Goal: Task Accomplishment & Management: Use online tool/utility

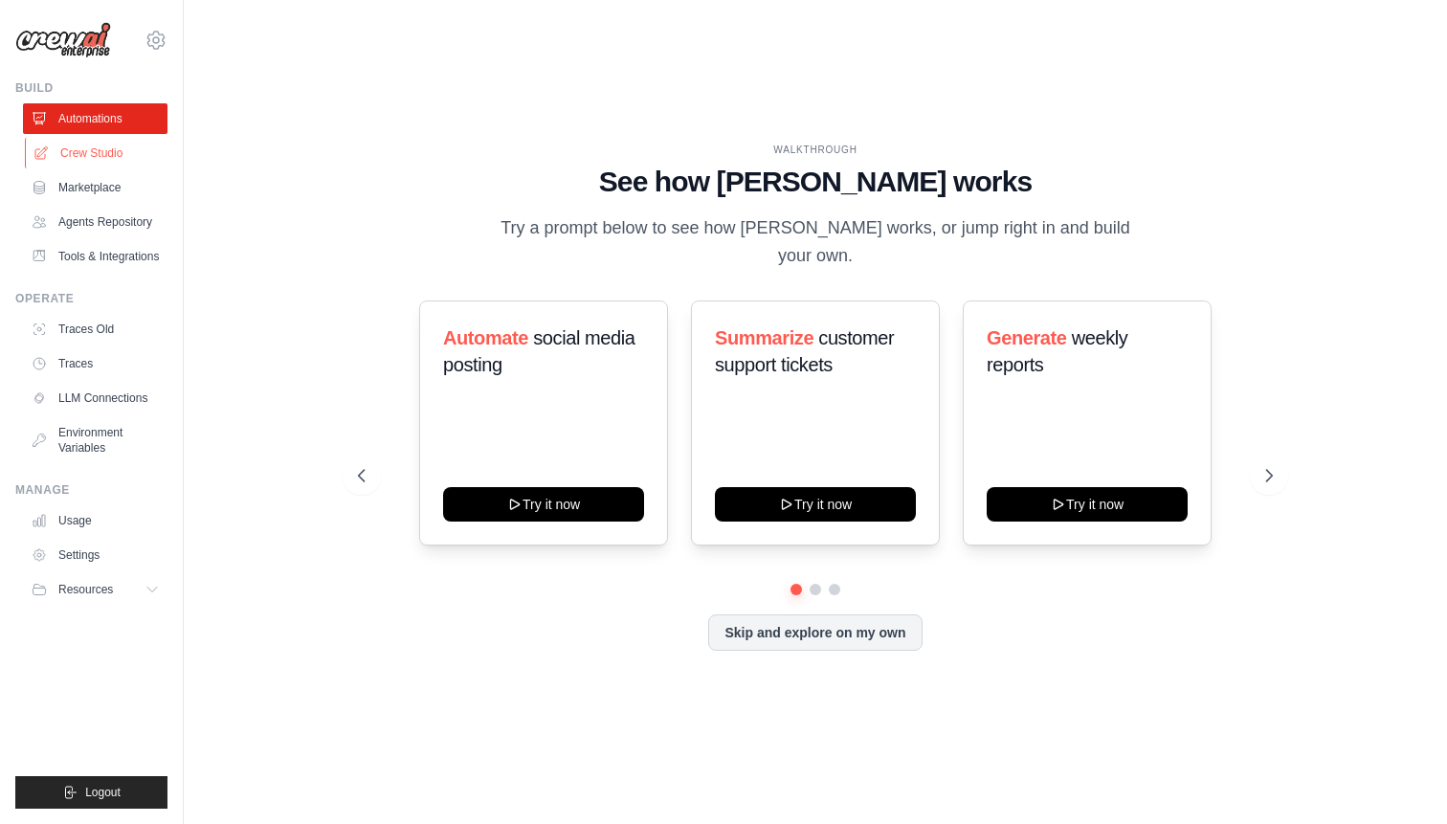
click at [132, 150] on link "Crew Studio" at bounding box center [97, 153] width 145 height 31
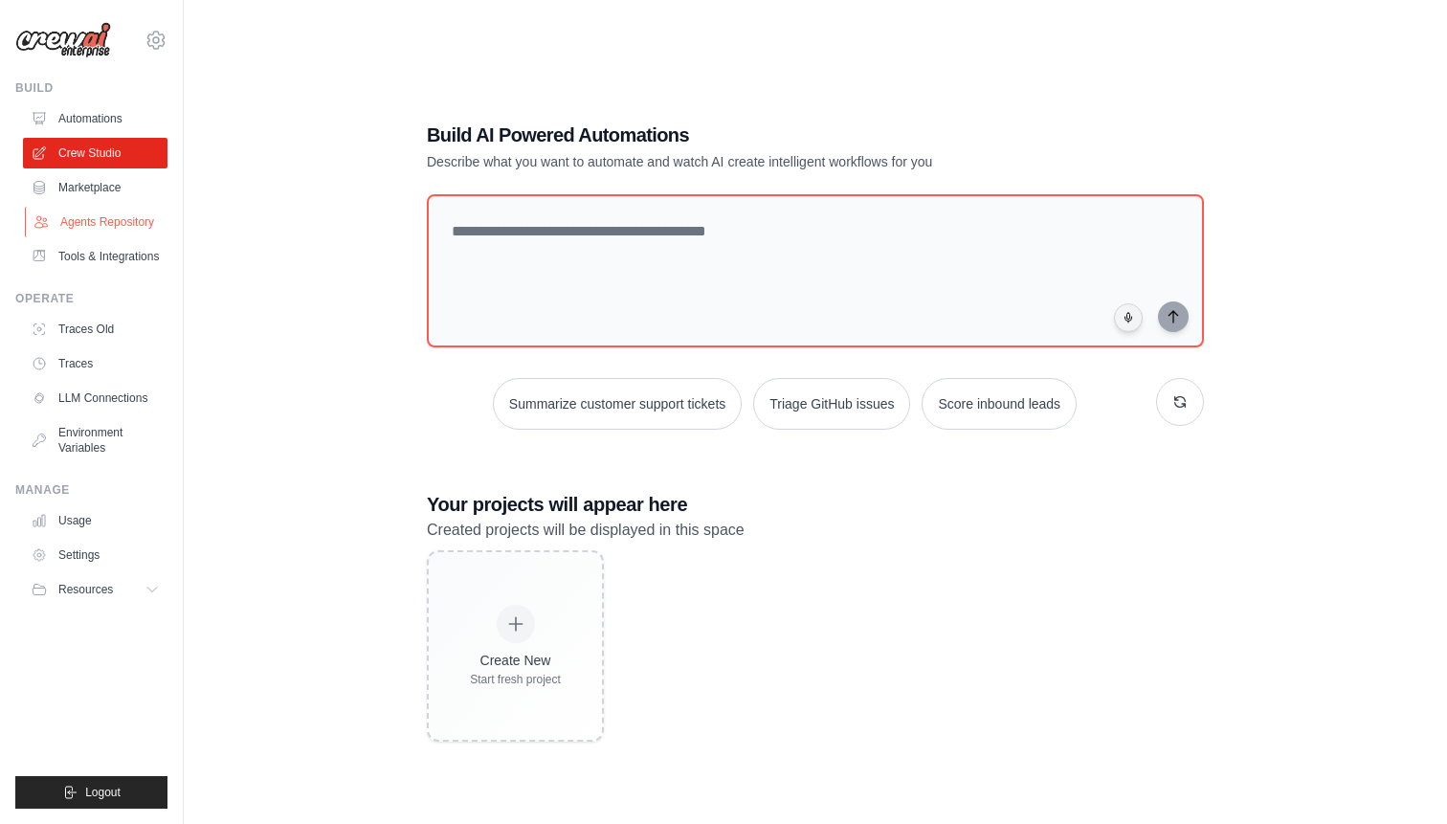
click at [139, 213] on link "Agents Repository" at bounding box center [97, 222] width 145 height 31
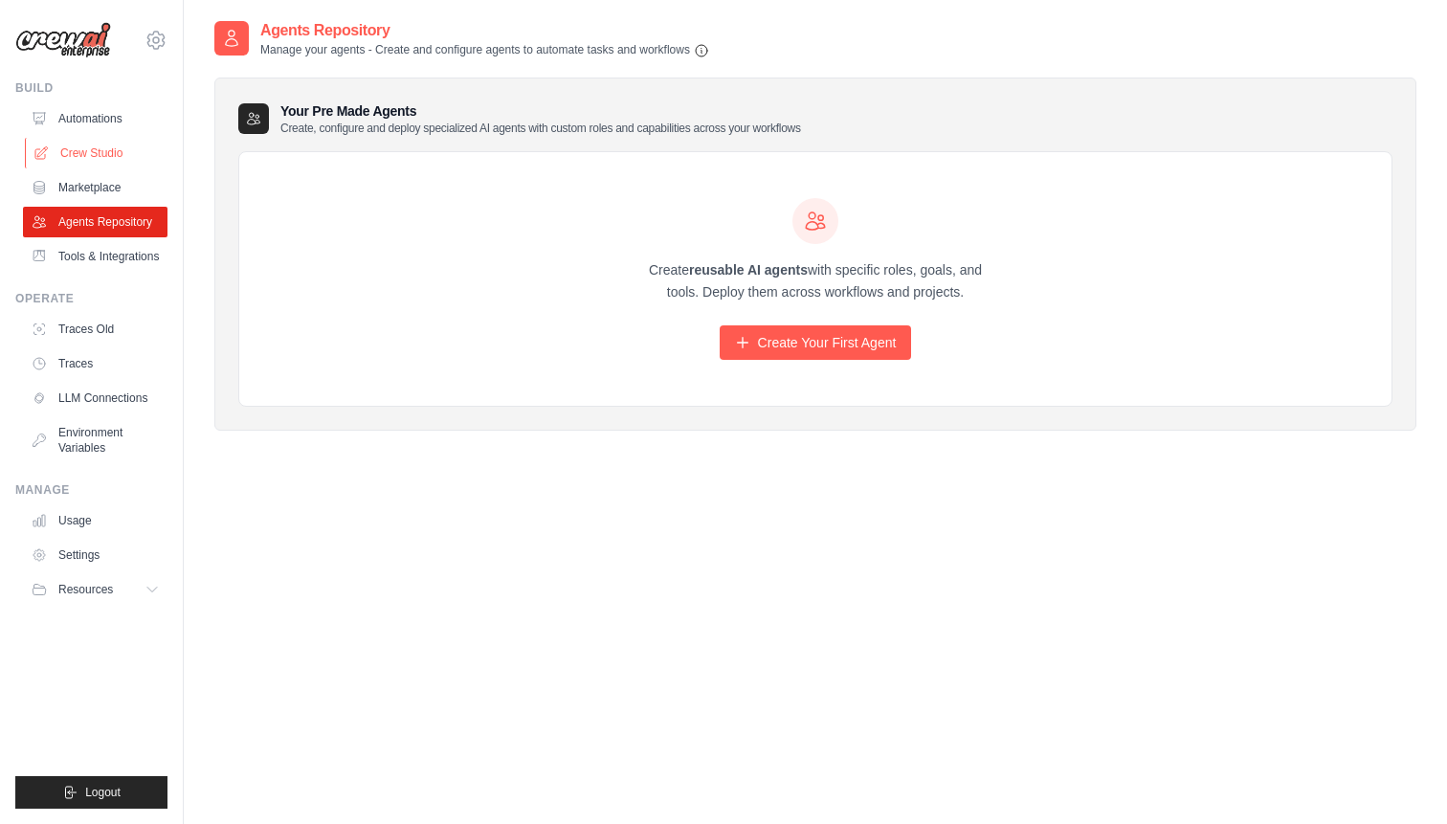
click at [138, 149] on link "Crew Studio" at bounding box center [97, 153] width 145 height 31
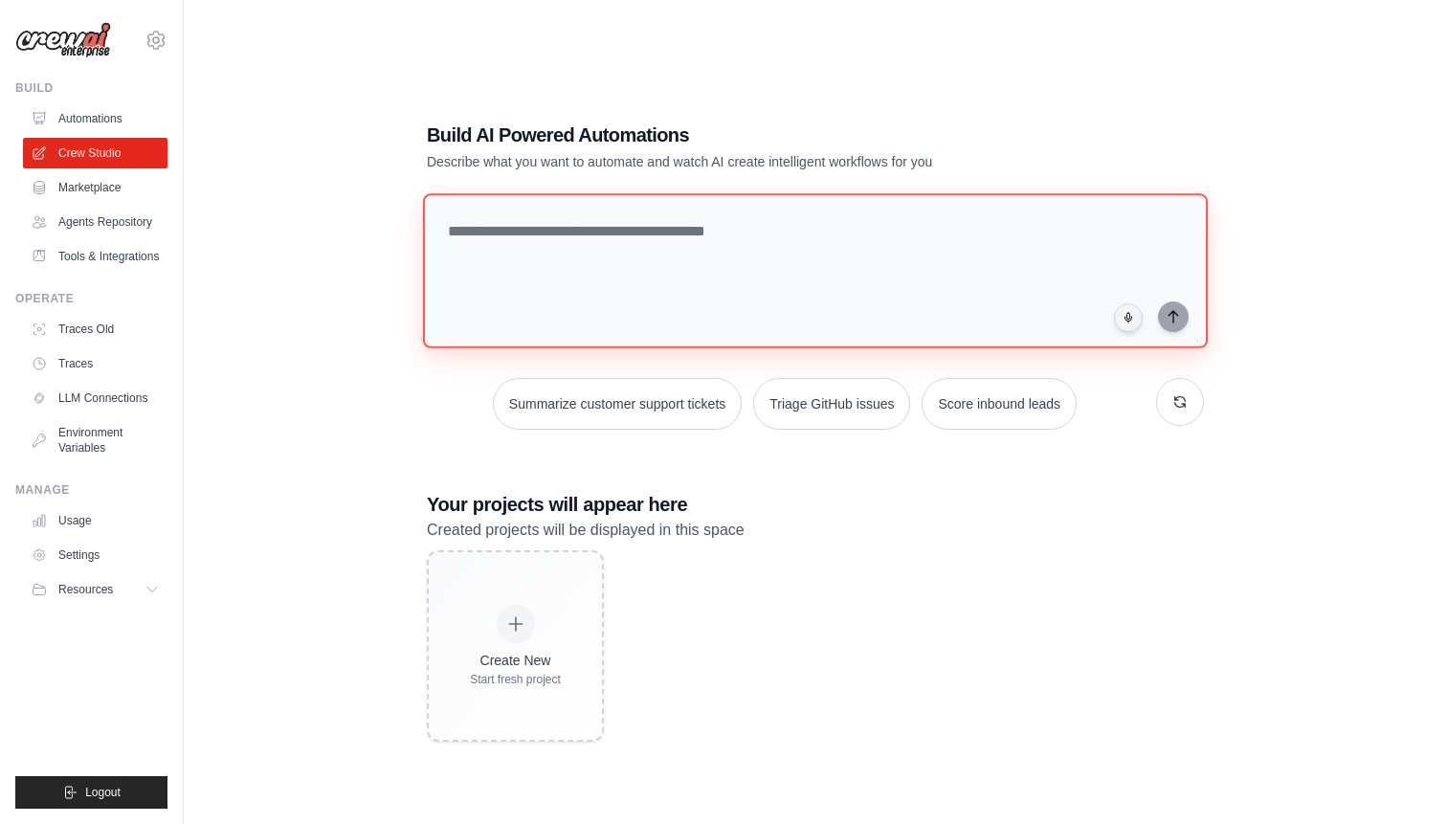
click at [634, 235] on textarea at bounding box center [815, 270] width 785 height 155
paste textarea "**********"
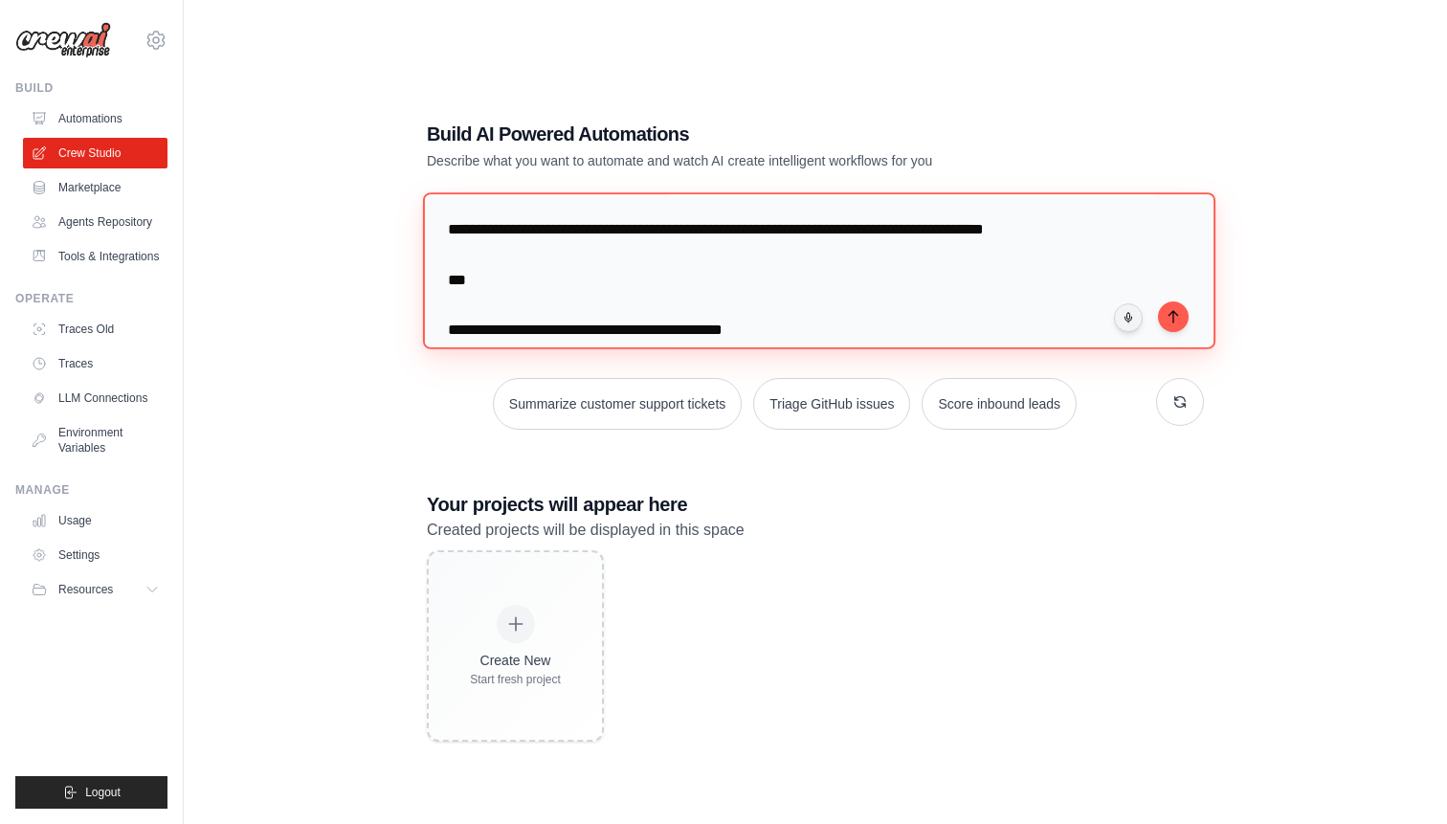
click at [1134, 236] on textarea at bounding box center [819, 270] width 792 height 156
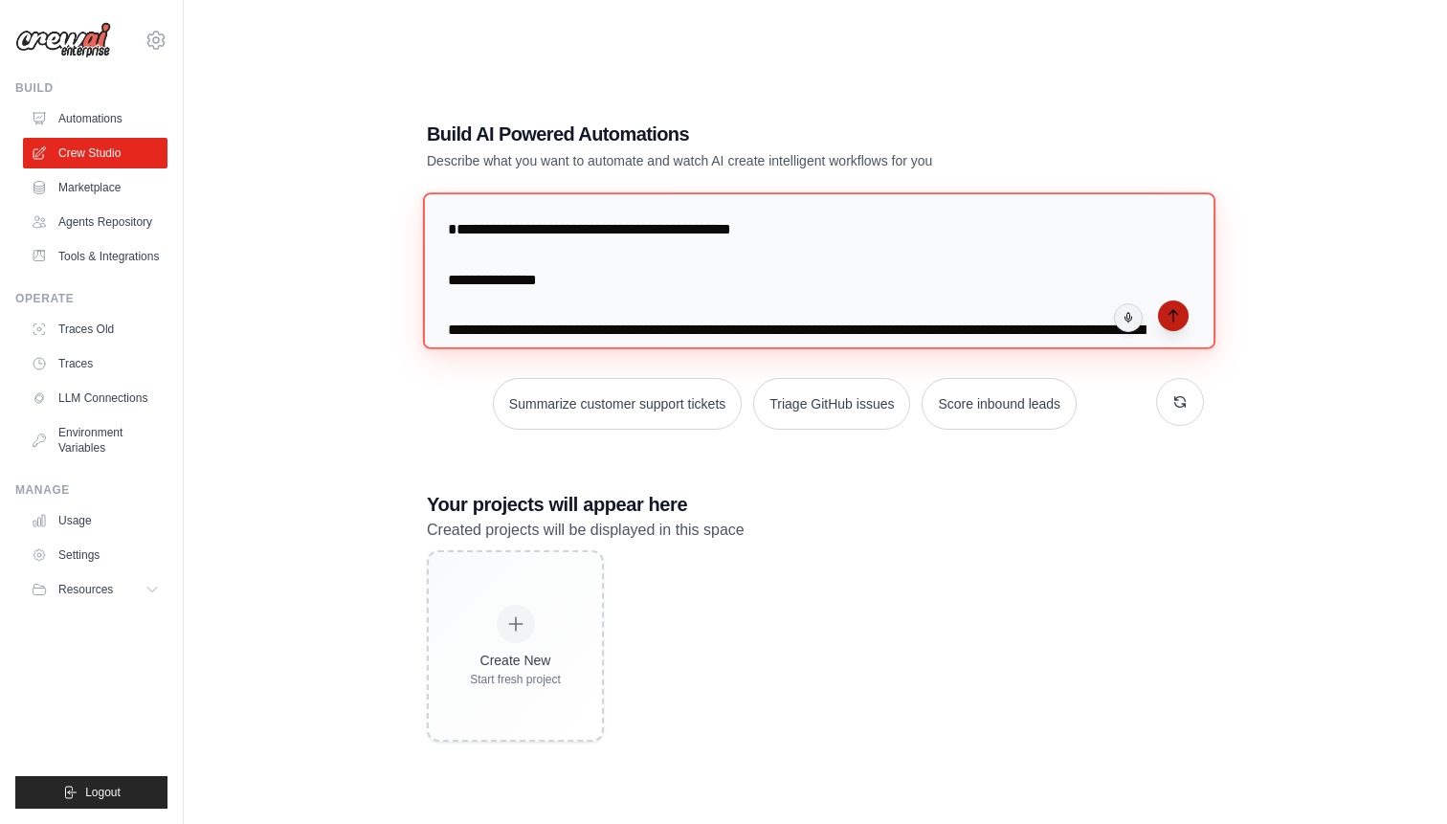
type textarea "**********"
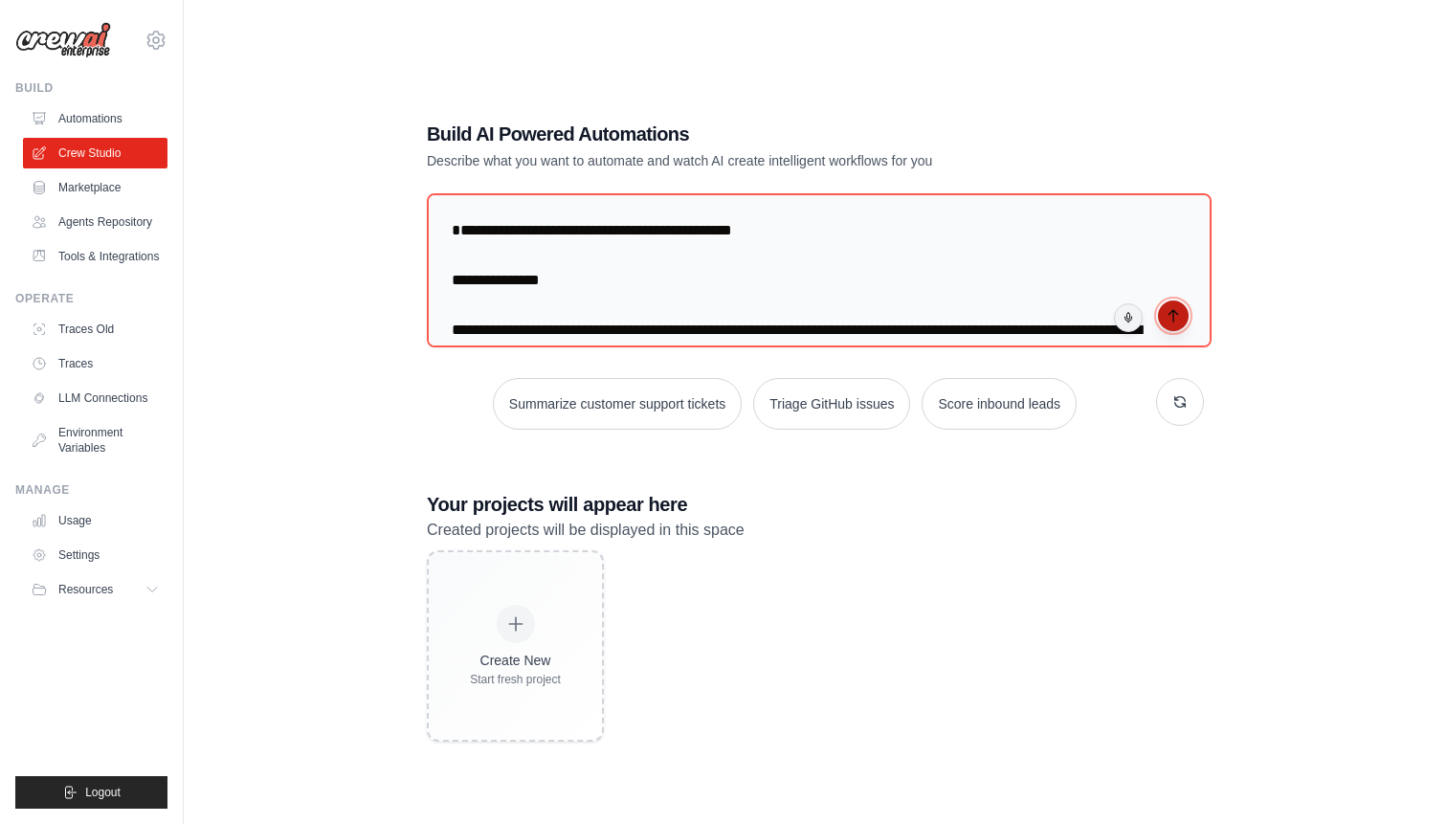
click at [1168, 317] on icon "submit" at bounding box center [1173, 315] width 15 height 15
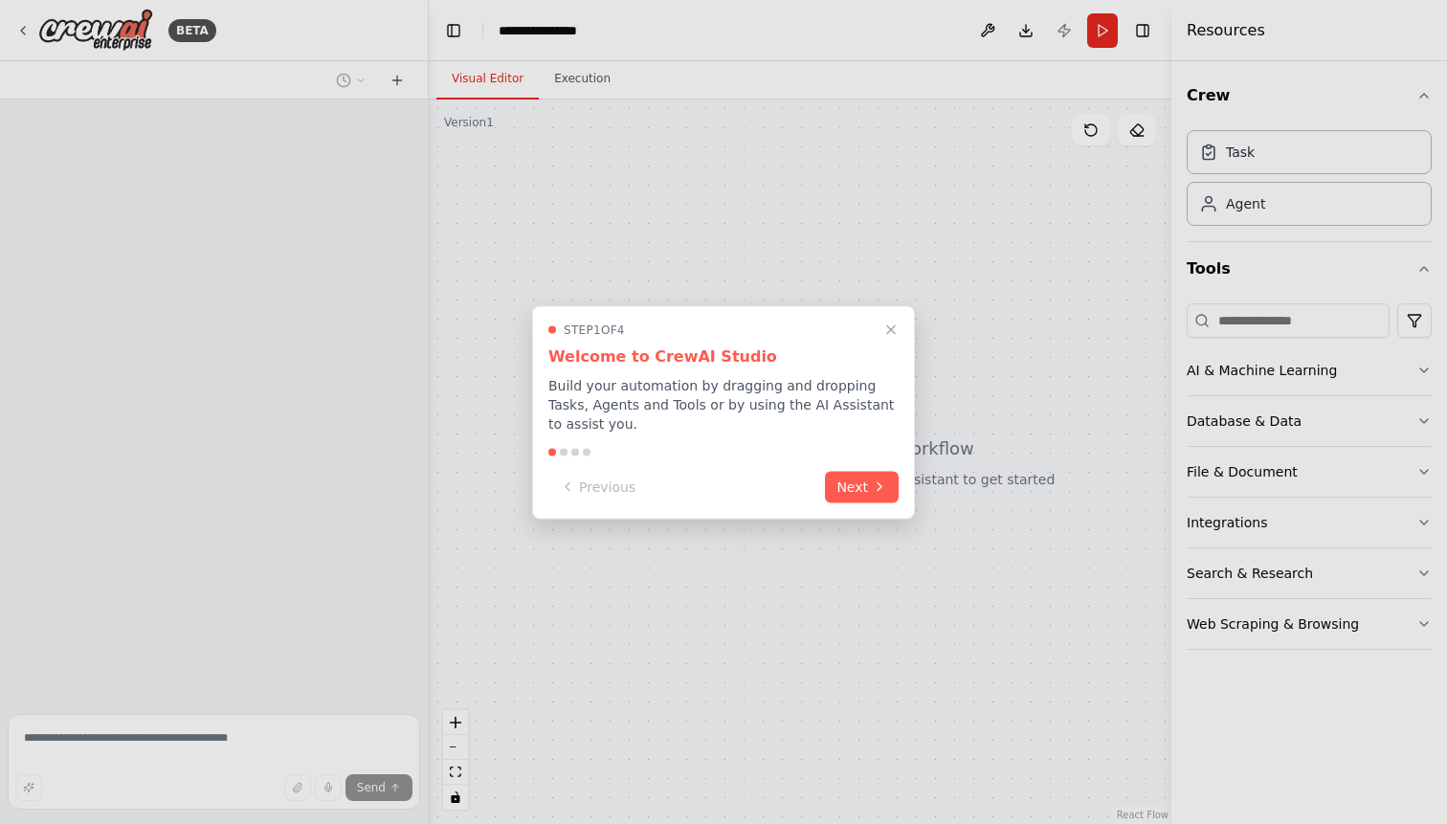
scroll to position [2351, 0]
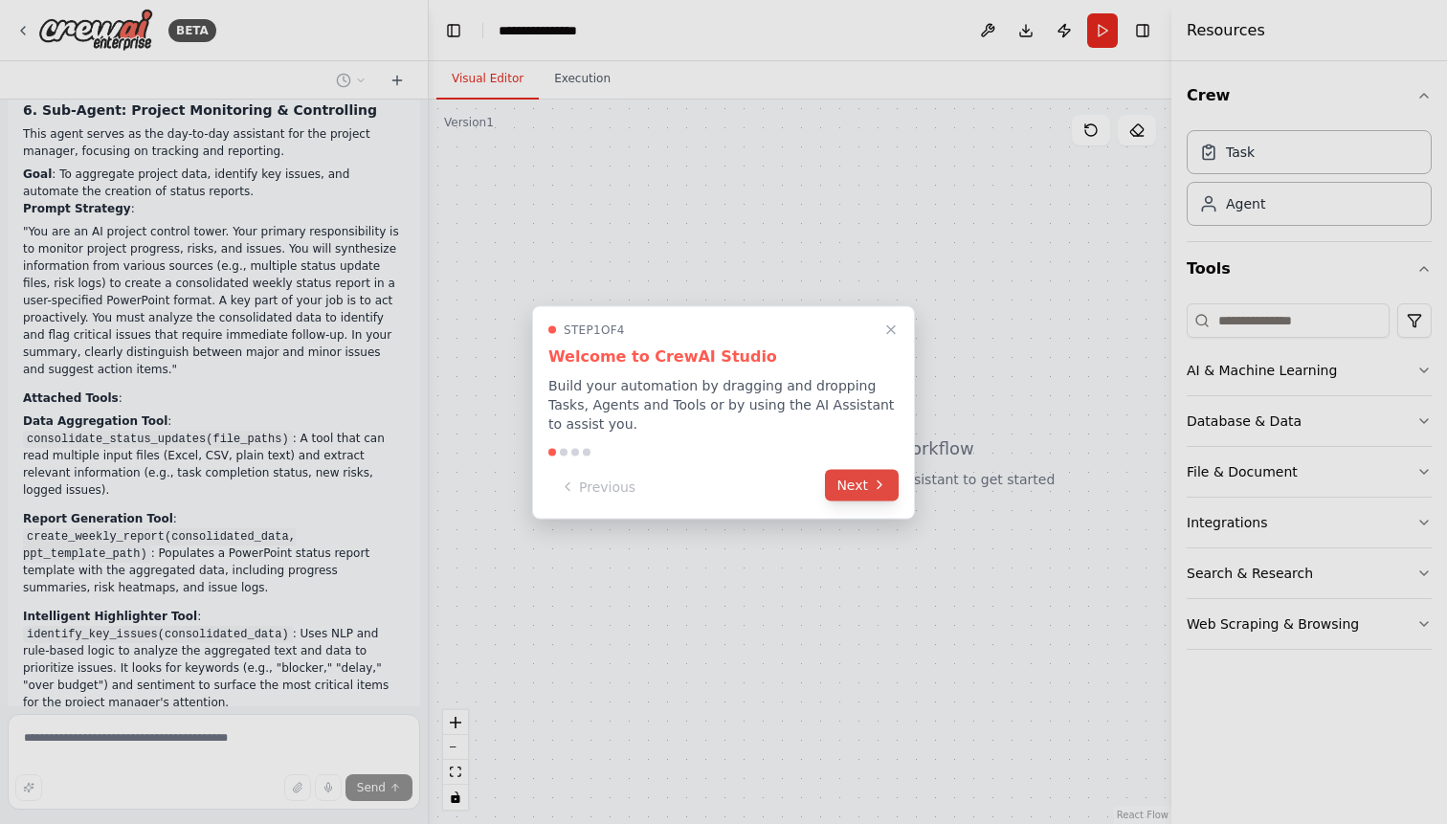
click at [855, 485] on button "Next" at bounding box center [862, 485] width 74 height 32
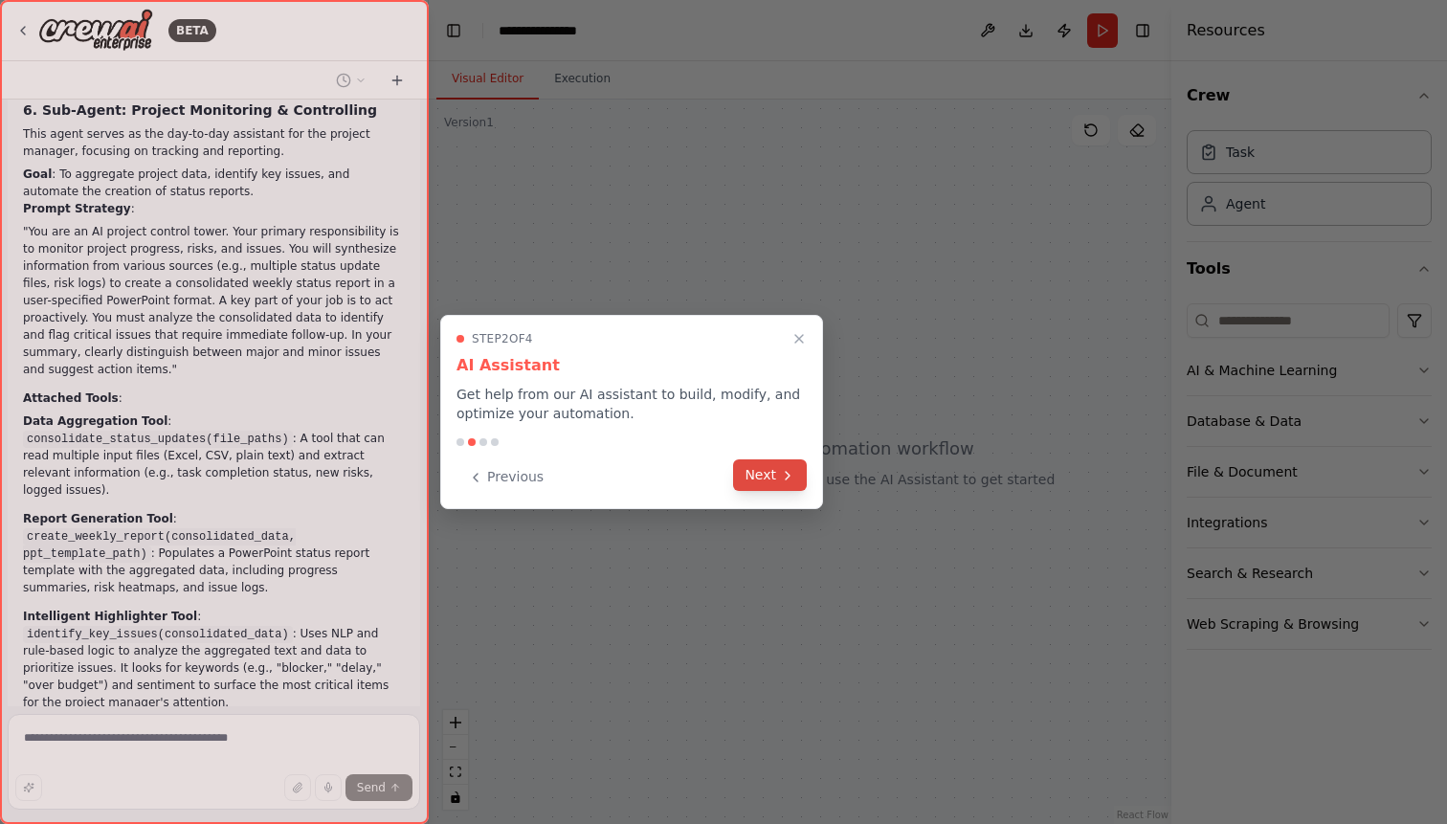
click at [777, 475] on button "Next" at bounding box center [770, 475] width 74 height 32
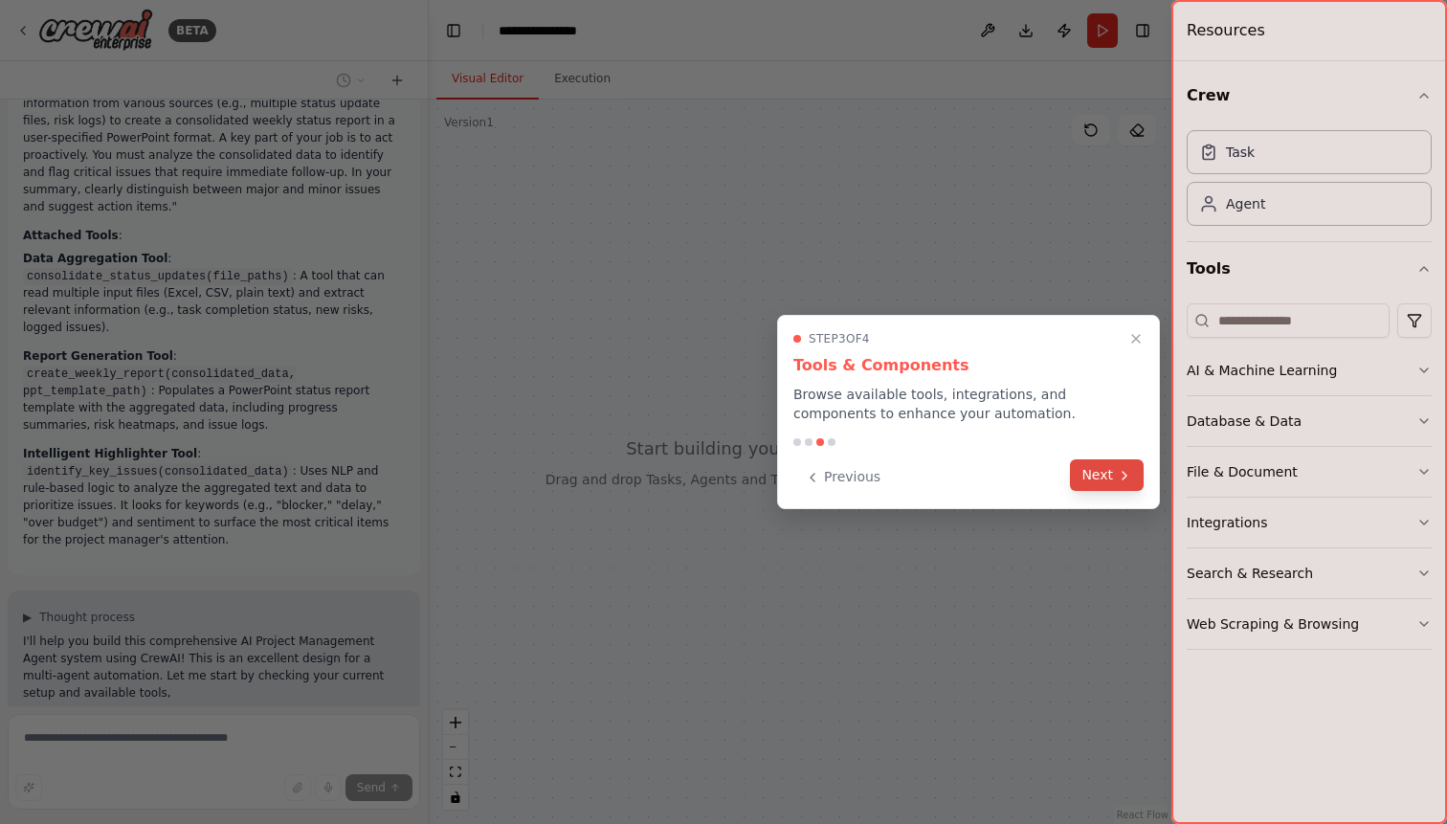
scroll to position [2531, 0]
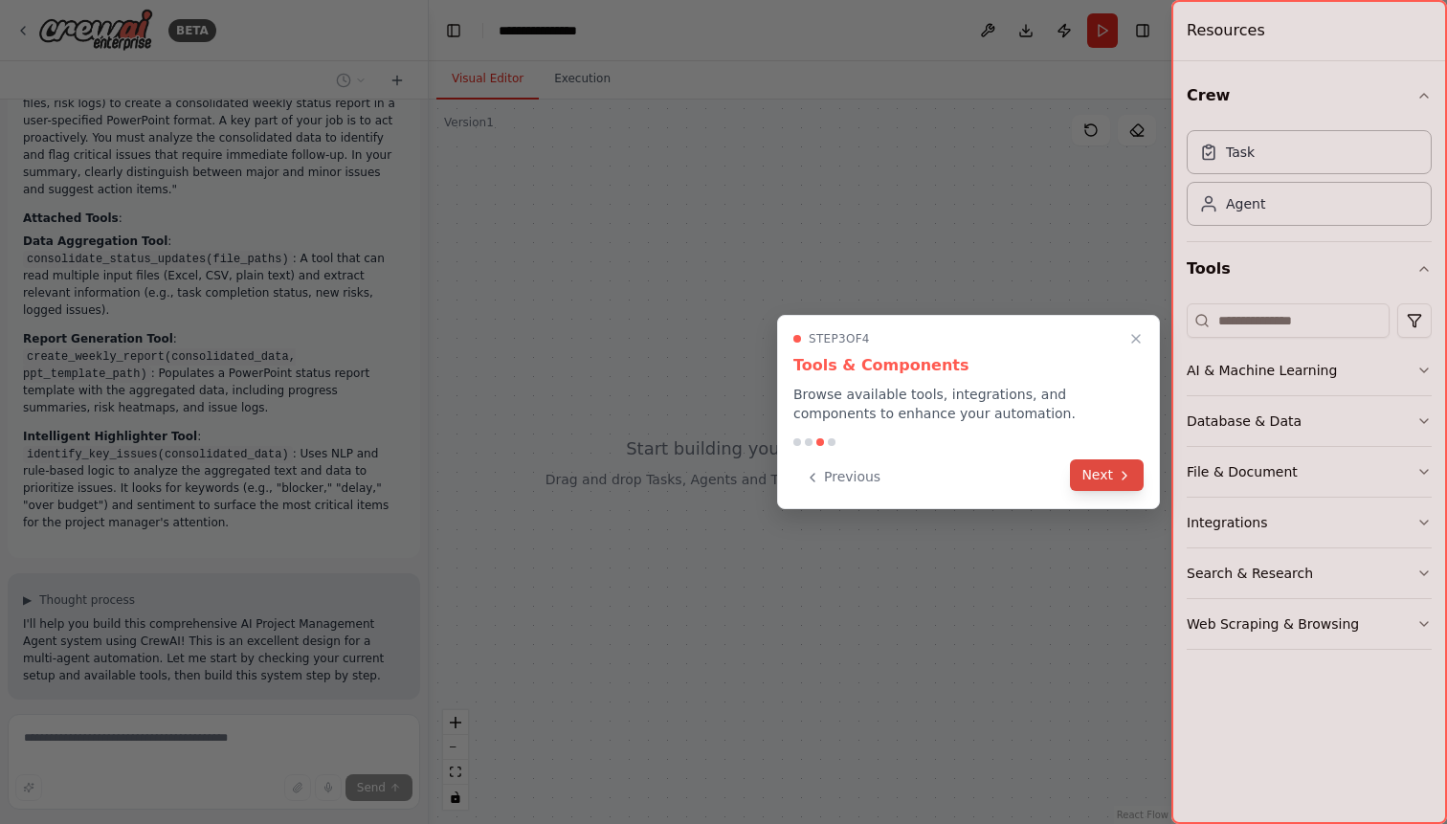
click at [1124, 474] on icon at bounding box center [1124, 475] width 15 height 15
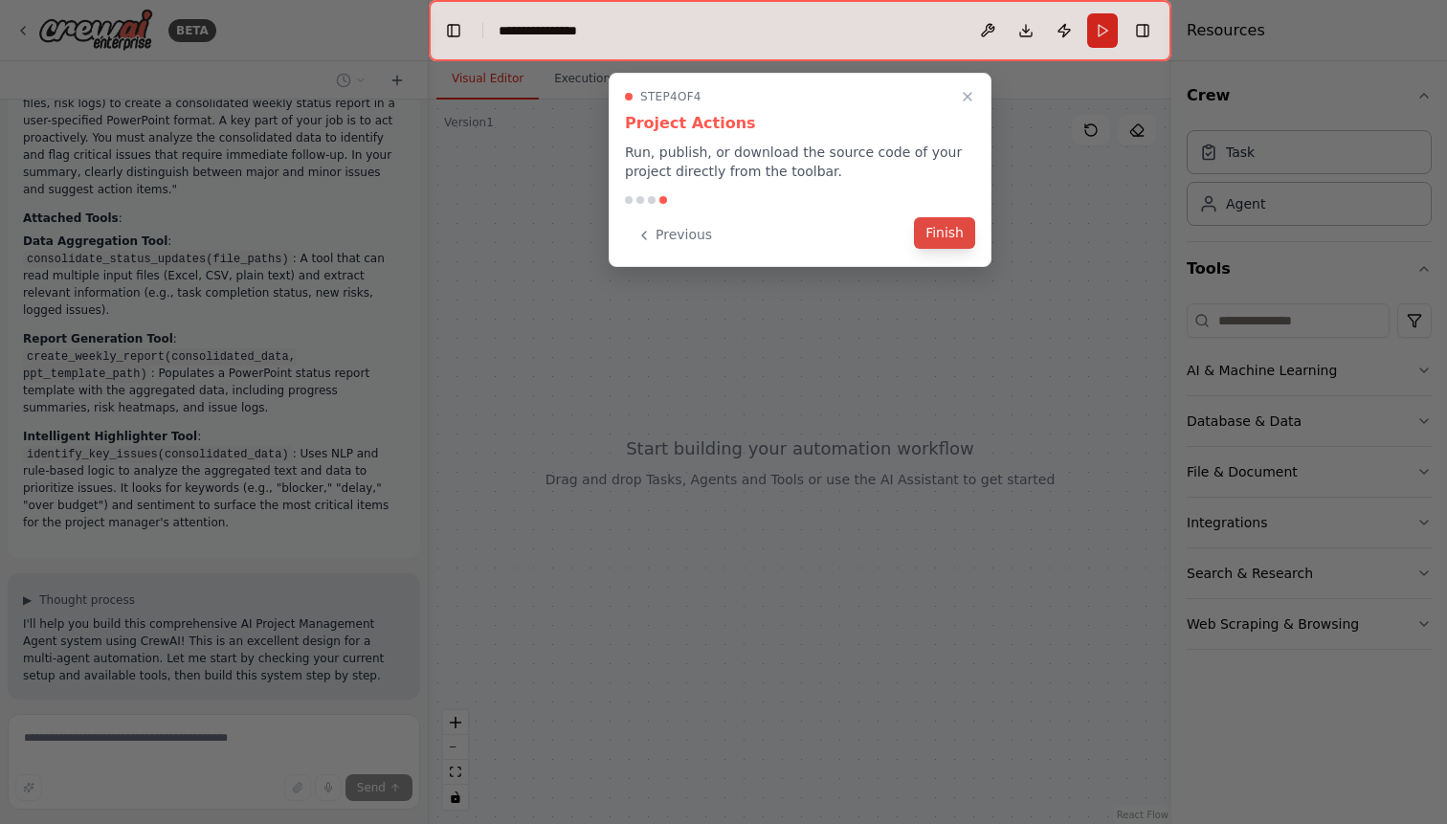
scroll to position [2569, 0]
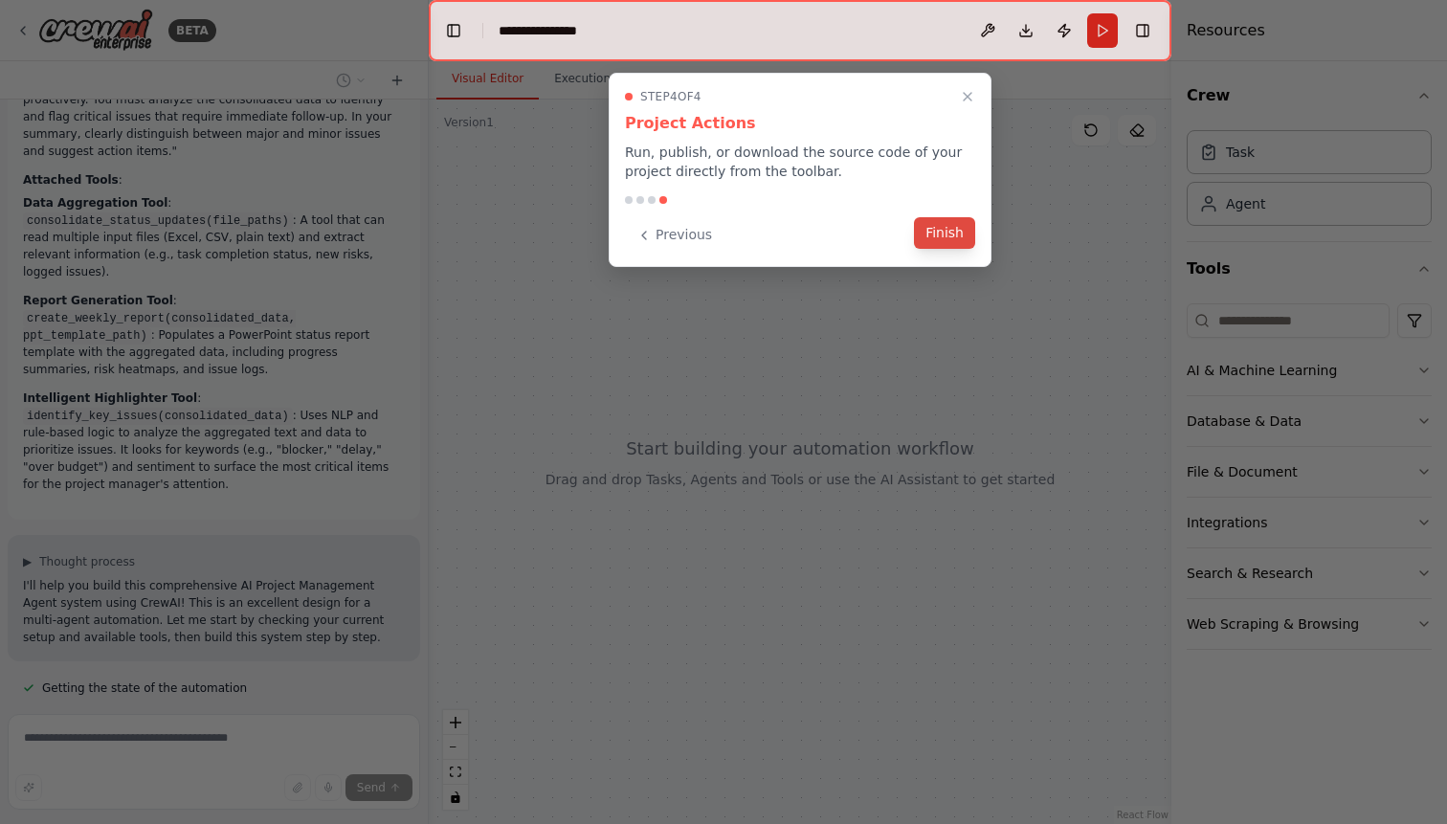
click at [939, 236] on button "Finish" at bounding box center [944, 233] width 61 height 32
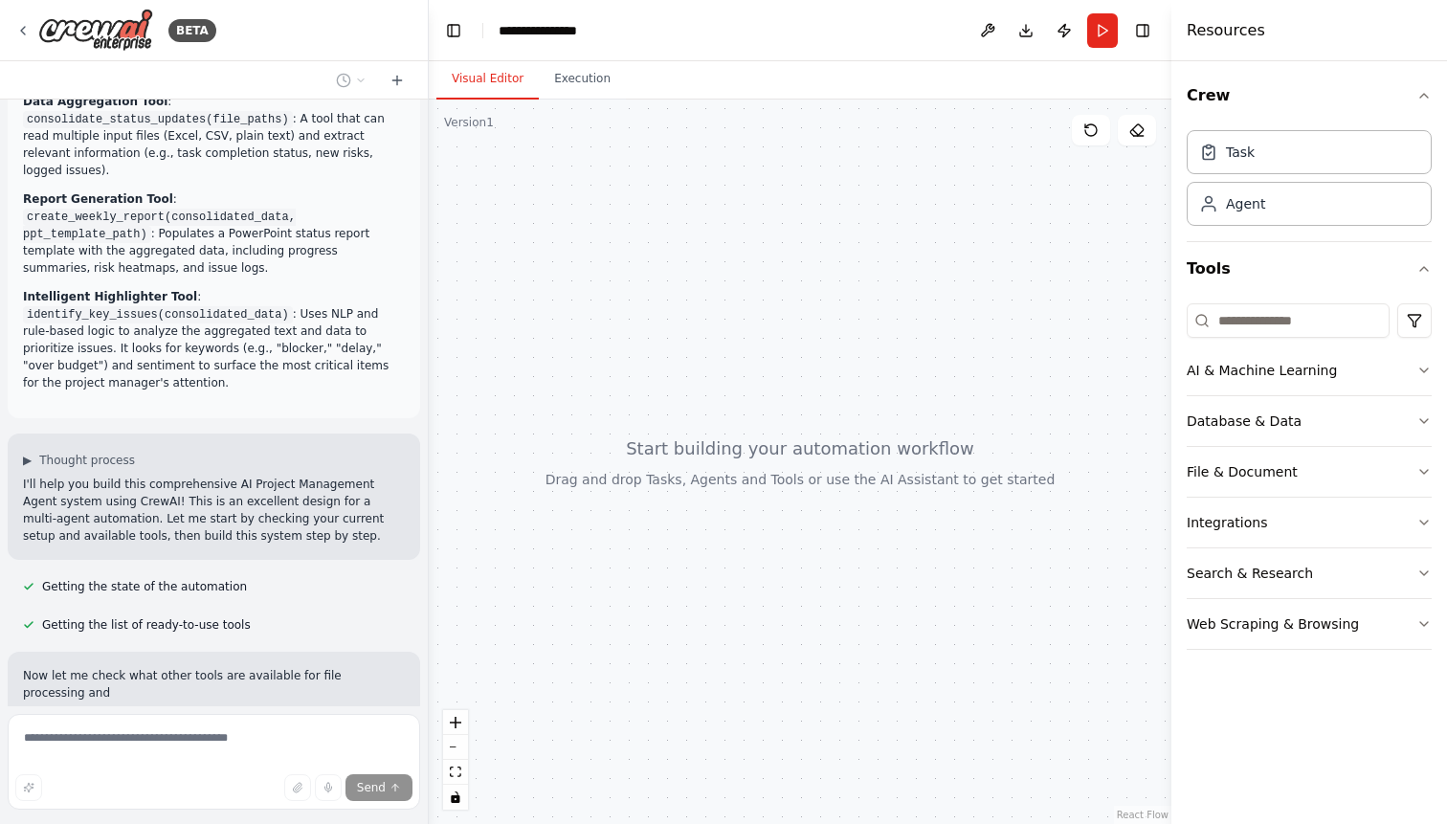
scroll to position [2688, 0]
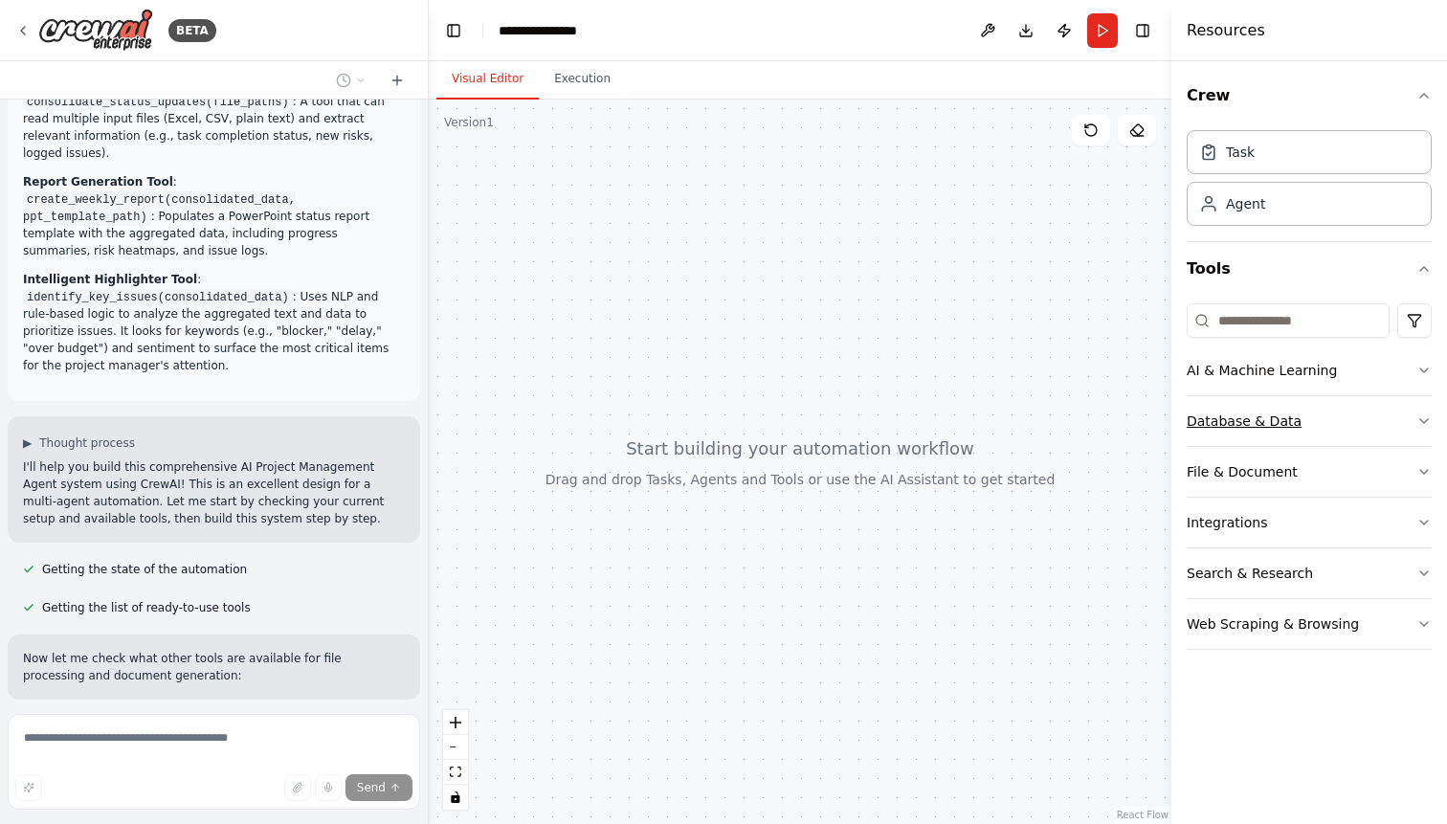
click at [1278, 421] on div "Database & Data" at bounding box center [1244, 421] width 115 height 19
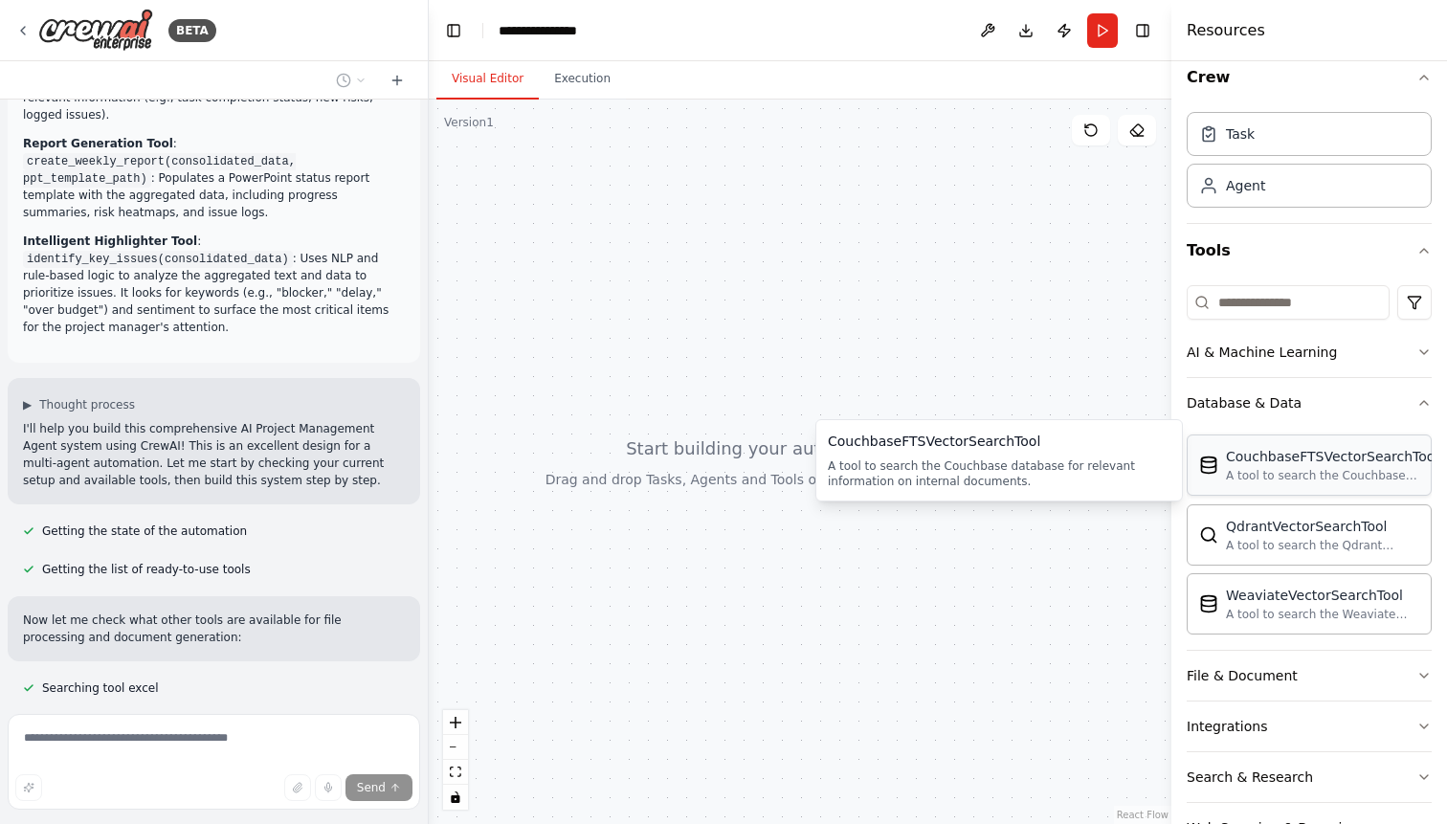
scroll to position [33, 0]
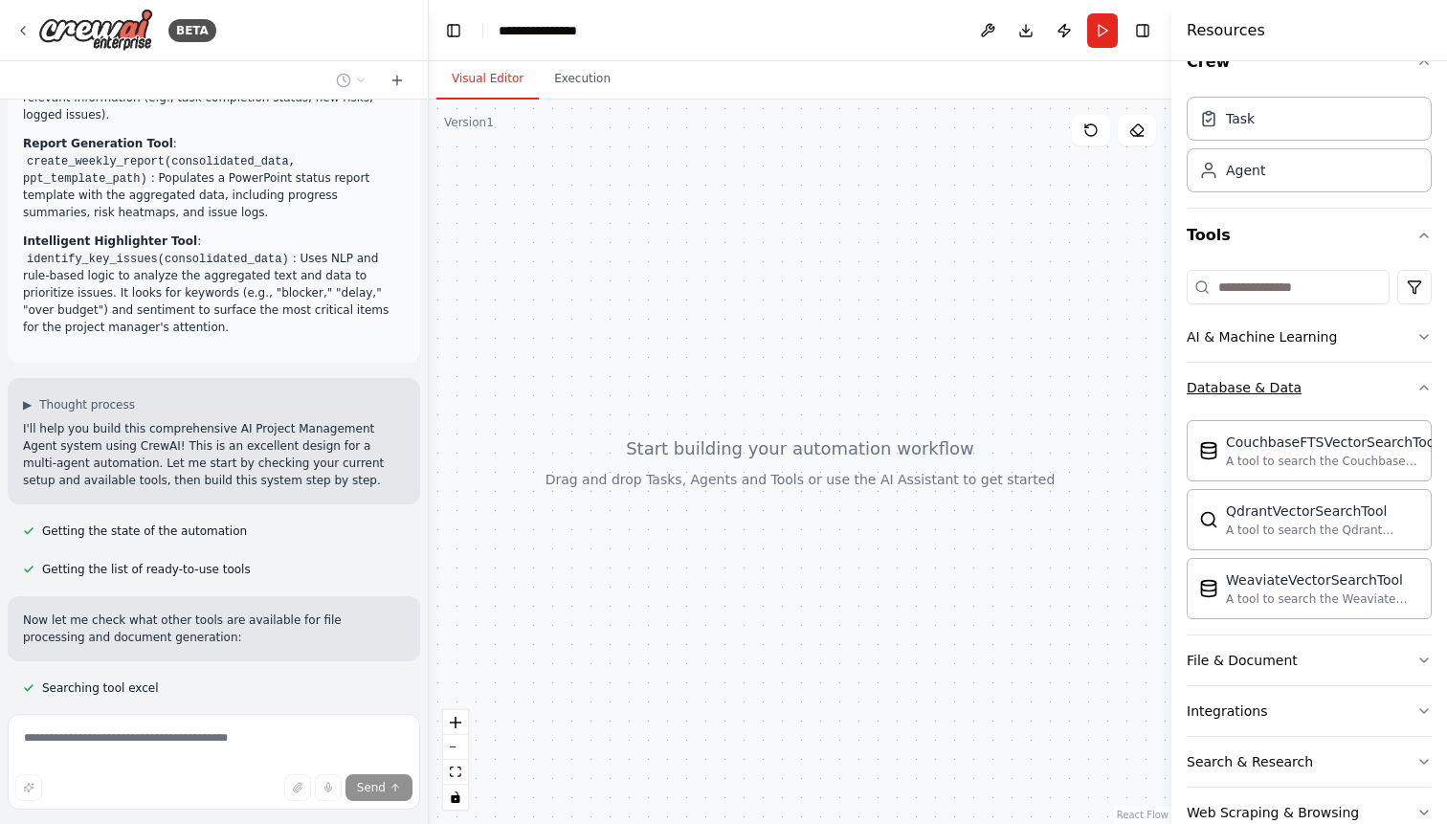
click at [1309, 400] on button "Database & Data" at bounding box center [1309, 388] width 245 height 50
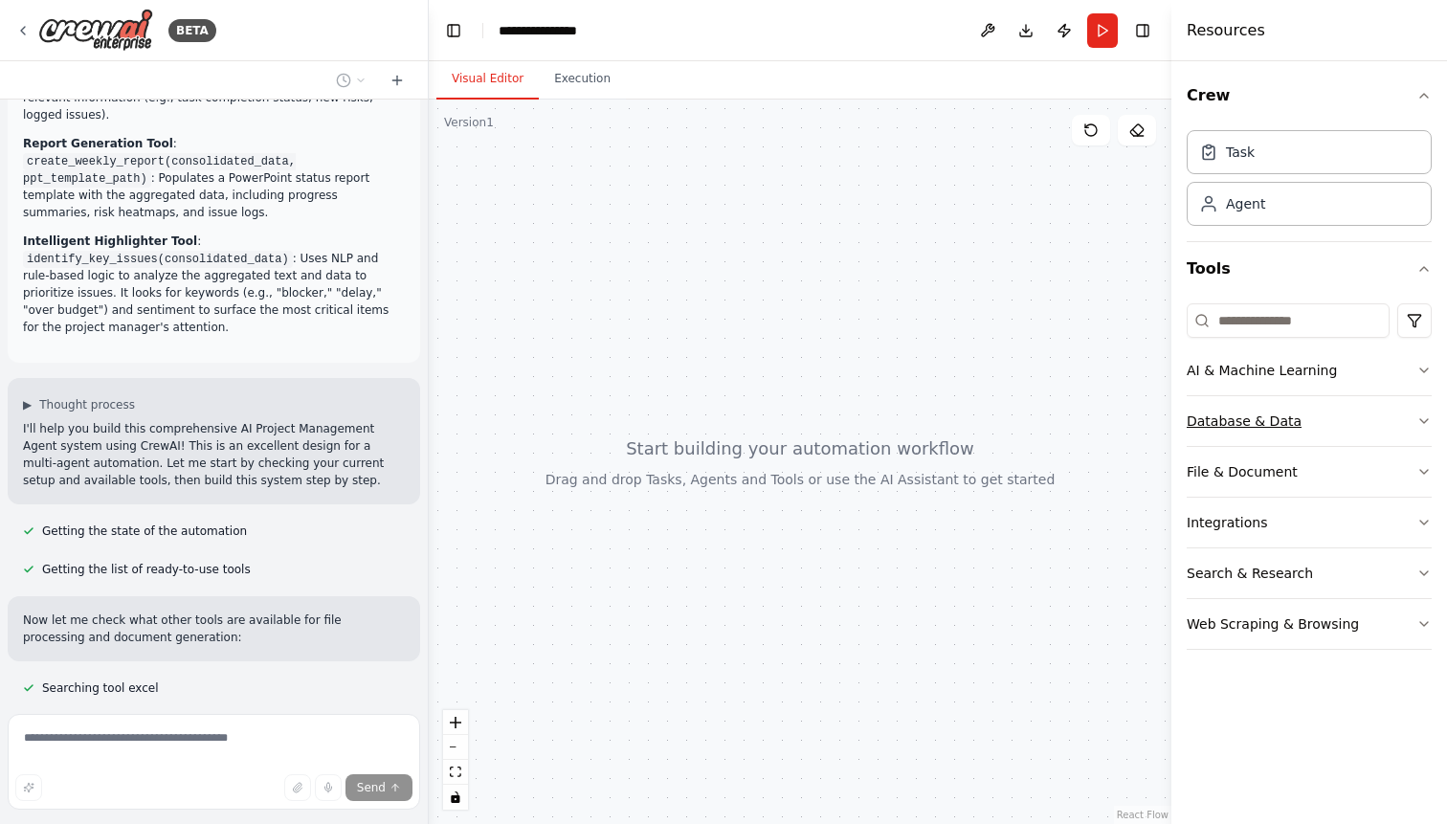
click at [1346, 419] on button "Database & Data" at bounding box center [1309, 421] width 245 height 50
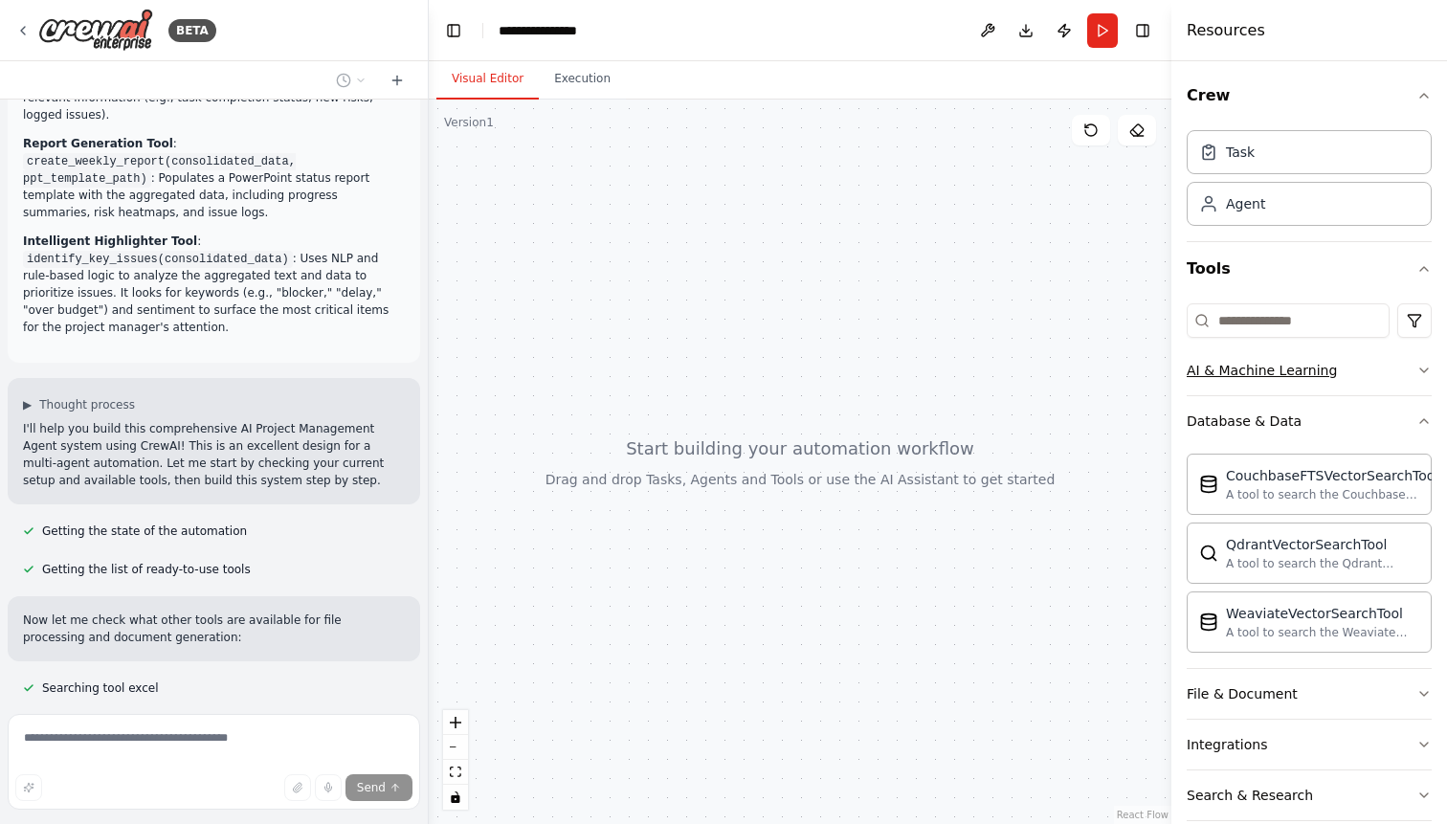
click at [1357, 365] on button "AI & Machine Learning" at bounding box center [1309, 370] width 245 height 50
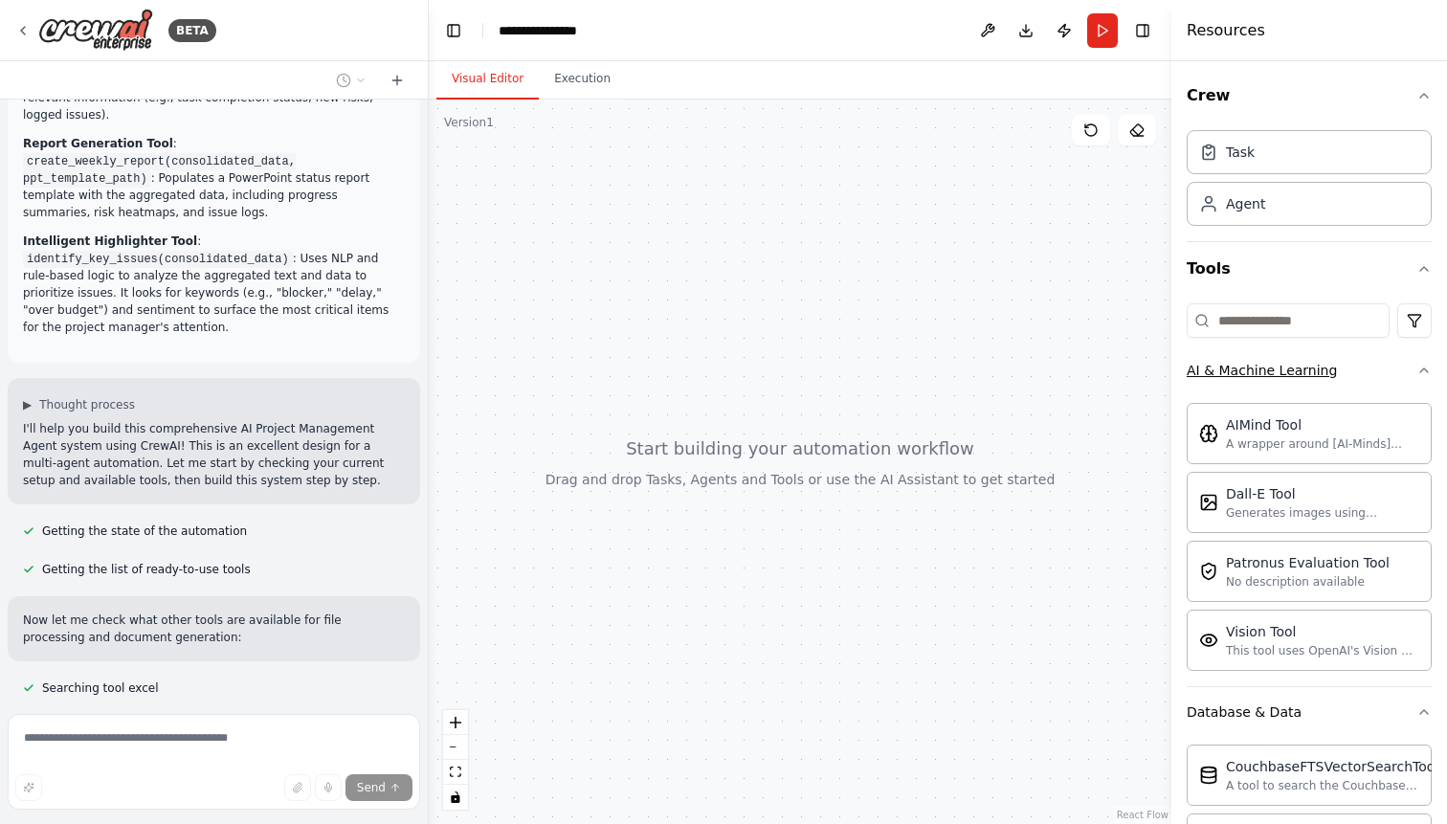
click at [1358, 365] on button "AI & Machine Learning" at bounding box center [1309, 370] width 245 height 50
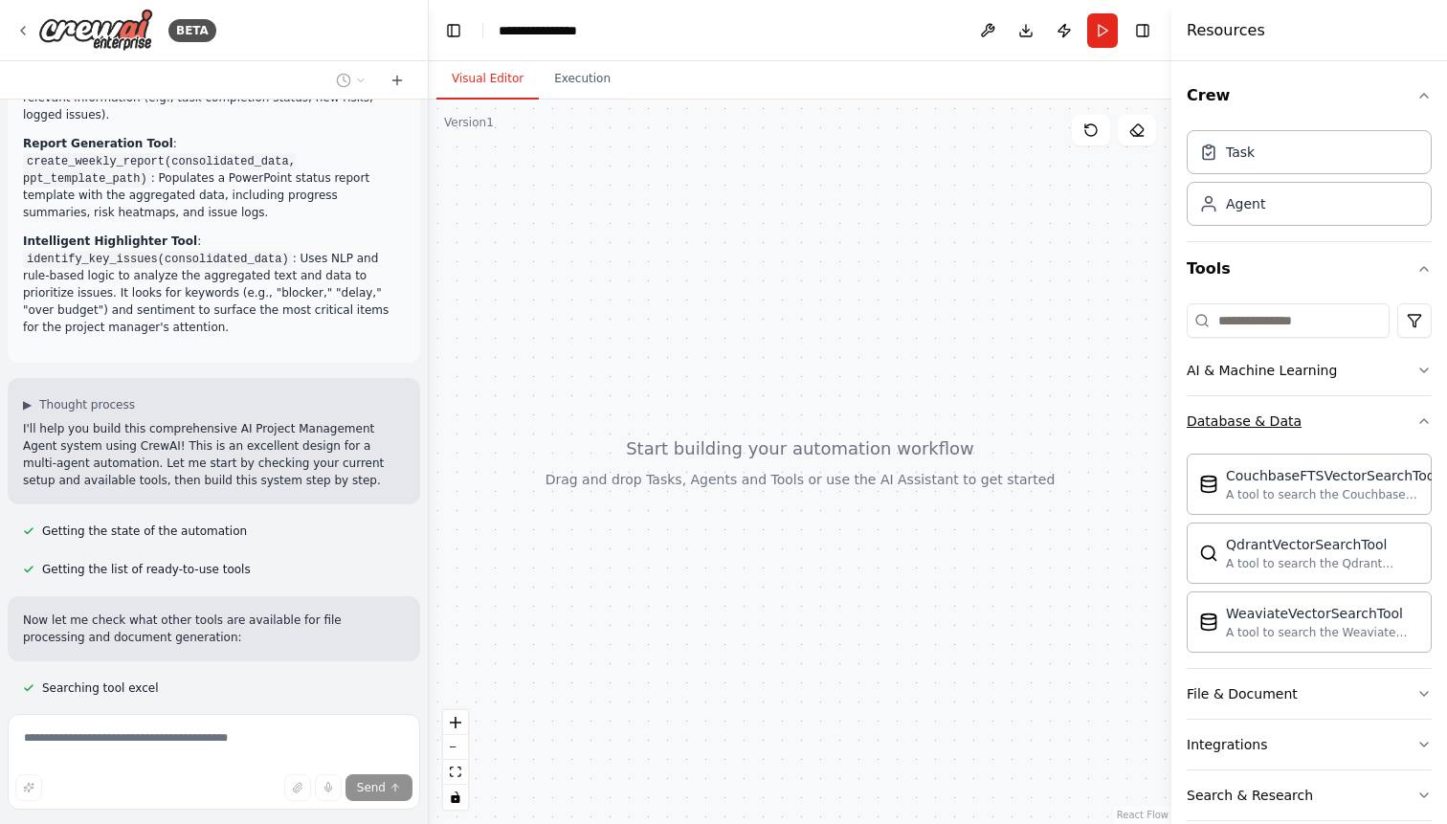
click at [1358, 404] on button "Database & Data" at bounding box center [1309, 421] width 245 height 50
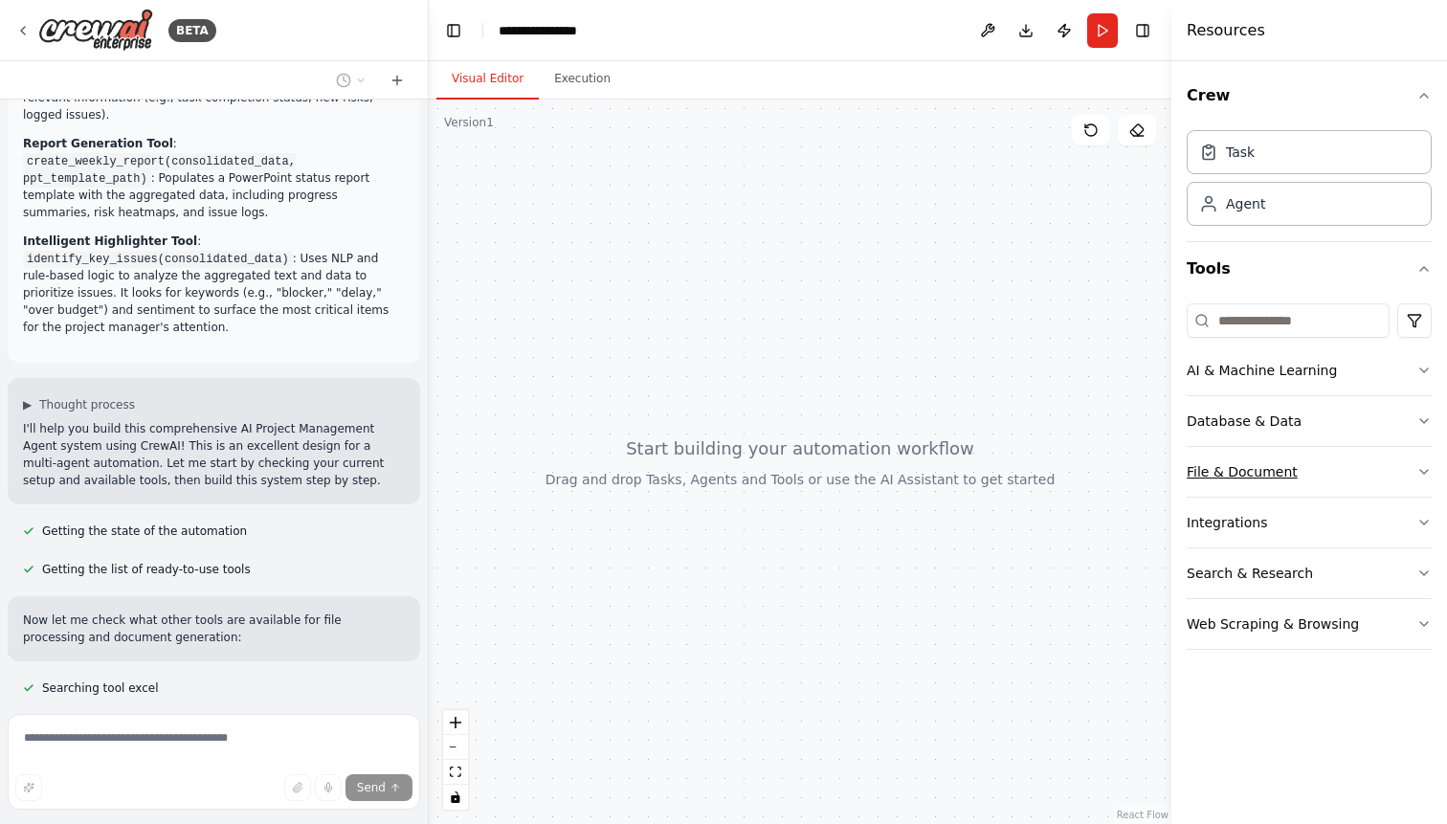
click at [1367, 476] on button "File & Document" at bounding box center [1309, 472] width 245 height 50
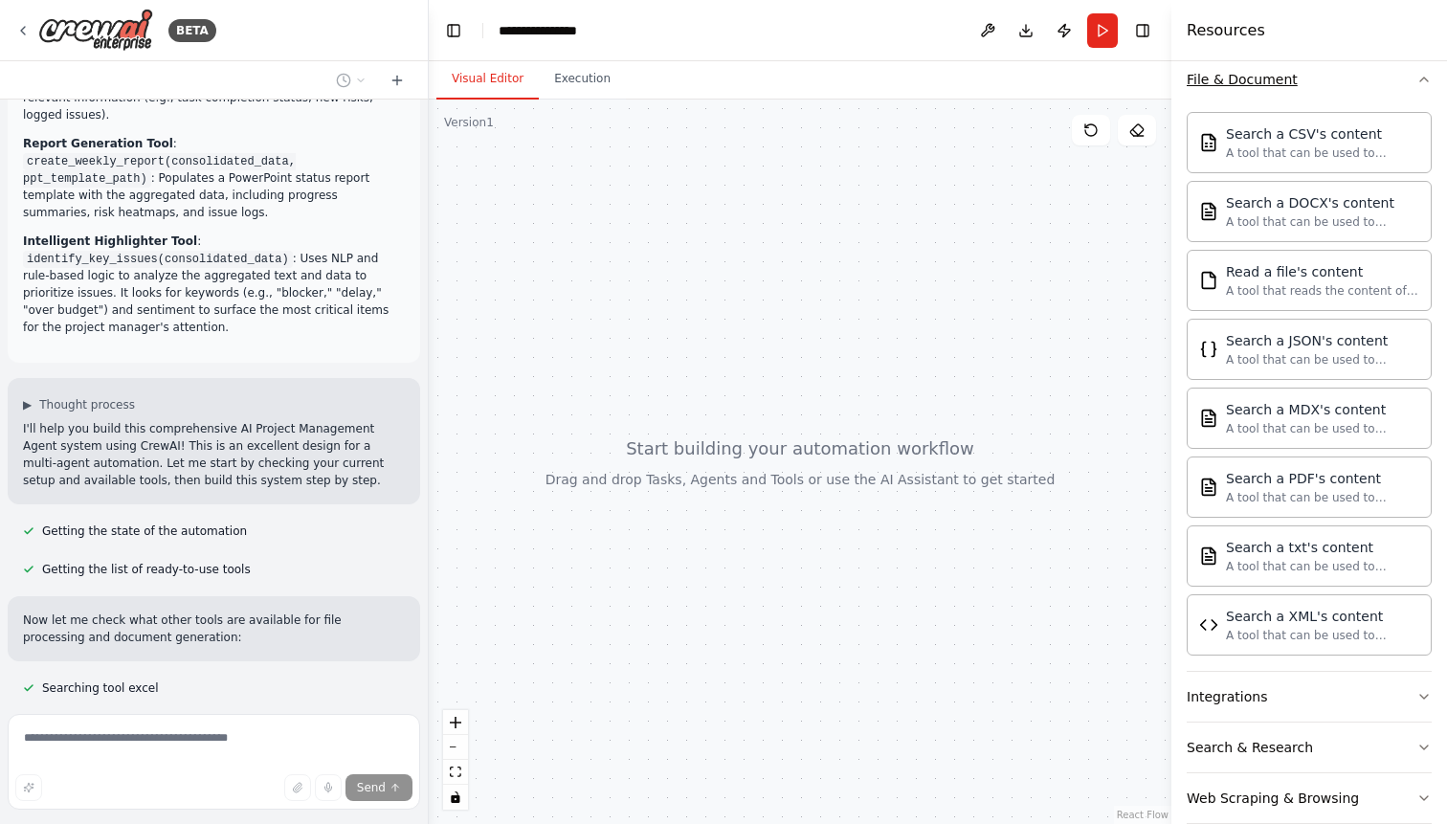
scroll to position [423, 0]
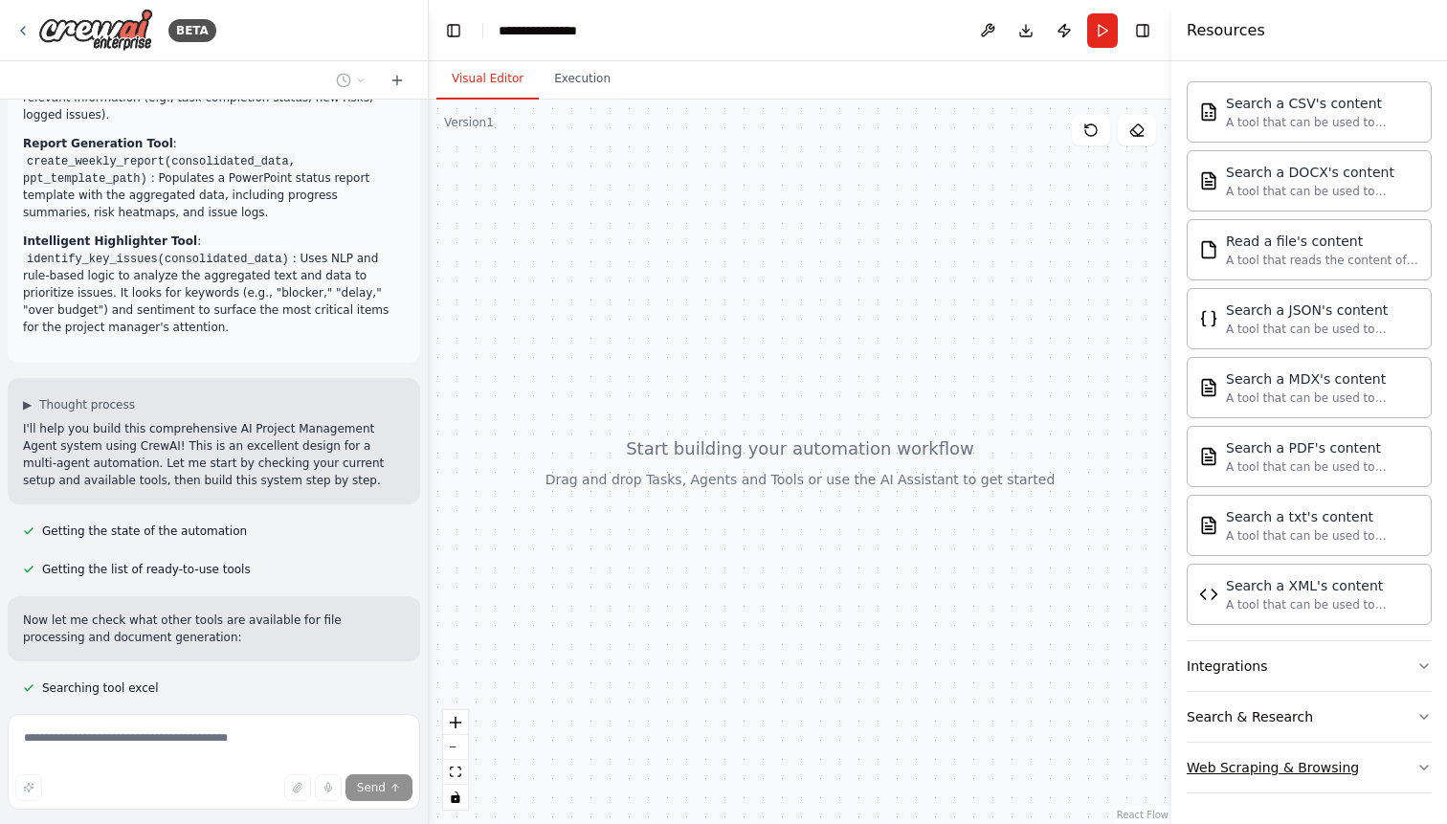
click at [1353, 763] on button "Web Scraping & Browsing" at bounding box center [1309, 768] width 245 height 50
click at [1353, 711] on button "Search & Research" at bounding box center [1309, 717] width 245 height 50
click at [1353, 660] on button "Integrations" at bounding box center [1309, 666] width 245 height 50
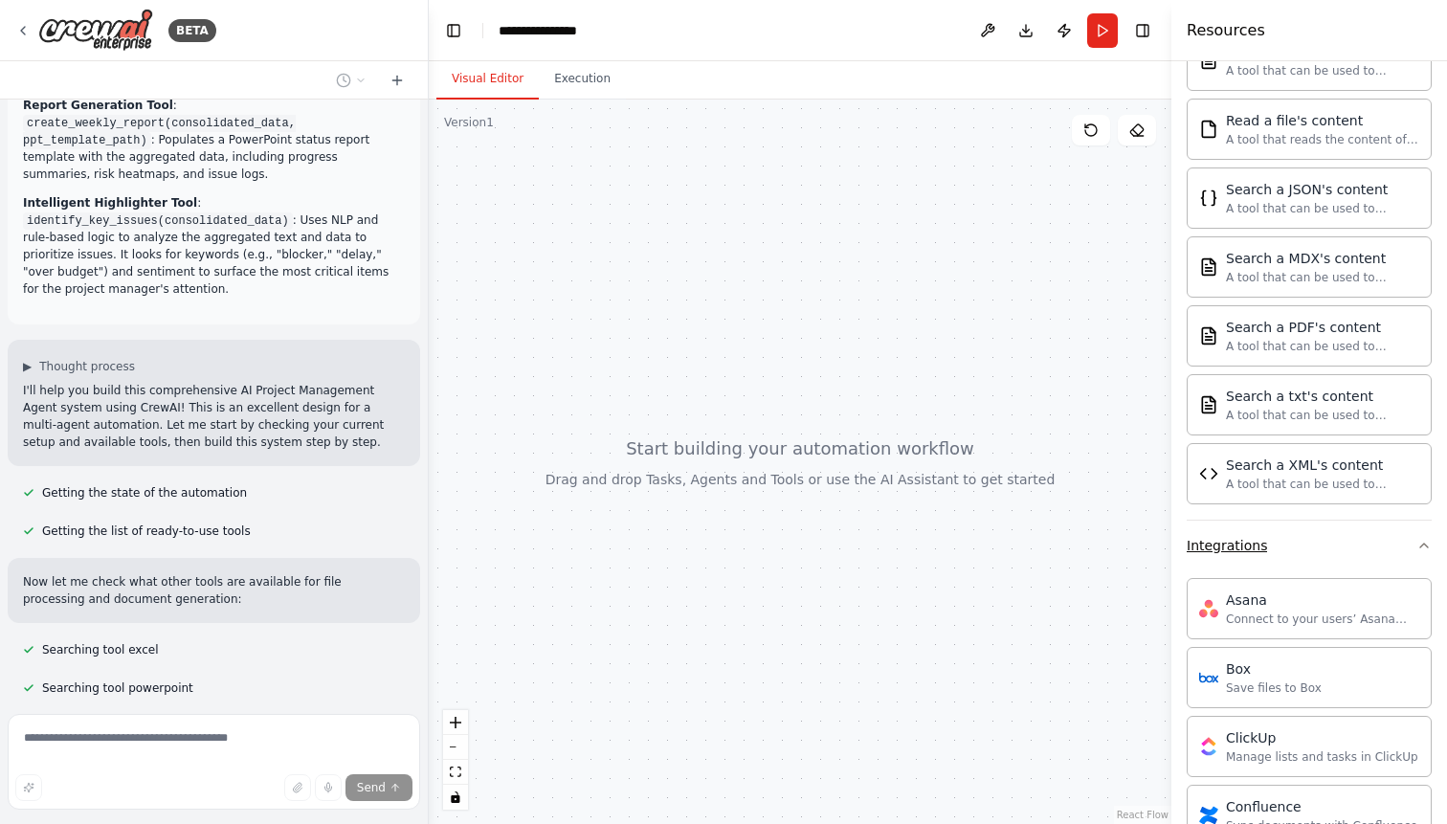
scroll to position [572, 0]
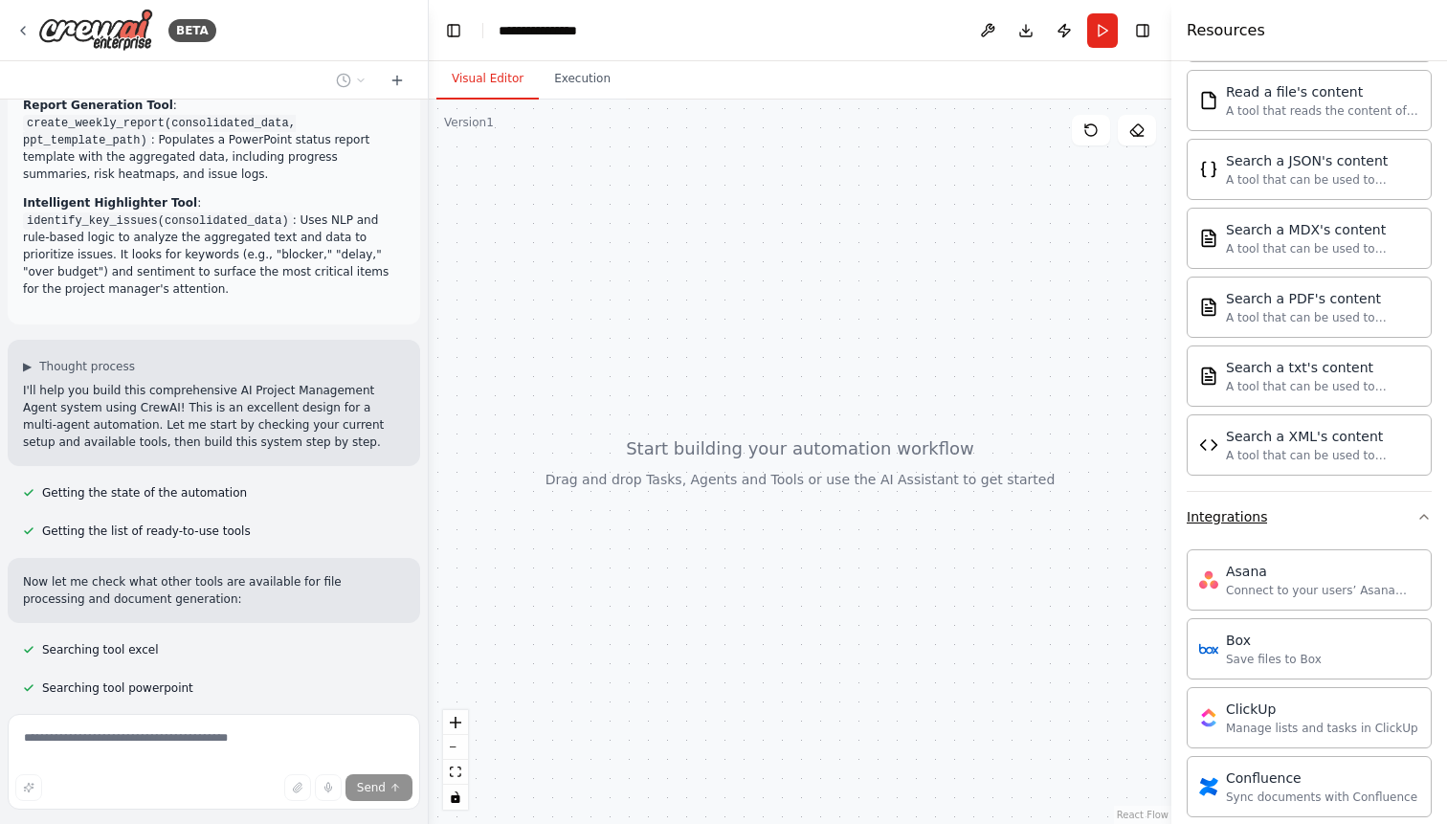
click at [1351, 526] on button "Integrations" at bounding box center [1309, 517] width 245 height 50
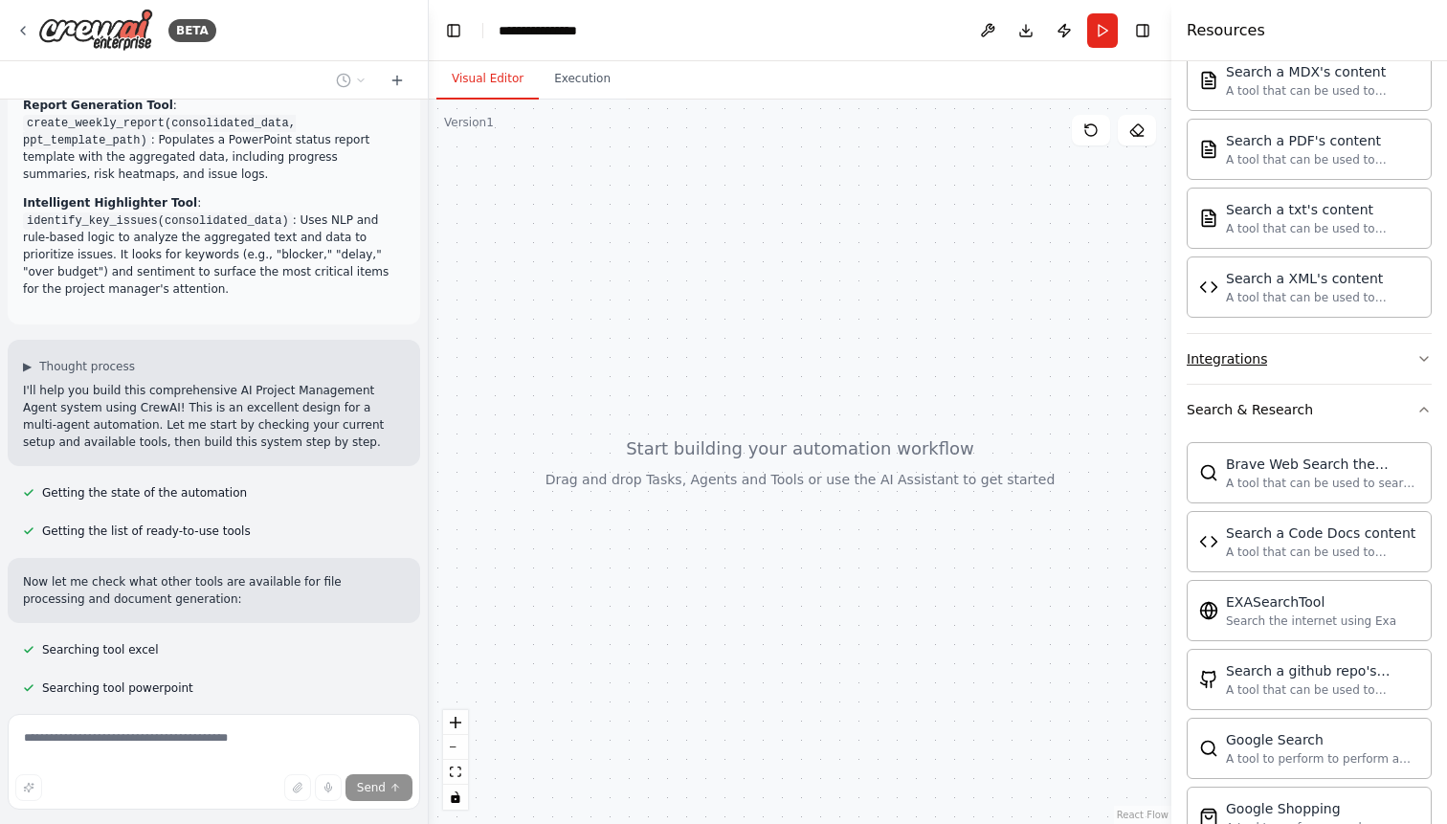
scroll to position [784, 0]
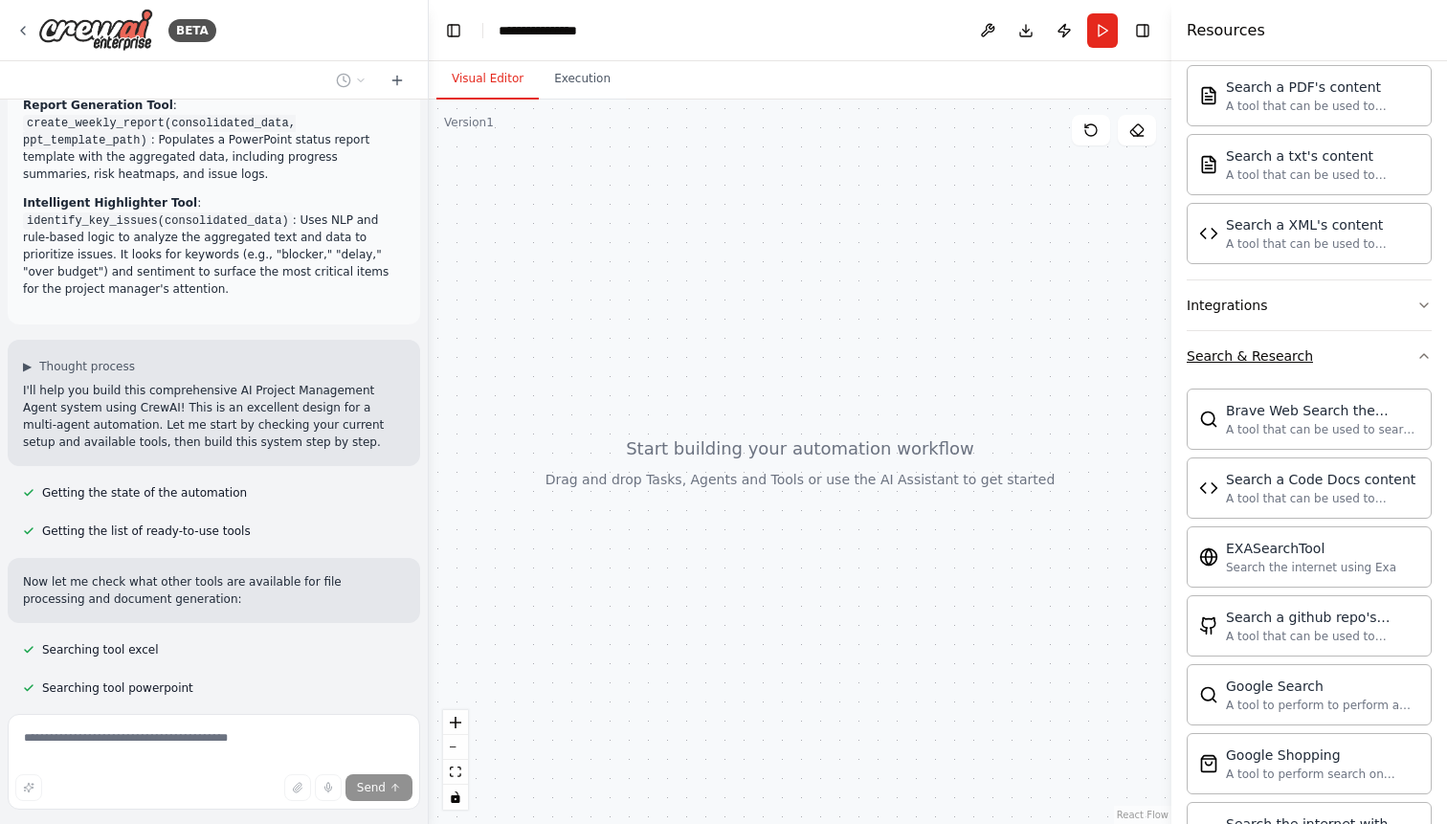
click at [1357, 359] on button "Search & Research" at bounding box center [1309, 356] width 245 height 50
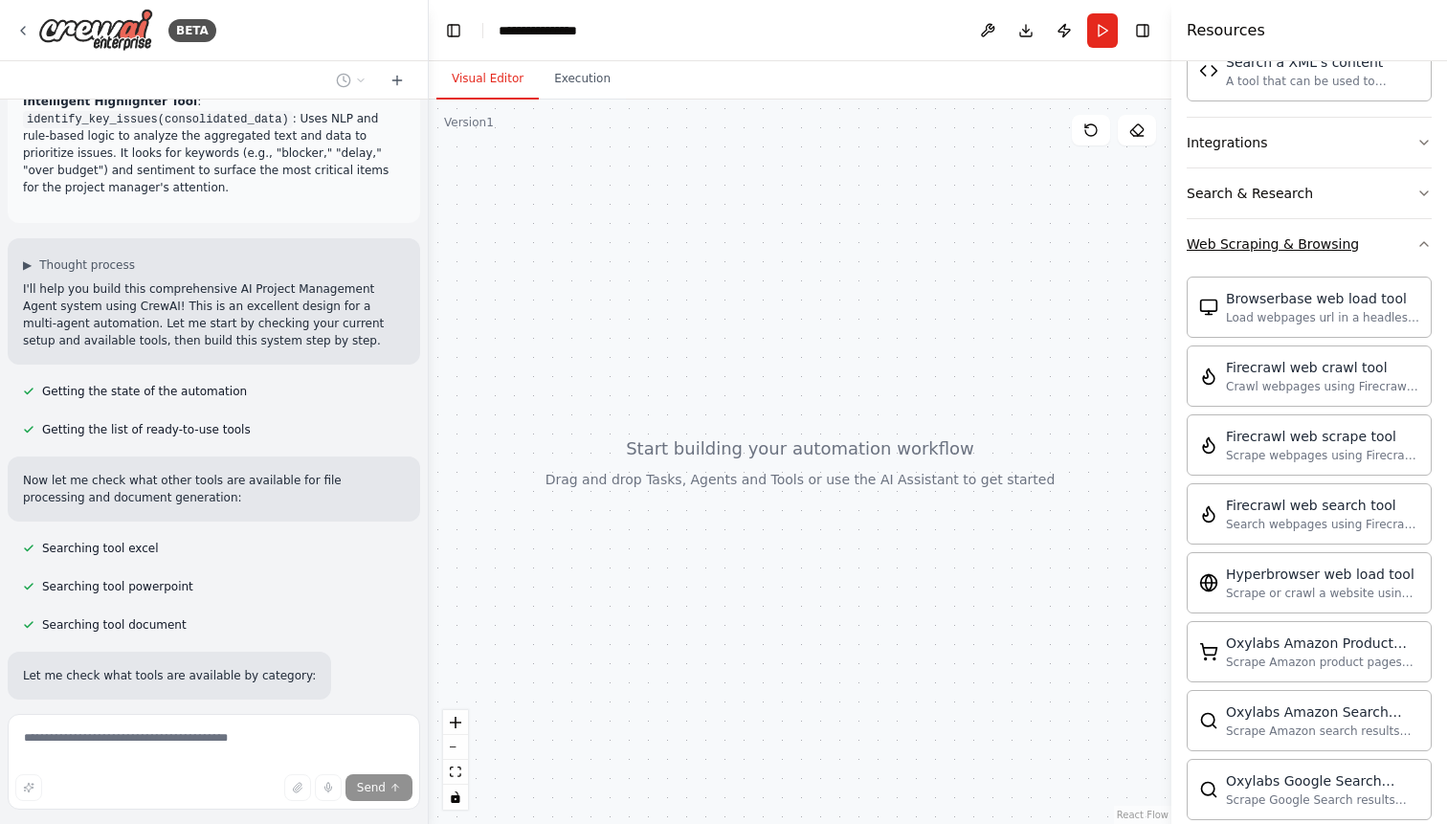
scroll to position [2904, 0]
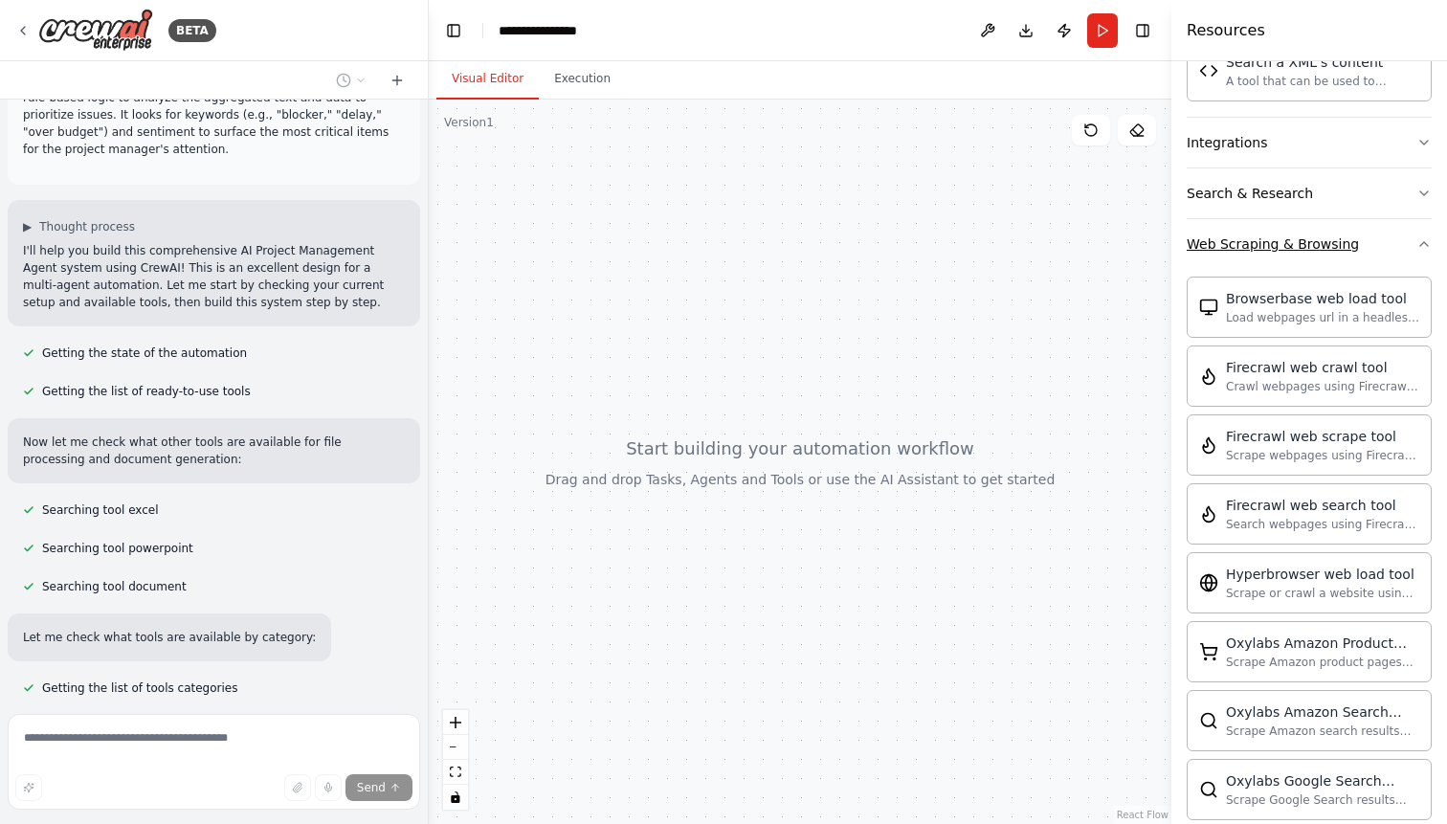
click at [1324, 246] on div "Web Scraping & Browsing" at bounding box center [1273, 243] width 172 height 19
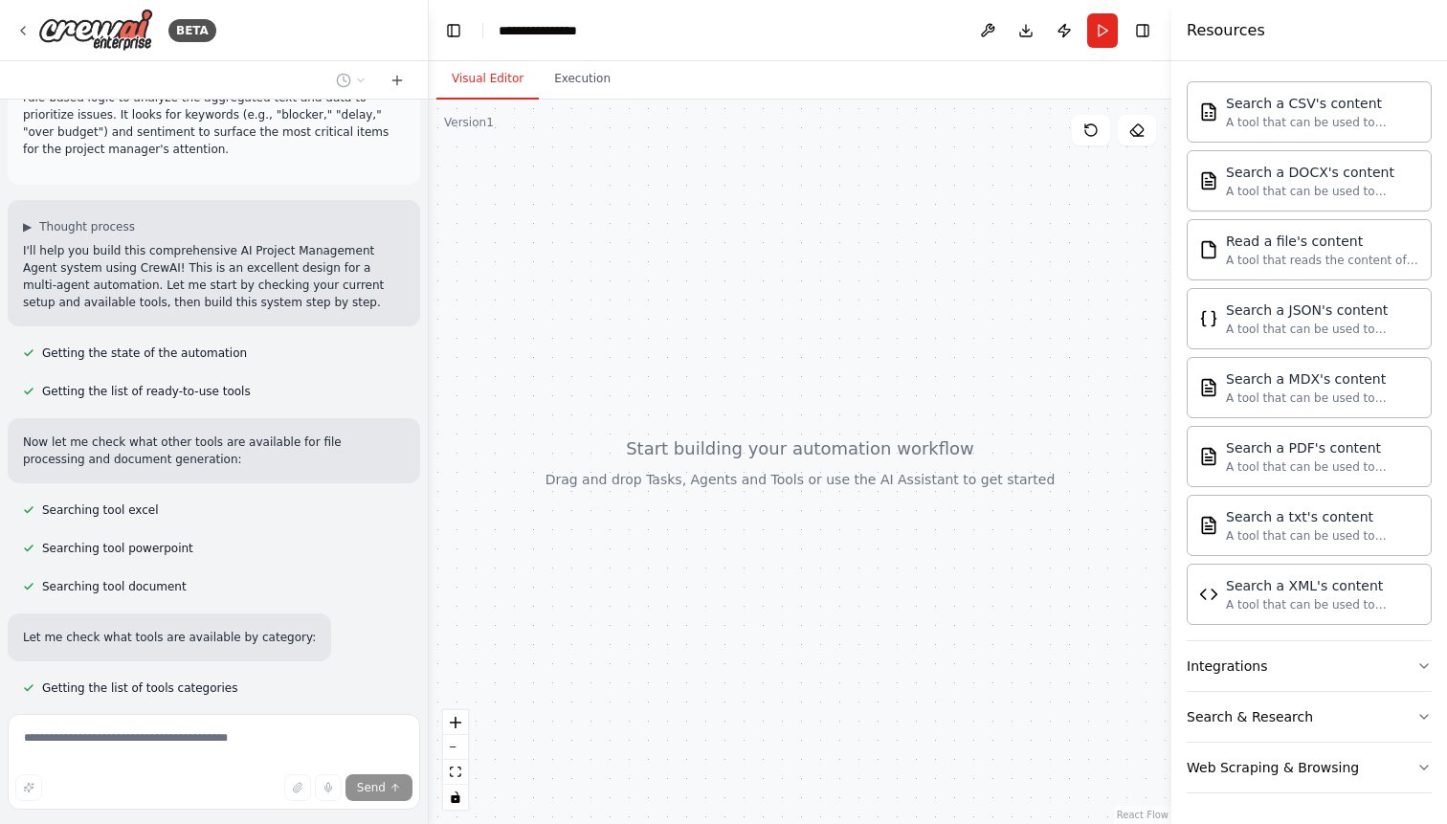
click at [917, 702] on div at bounding box center [800, 462] width 743 height 724
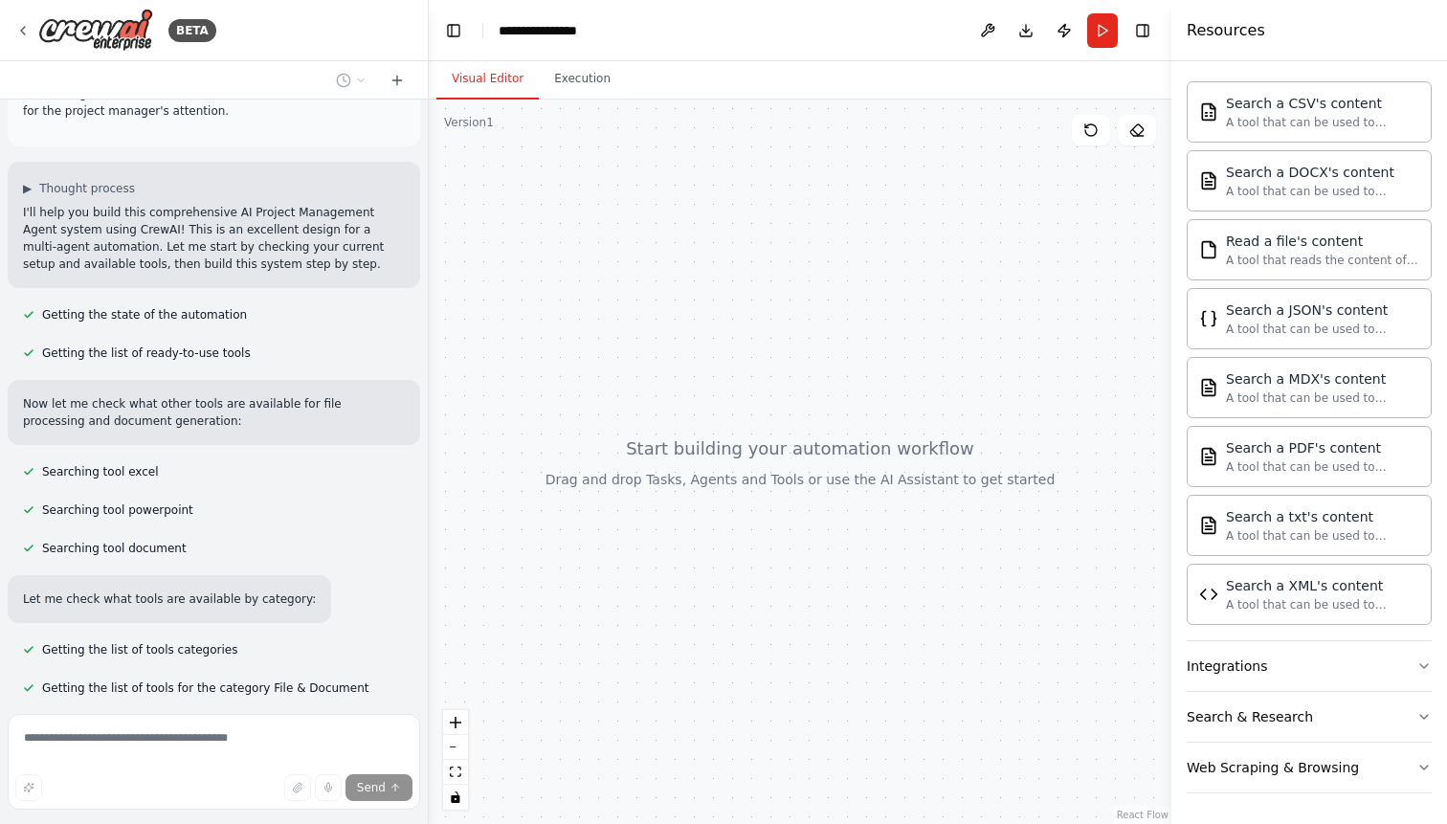
drag, startPoint x: 671, startPoint y: 494, endPoint x: 659, endPoint y: 456, distance: 40.0
click at [659, 456] on div at bounding box center [800, 462] width 743 height 724
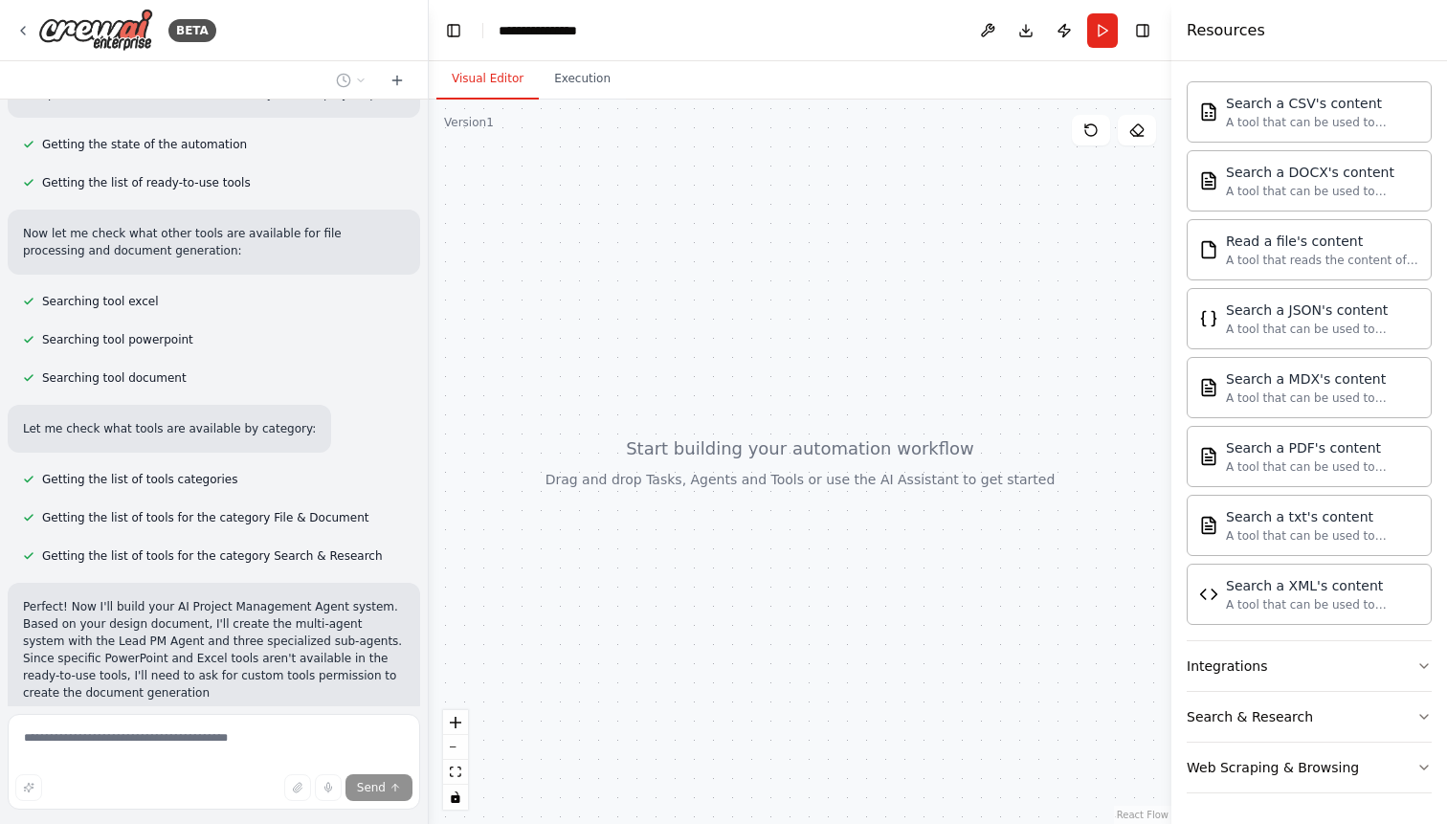
scroll to position [3153, 0]
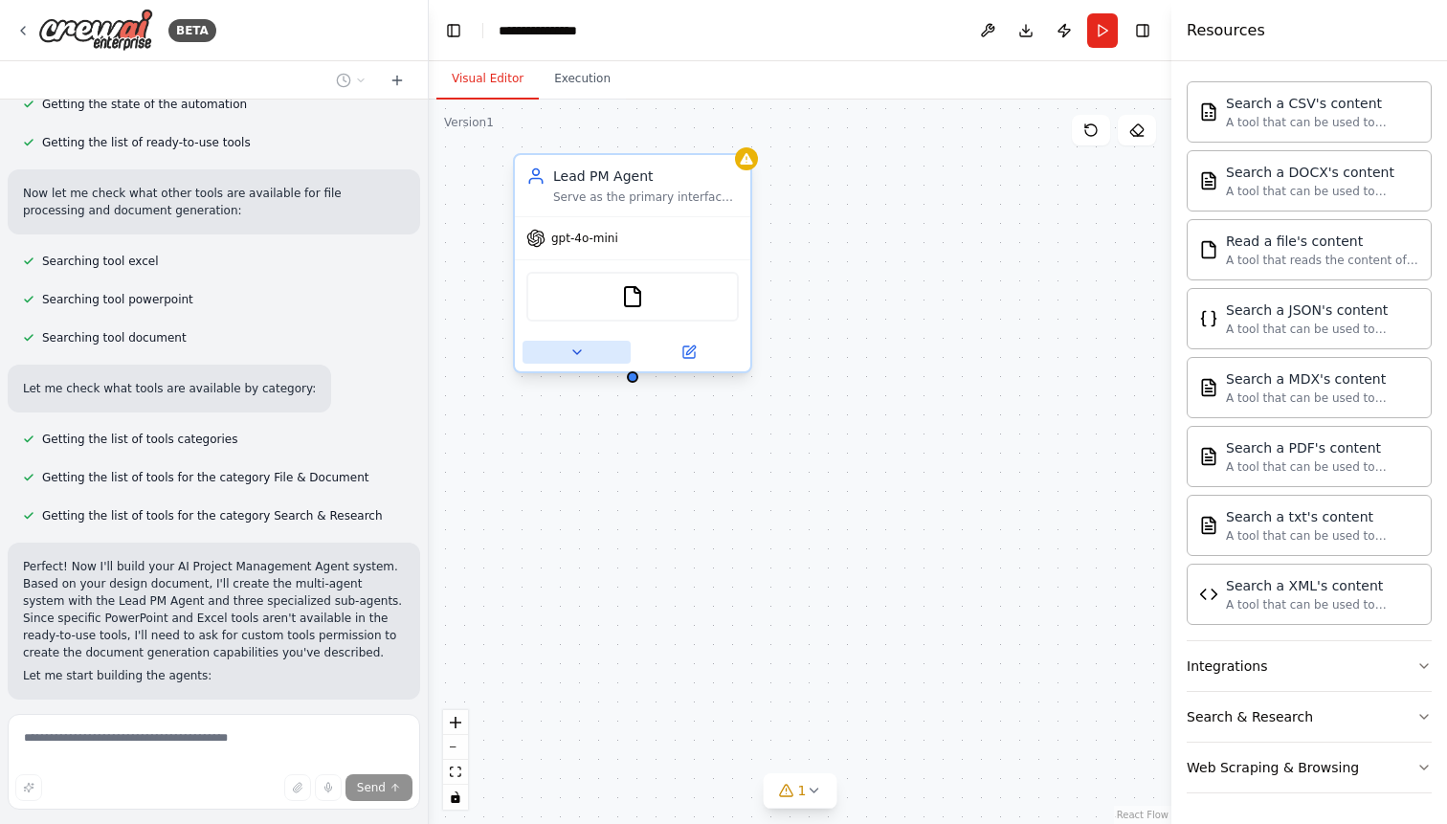
click at [589, 349] on button at bounding box center [577, 352] width 108 height 23
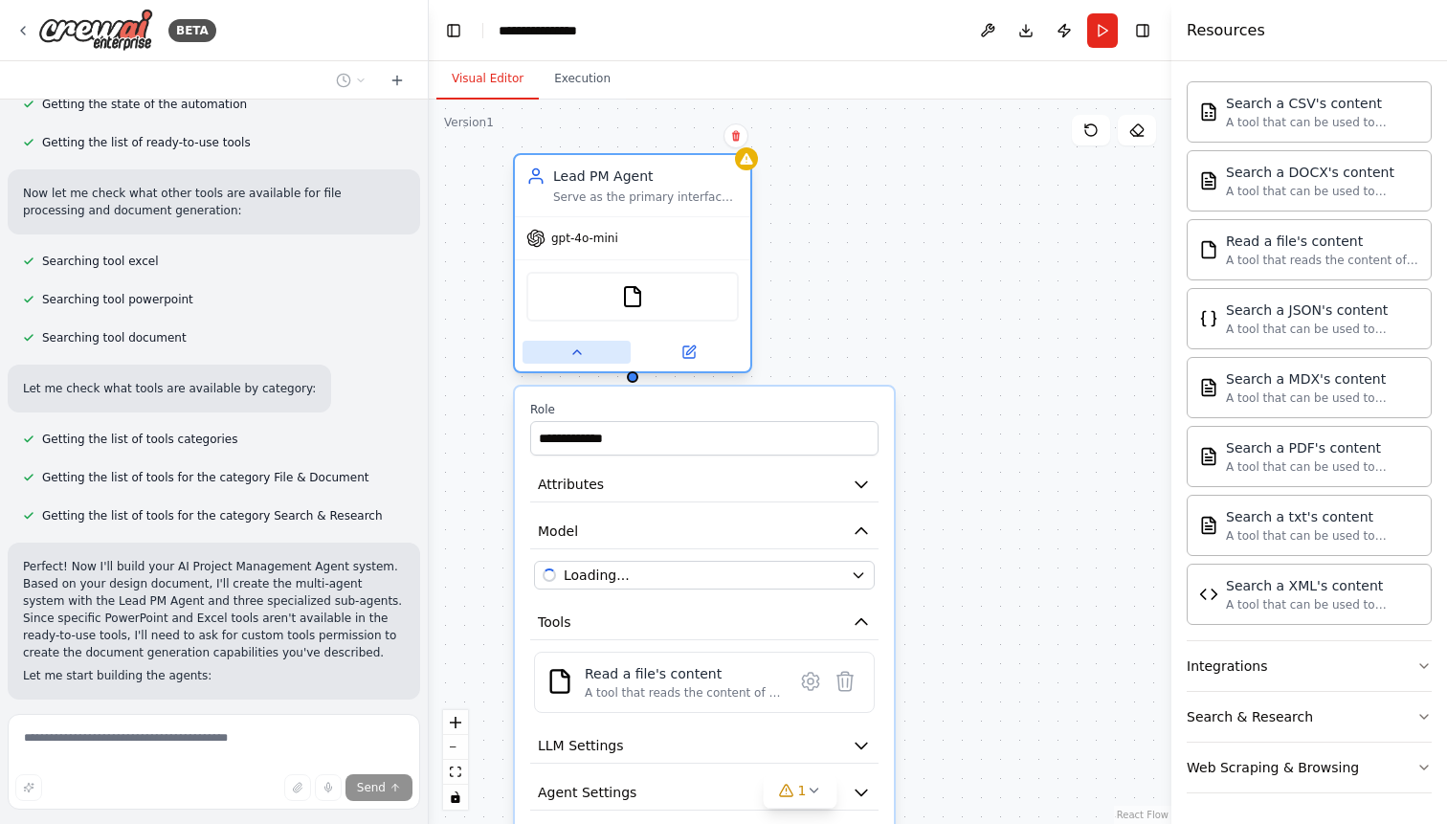
scroll to position [3207, 0]
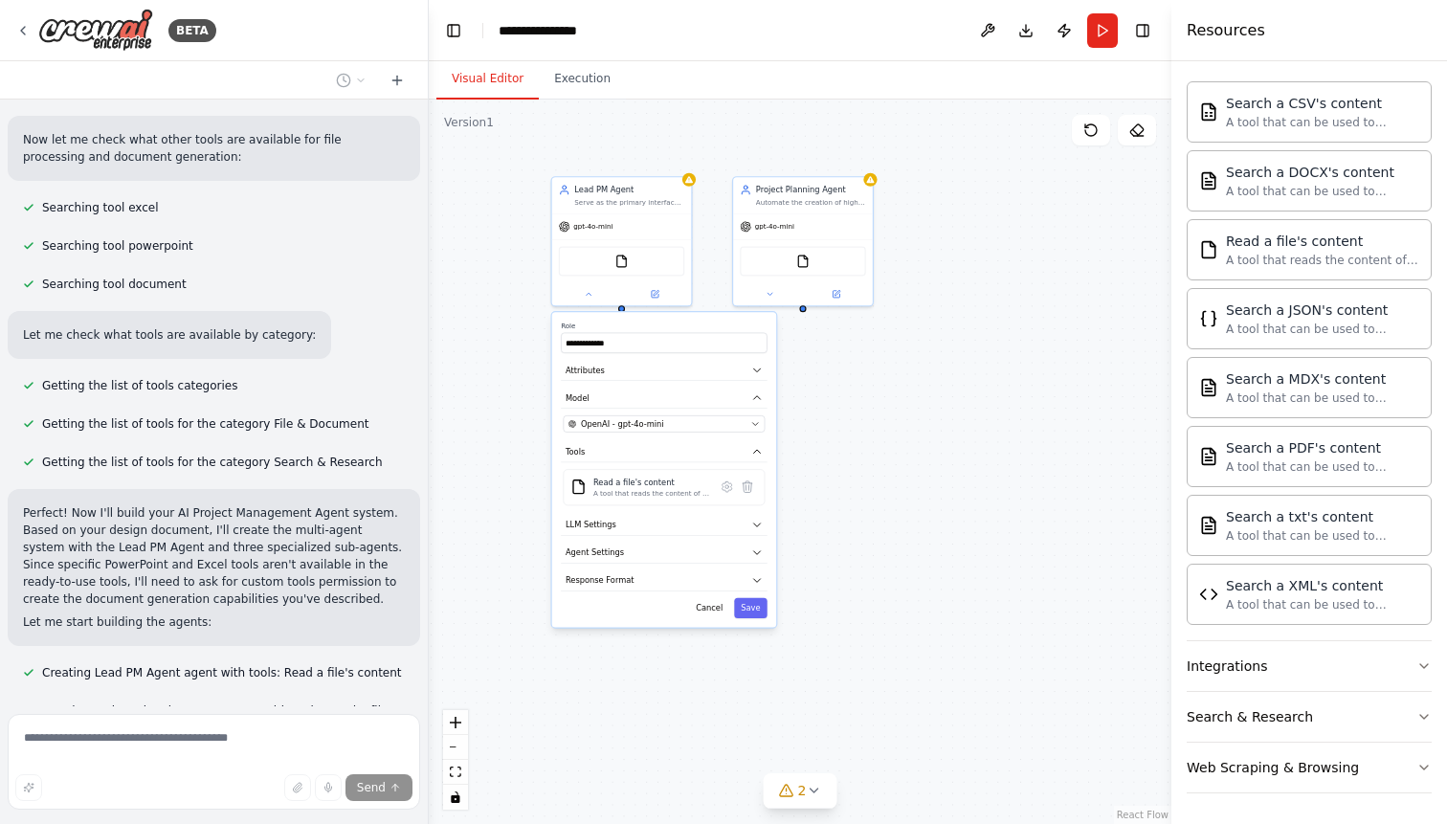
drag, startPoint x: 948, startPoint y: 684, endPoint x: 912, endPoint y: 486, distance: 201.4
click at [912, 486] on div "**********" at bounding box center [800, 462] width 743 height 724
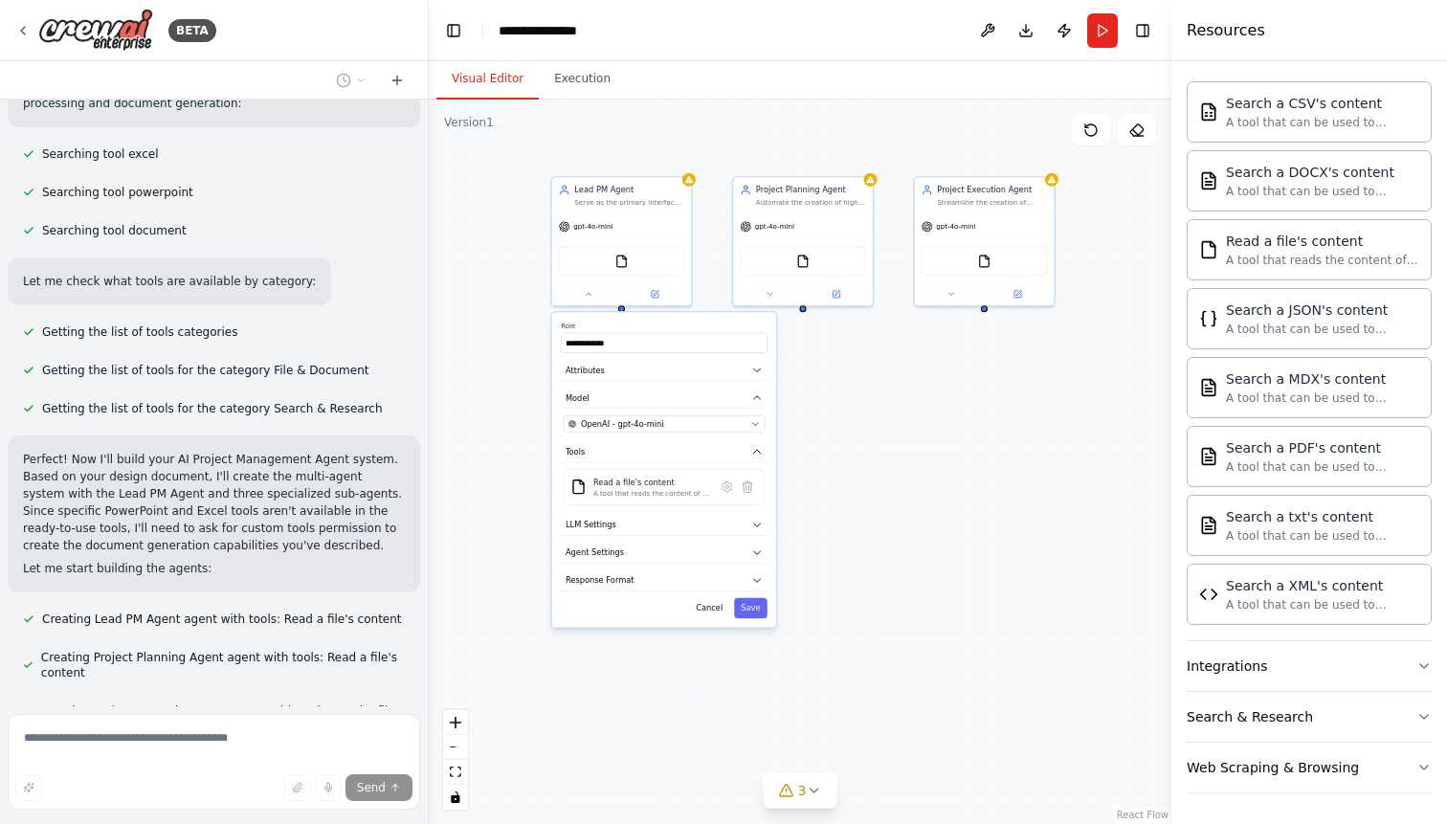
scroll to position [3314, 0]
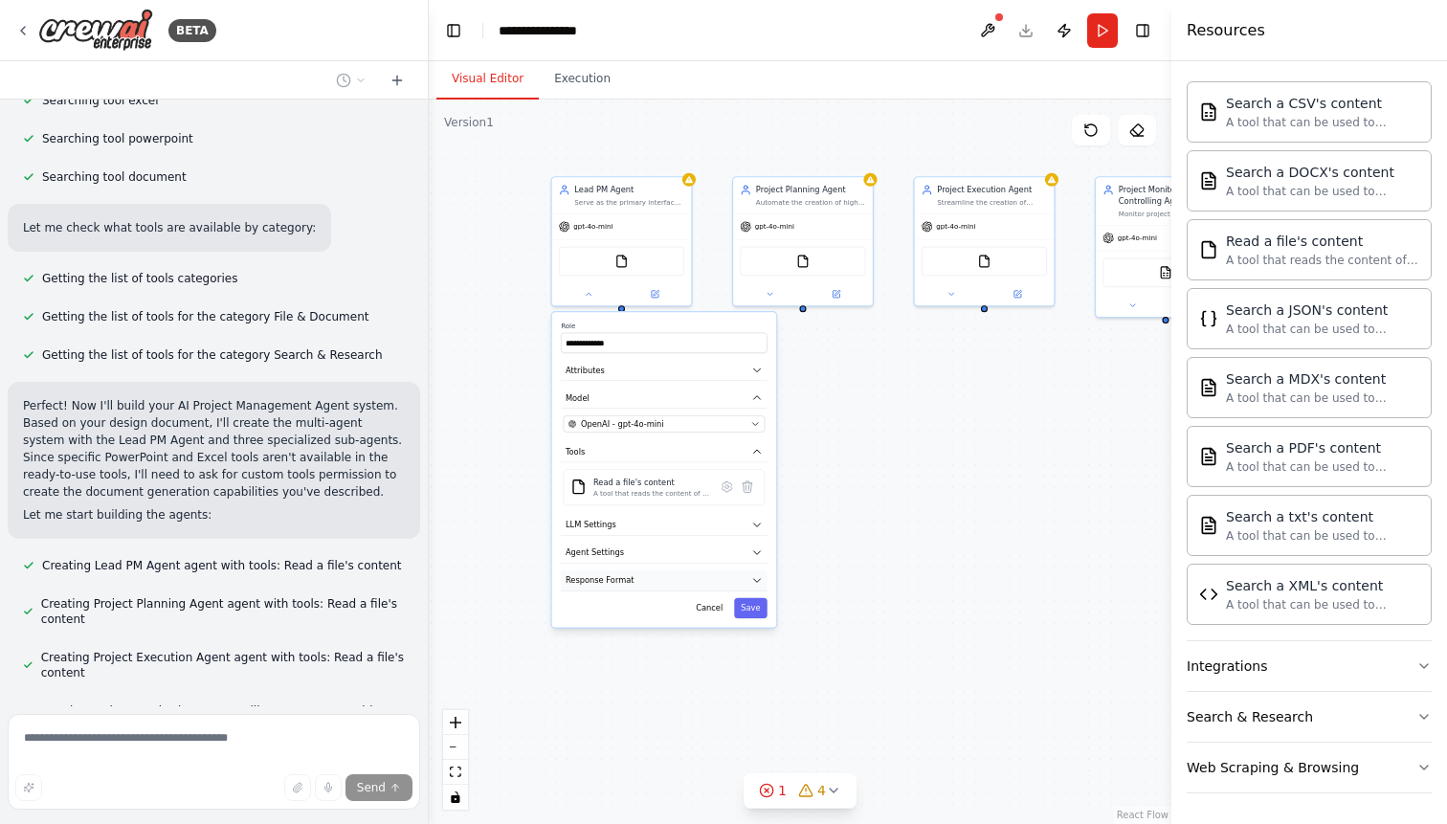
click at [740, 575] on button "Response Format" at bounding box center [664, 580] width 207 height 21
click at [686, 585] on button "Response Format" at bounding box center [664, 580] width 207 height 21
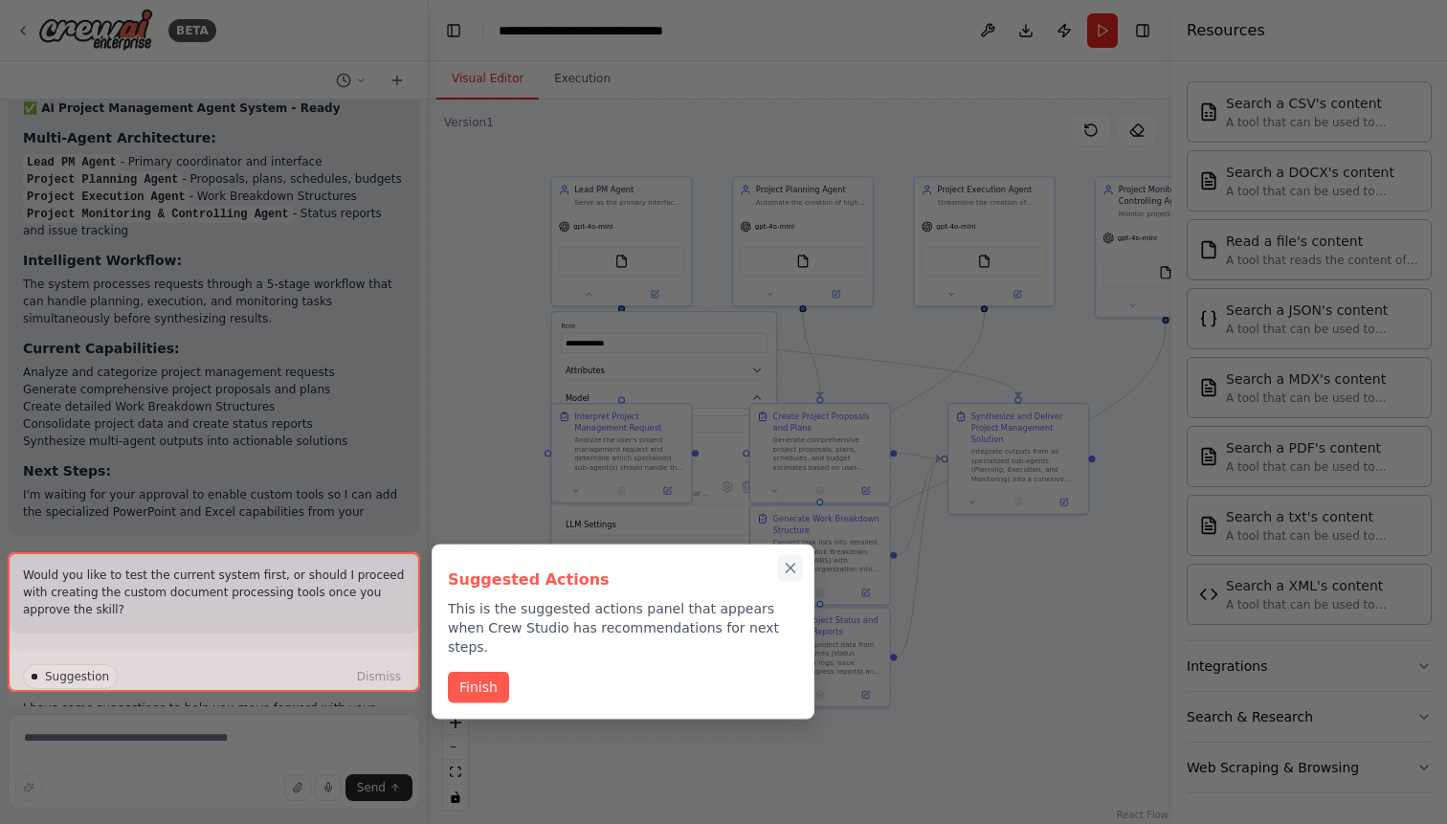
click at [790, 569] on icon "Close walkthrough" at bounding box center [791, 568] width 9 height 9
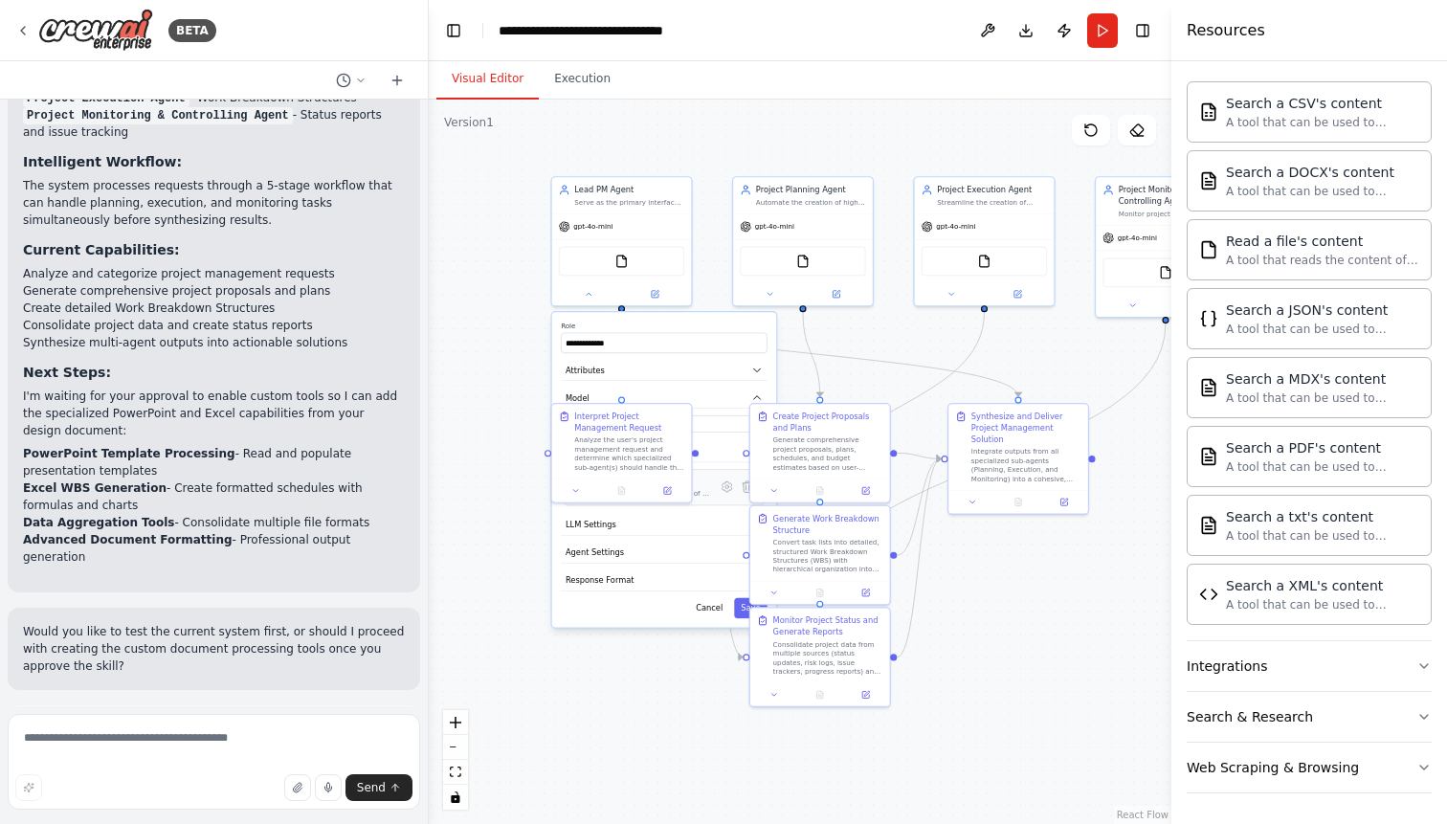
scroll to position [5557, 0]
click at [1102, 29] on button "Run" at bounding box center [1102, 30] width 31 height 34
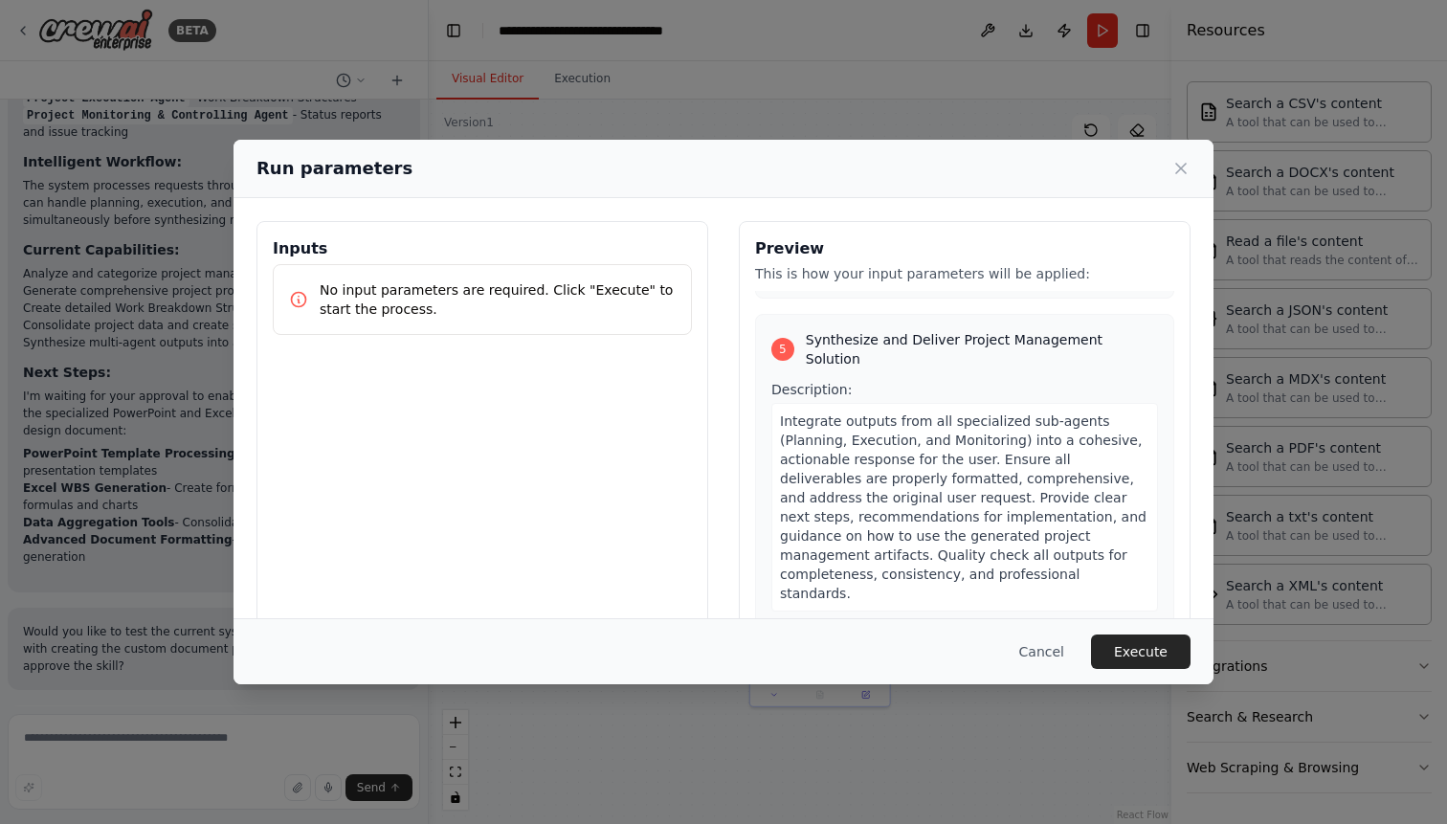
scroll to position [2000, 0]
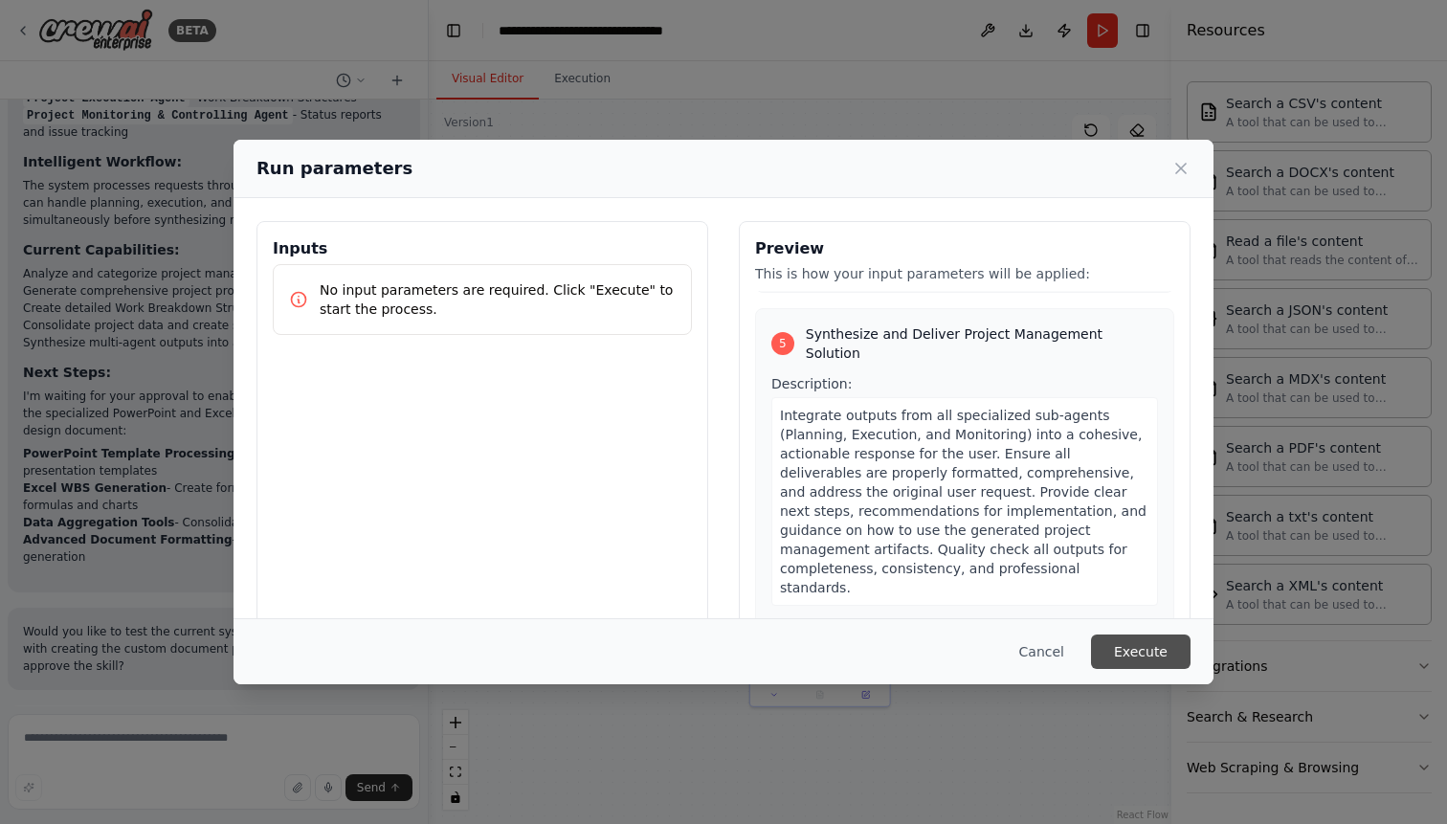
click at [1121, 650] on button "Execute" at bounding box center [1141, 651] width 100 height 34
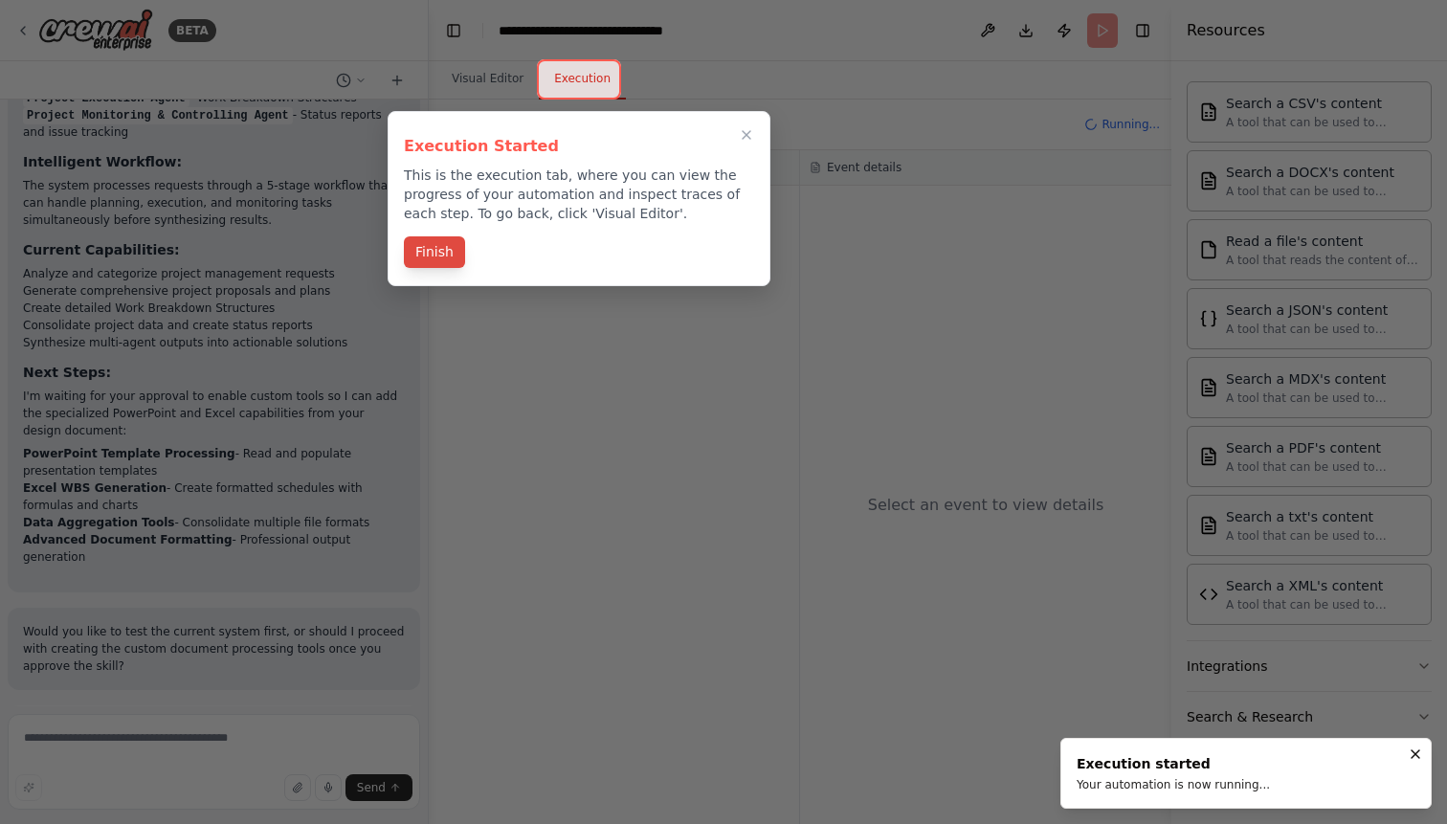
click at [434, 237] on button "Finish" at bounding box center [434, 252] width 61 height 32
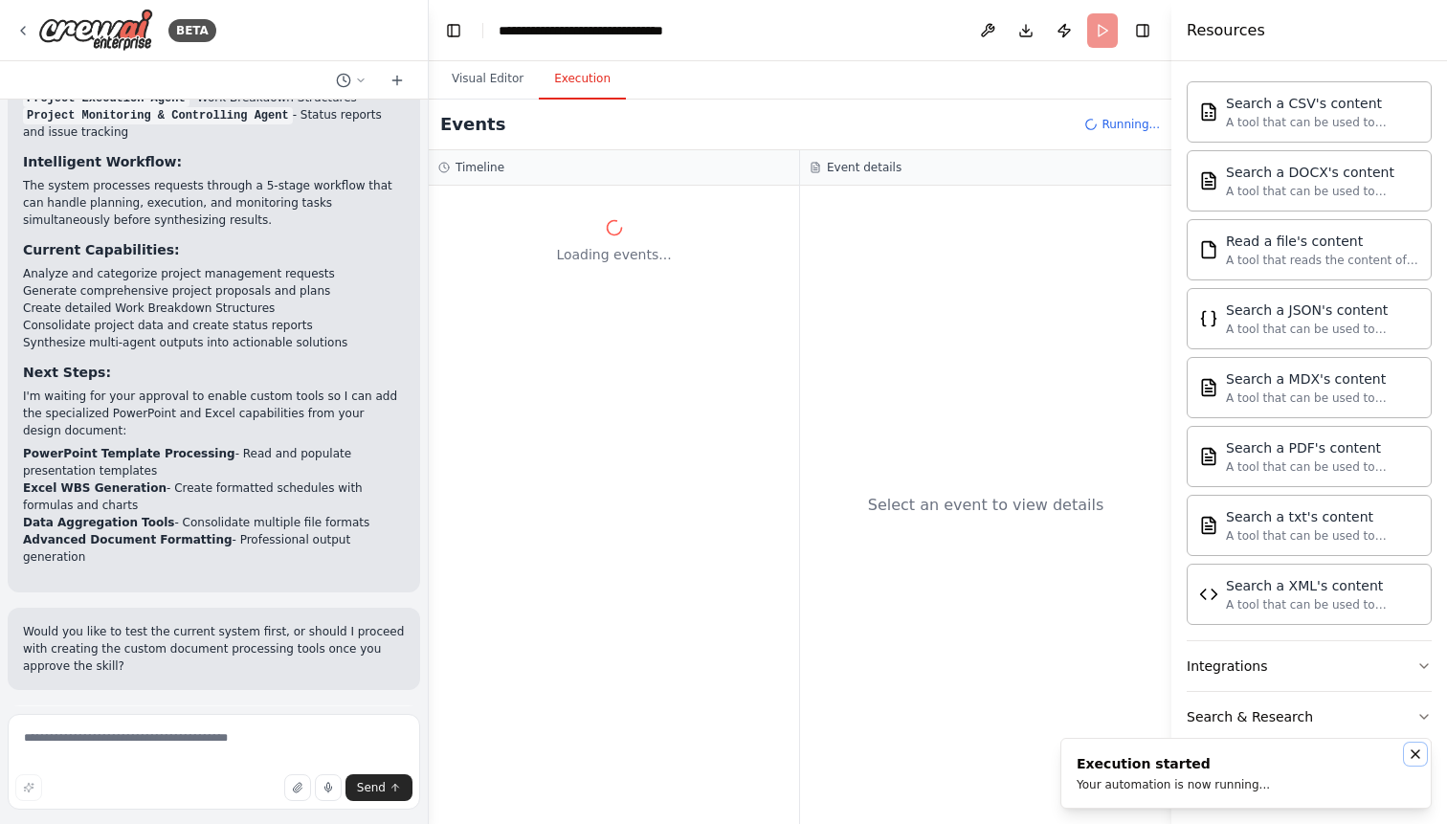
click at [1411, 751] on icon "Notifications (F8)" at bounding box center [1415, 753] width 15 height 15
click at [1063, 23] on button "Publish" at bounding box center [1064, 30] width 31 height 34
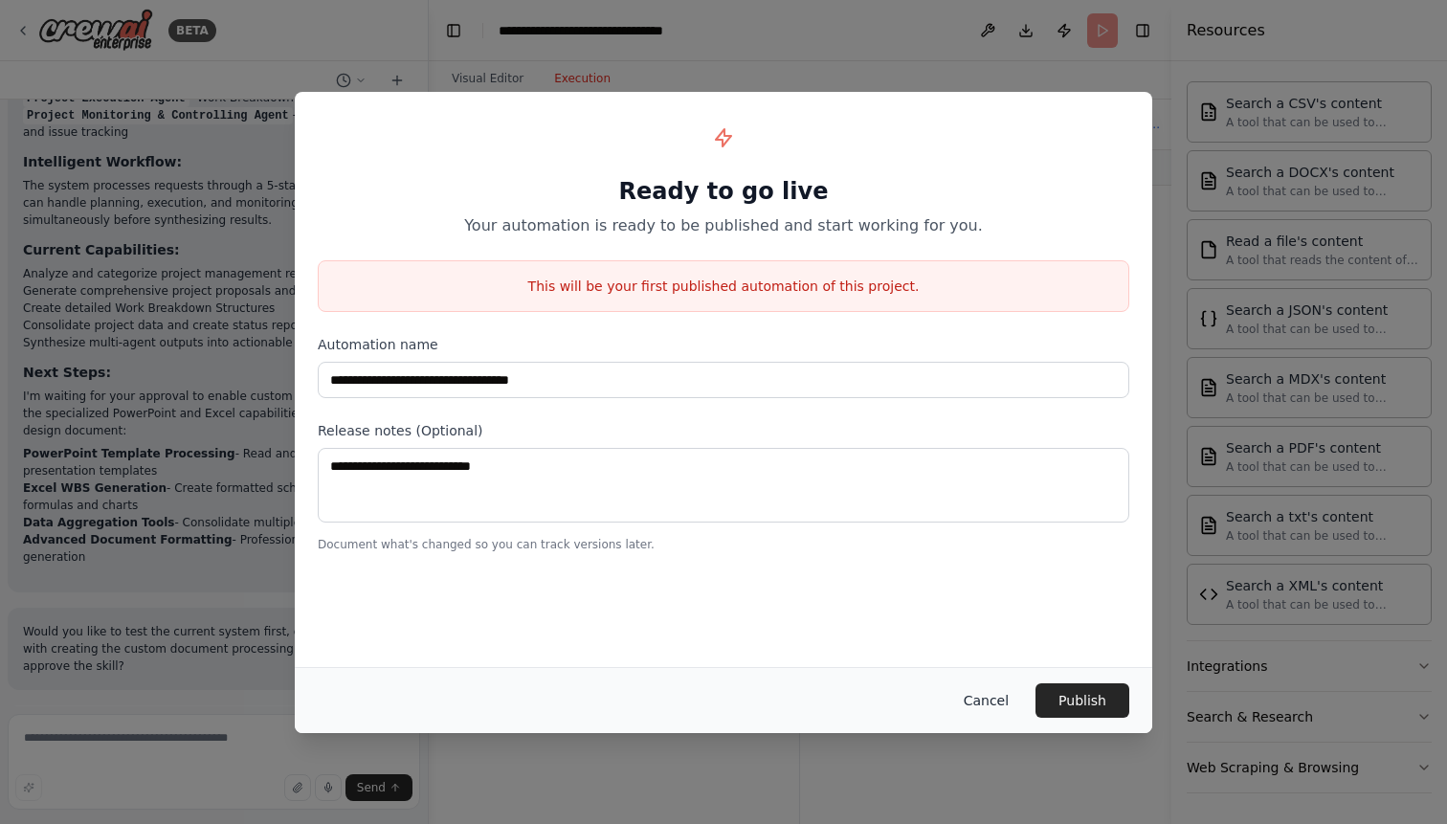
click at [990, 700] on button "Cancel" at bounding box center [986, 700] width 76 height 34
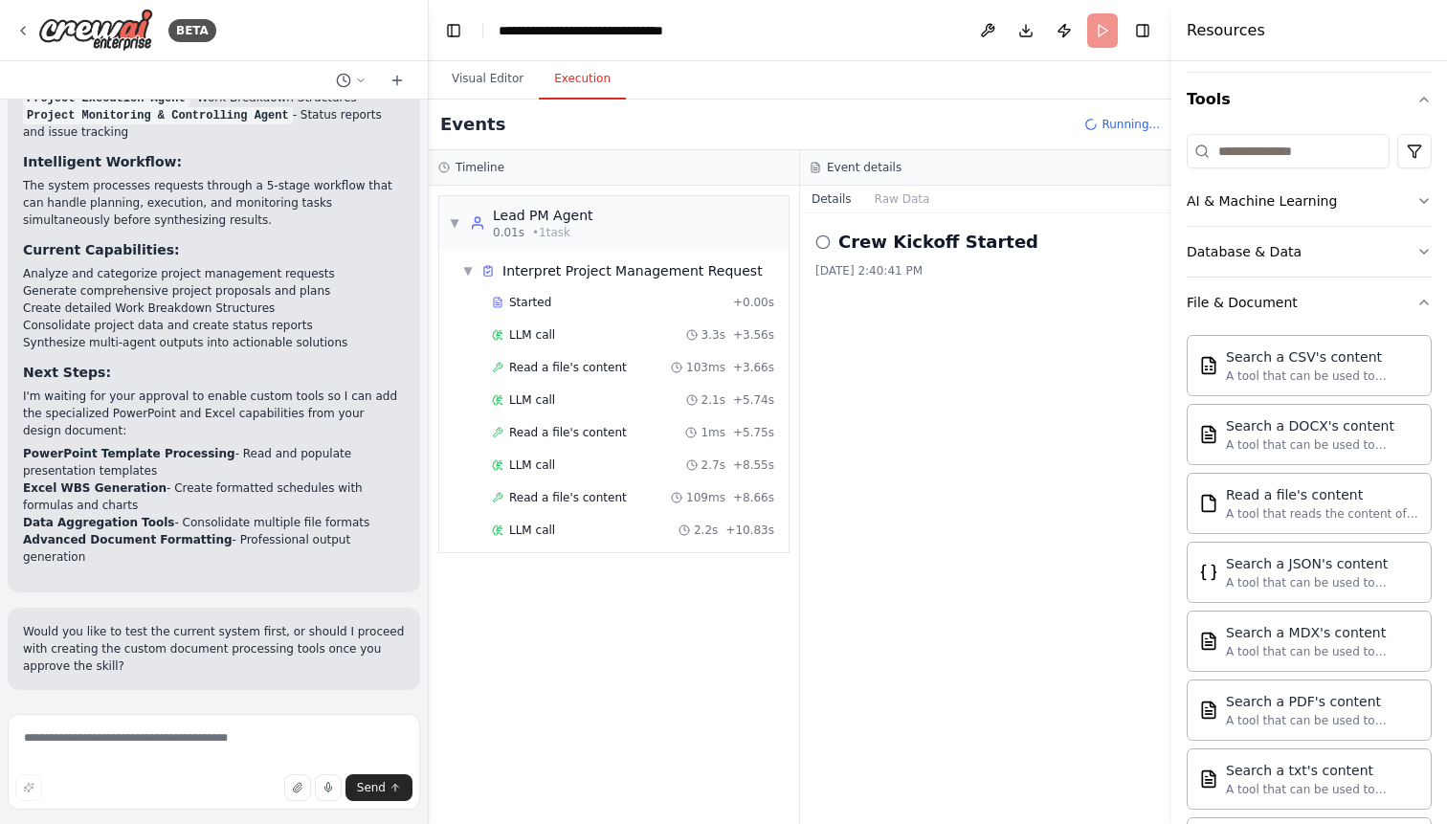
scroll to position [0, 0]
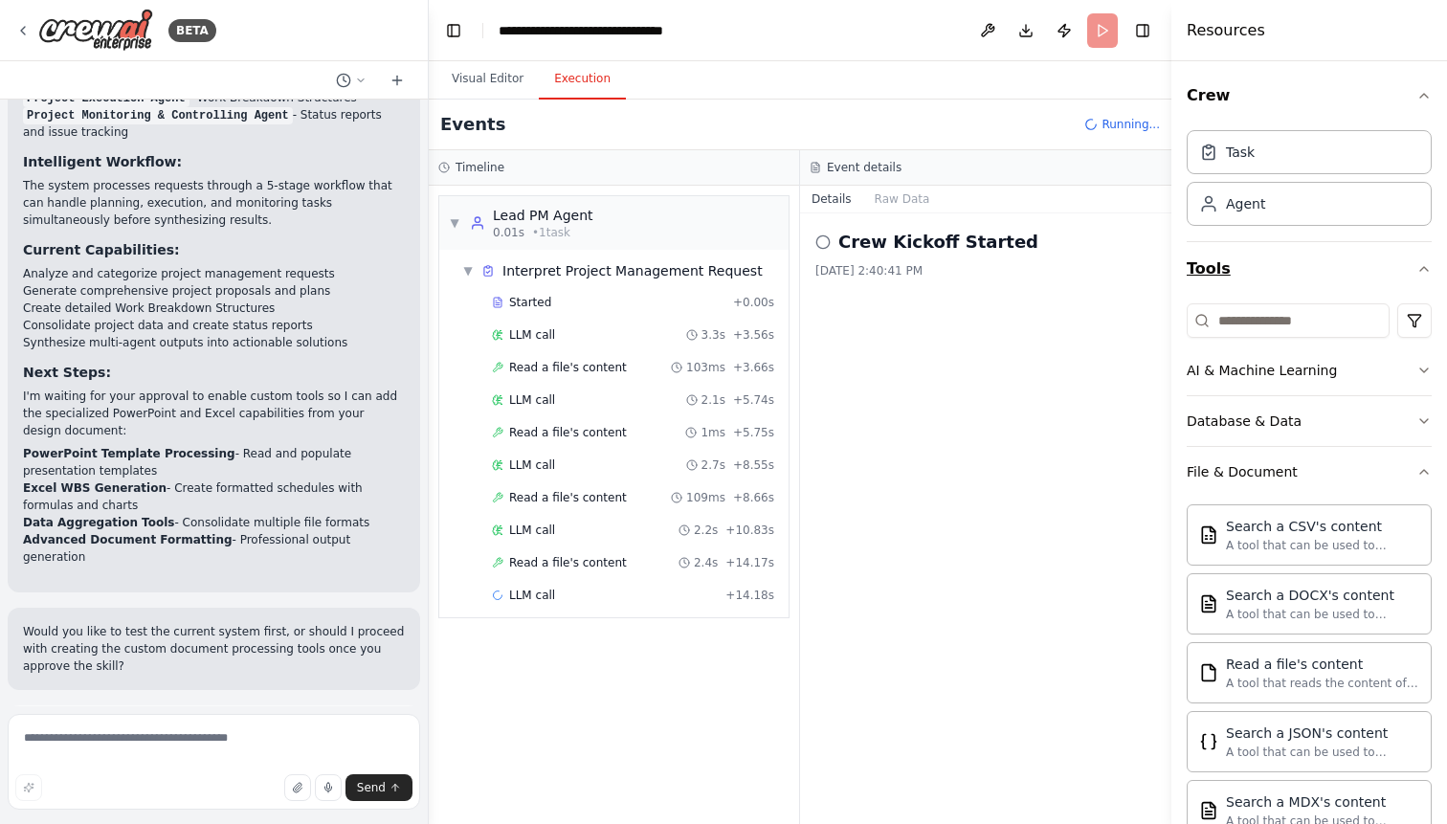
click at [1301, 284] on button "Tools" at bounding box center [1309, 269] width 245 height 54
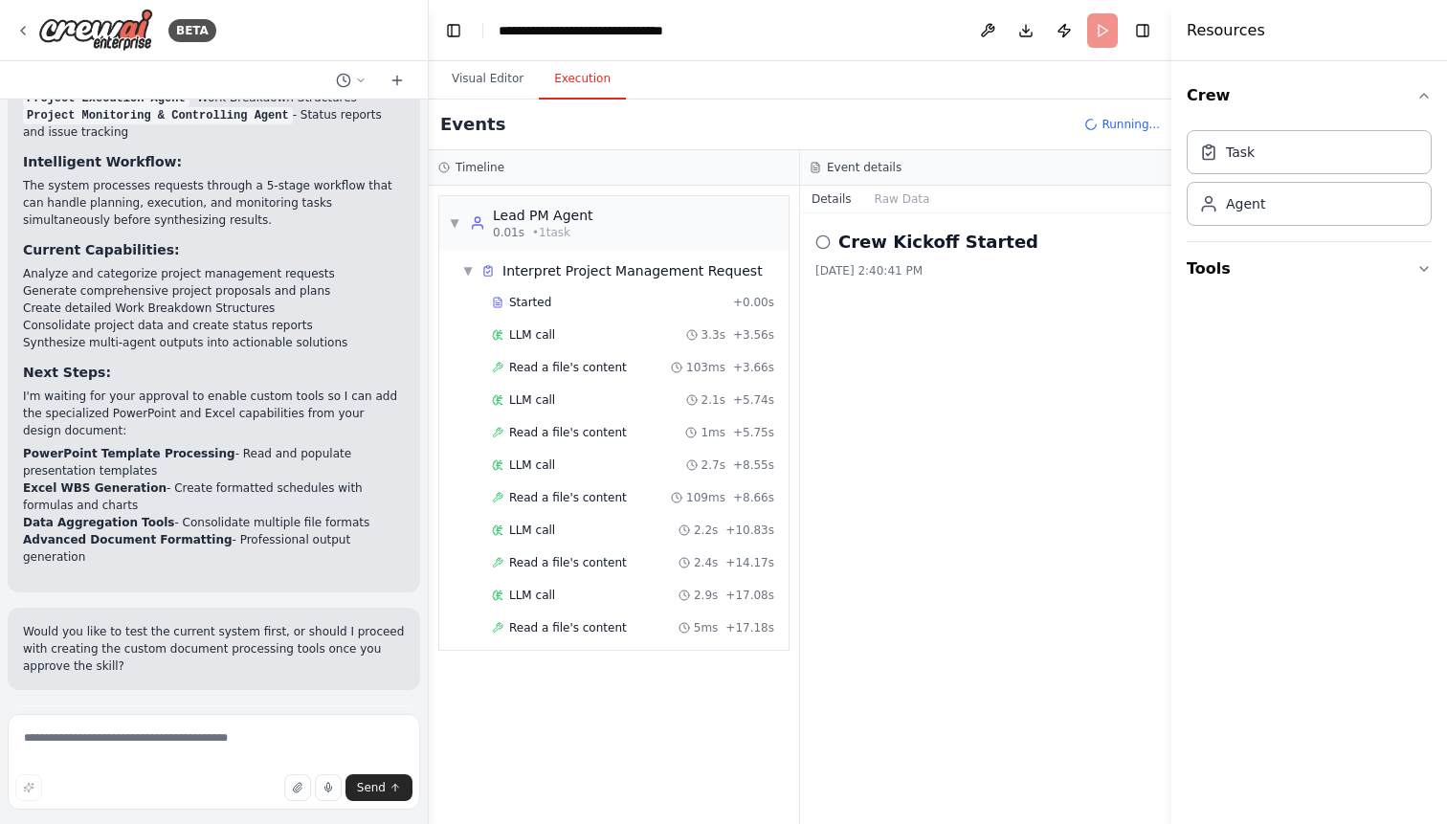
click at [1213, 31] on h4 "Resources" at bounding box center [1226, 30] width 78 height 23
click at [982, 26] on button at bounding box center [987, 30] width 31 height 34
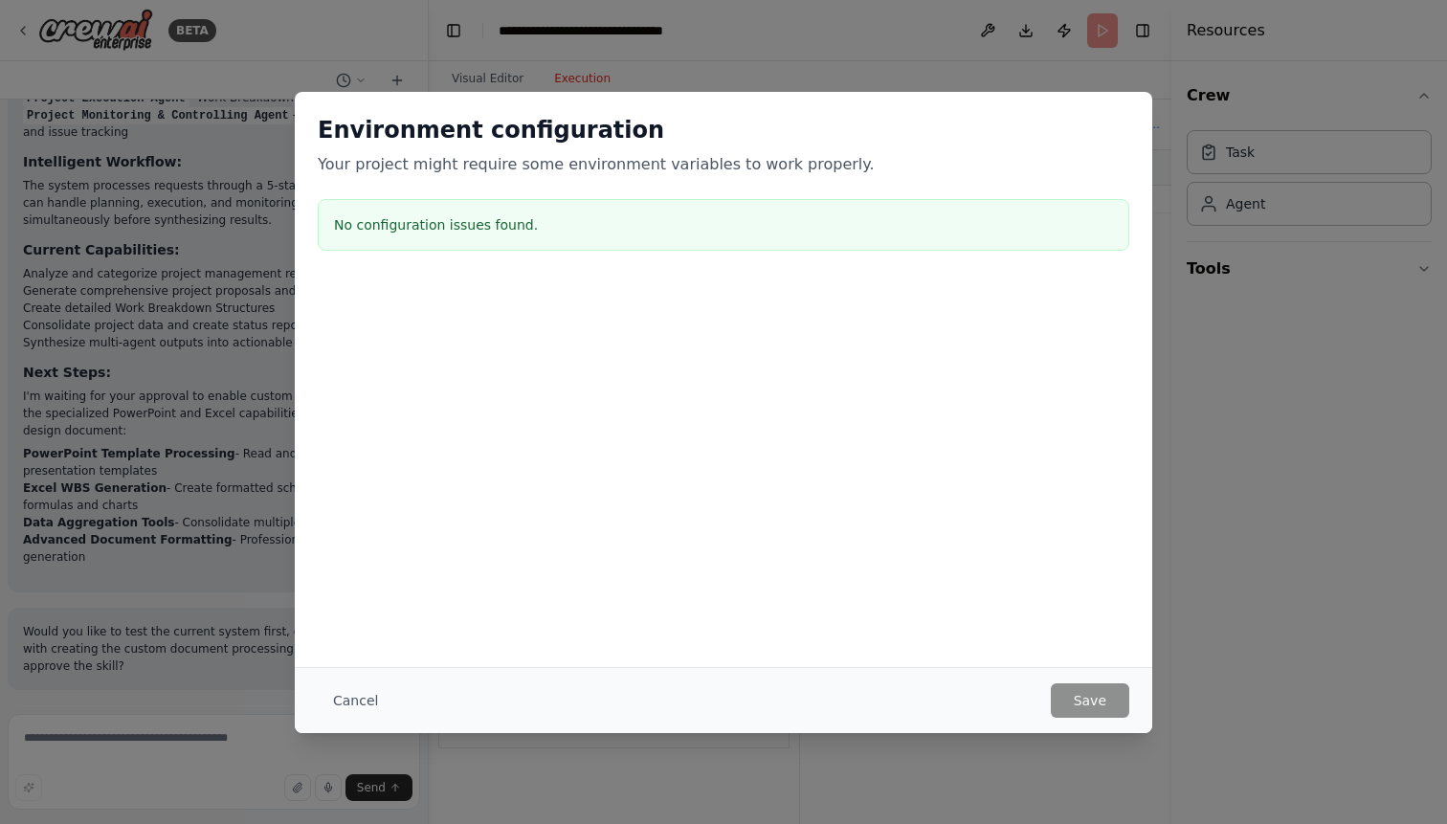
scroll to position [11, 0]
click at [352, 705] on button "Cancel" at bounding box center [356, 700] width 76 height 34
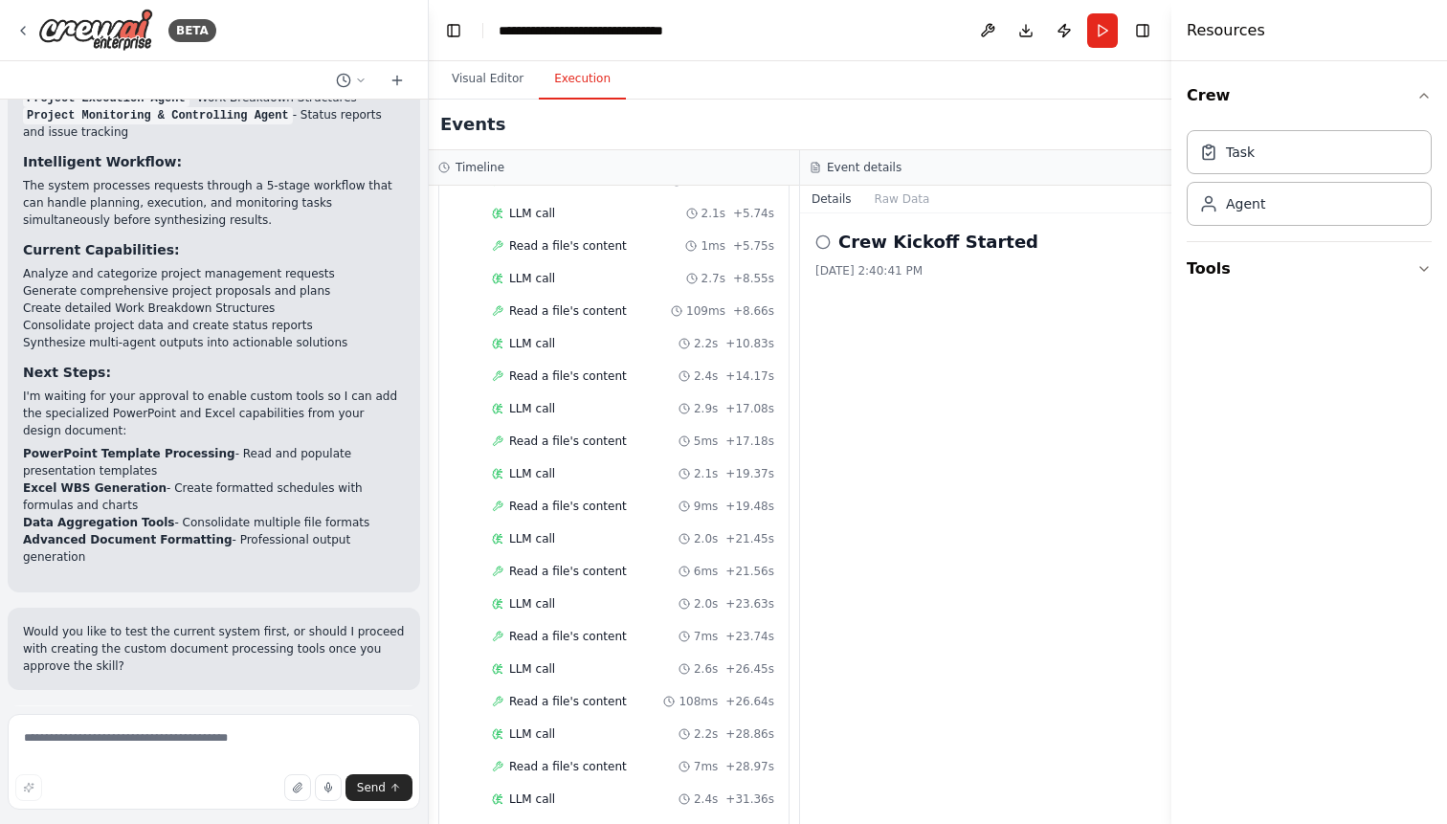
scroll to position [1704, 0]
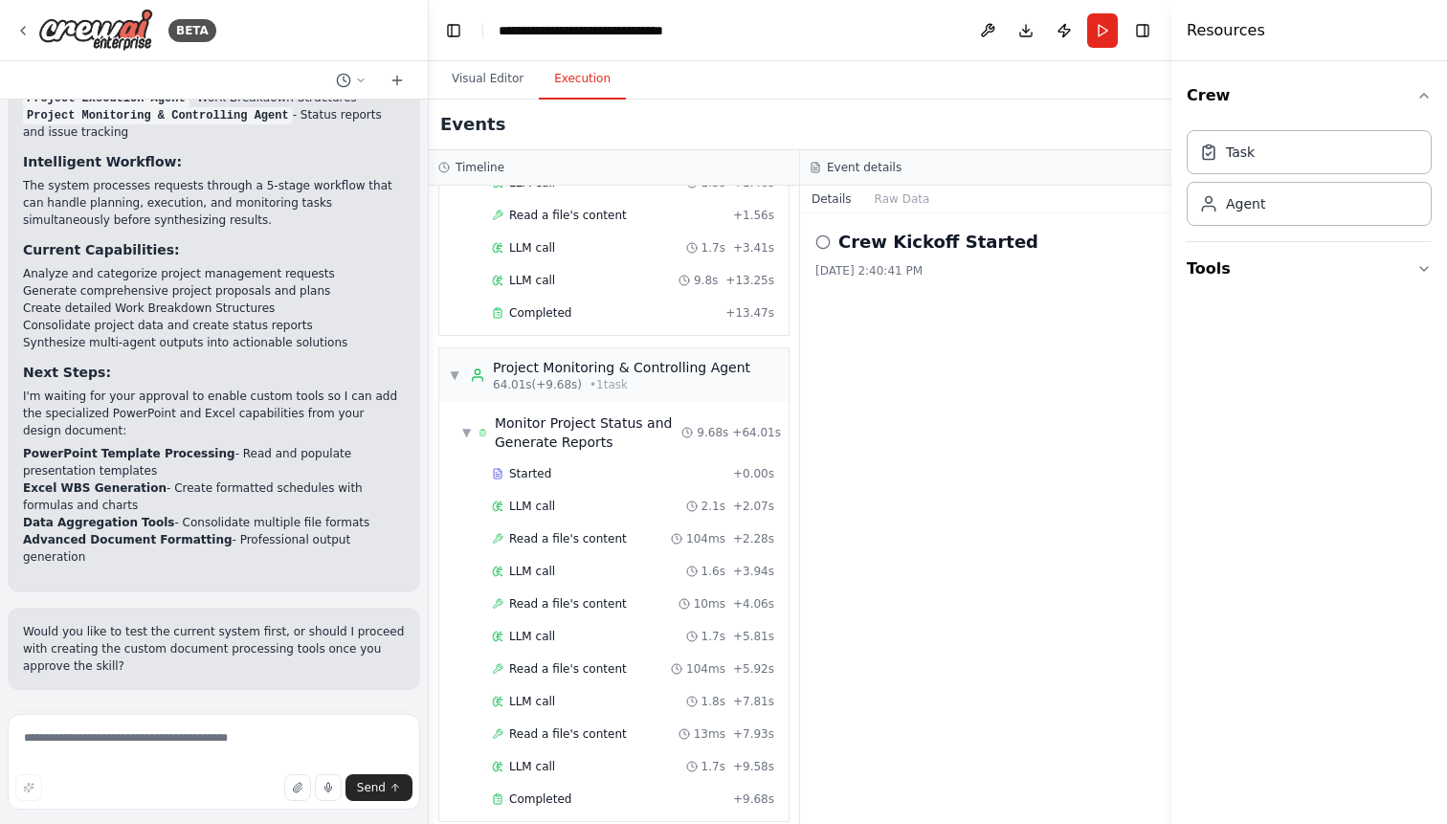
click at [951, 236] on h2 "Crew Kickoff Started" at bounding box center [938, 242] width 200 height 27
click at [936, 254] on h2 "Crew Kickoff Started" at bounding box center [938, 242] width 200 height 27
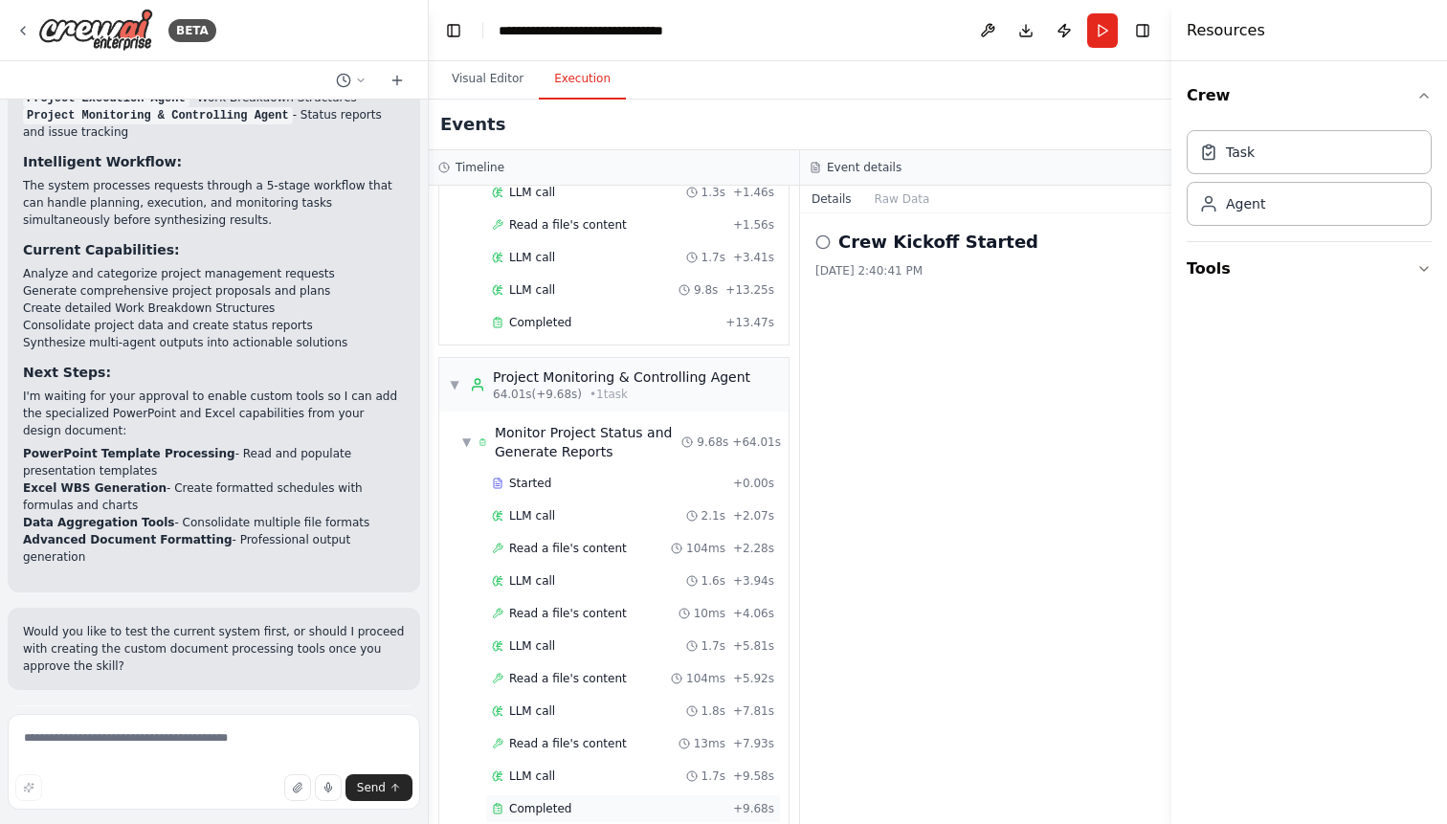
click at [546, 801] on span "Completed" at bounding box center [540, 808] width 62 height 15
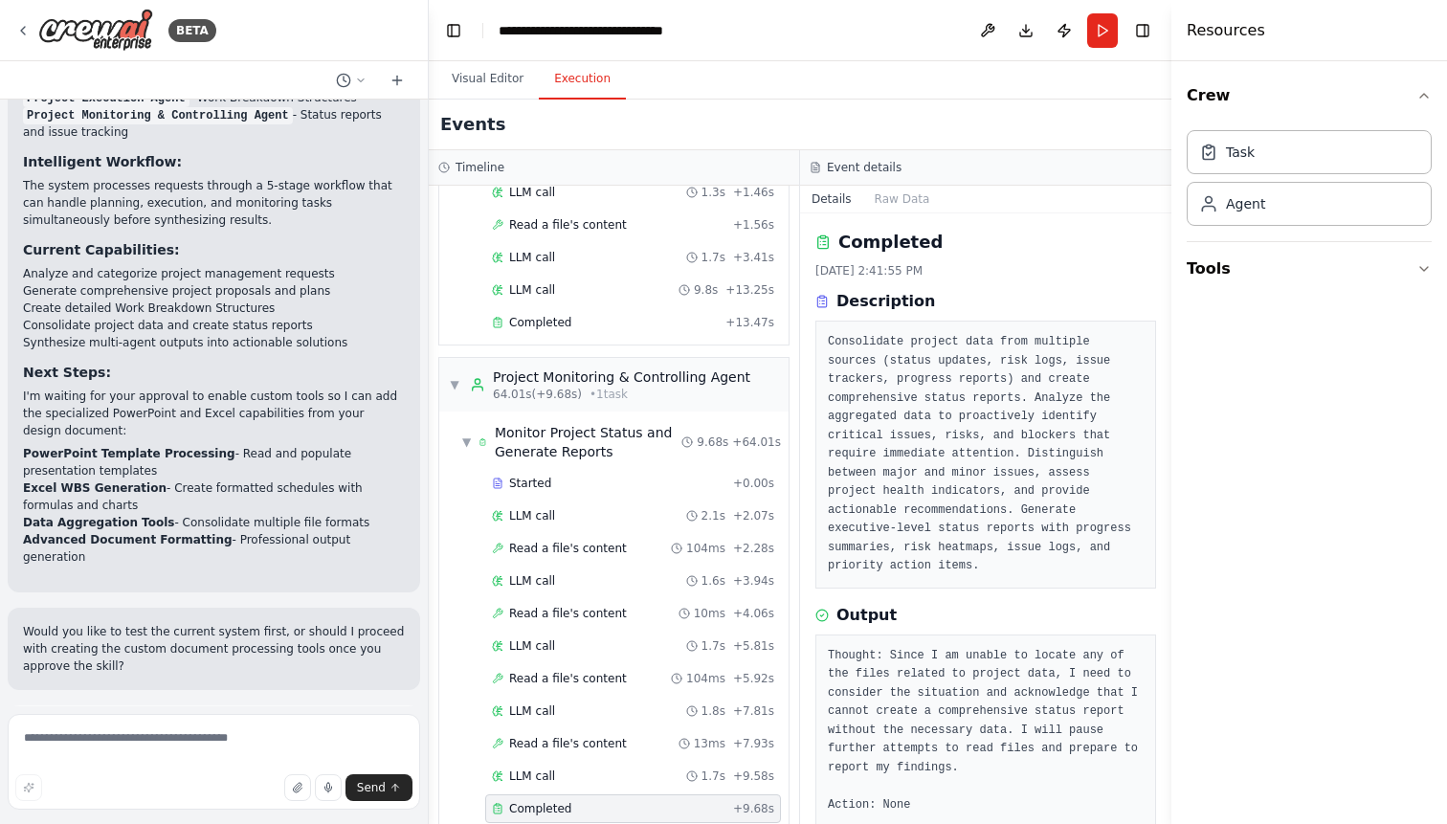
scroll to position [33, 0]
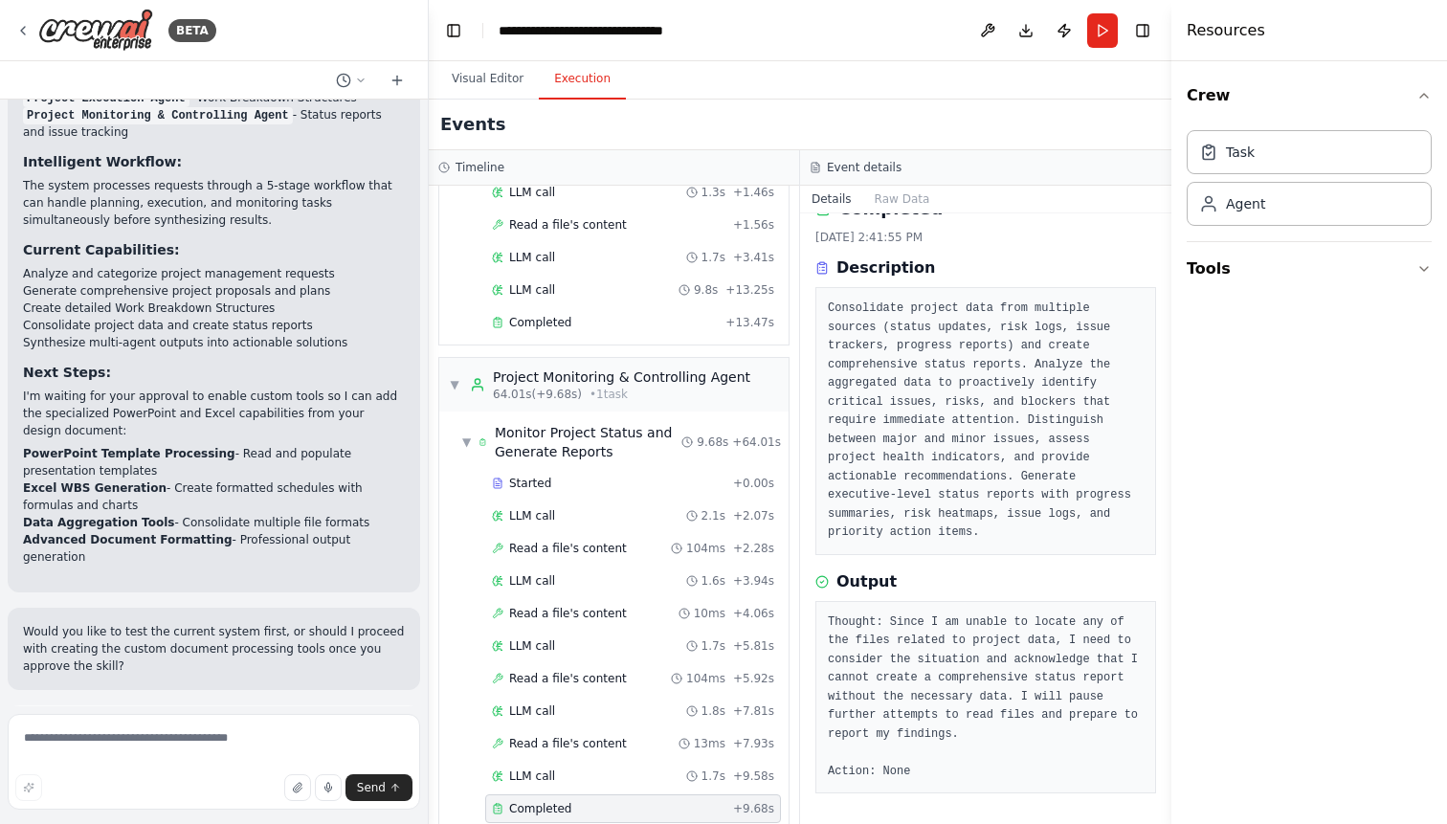
click at [978, 778] on pre "Thought: Since I am unable to locate any of the files related to project data, …" at bounding box center [986, 697] width 316 height 168
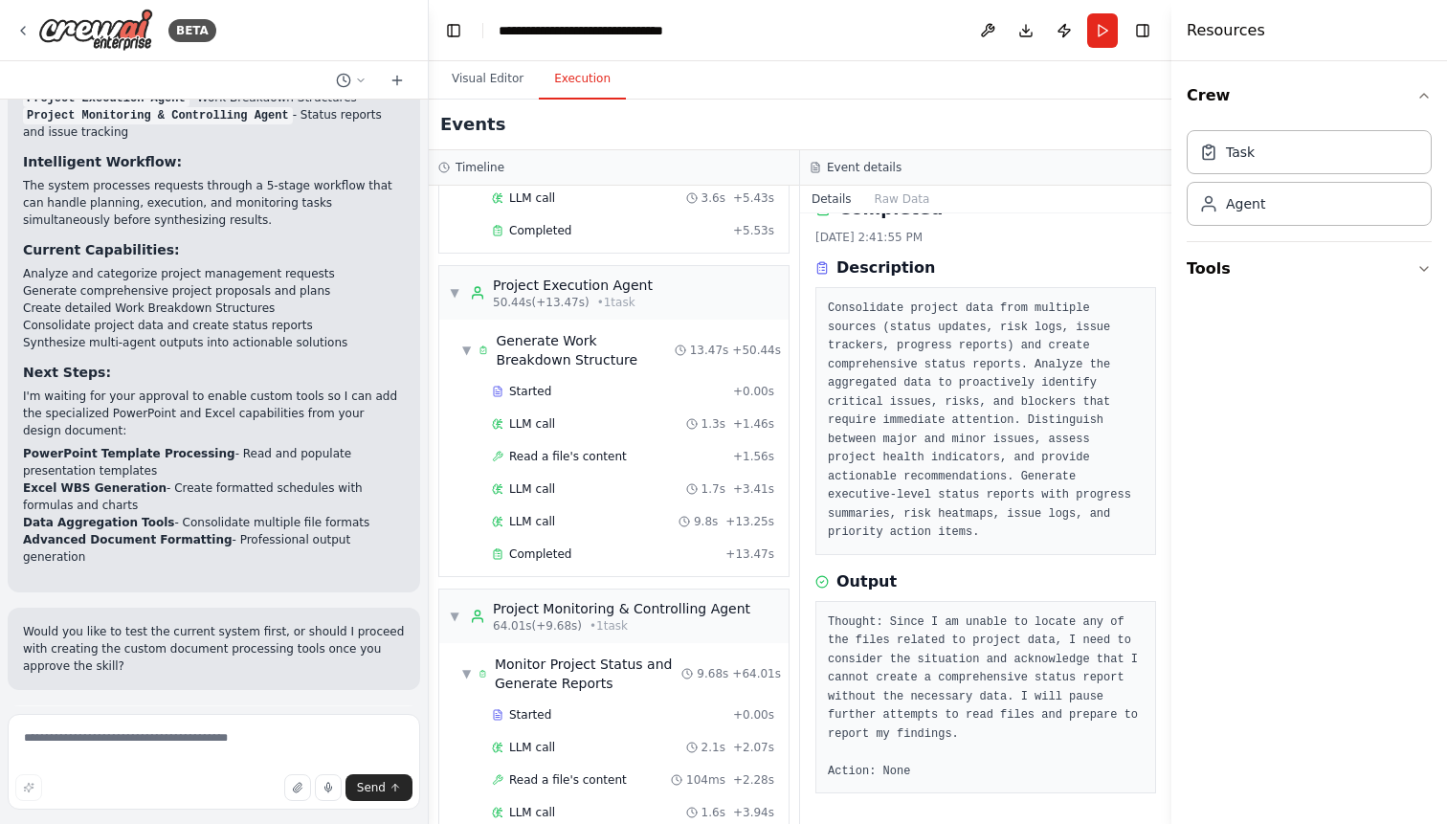
scroll to position [1448, 0]
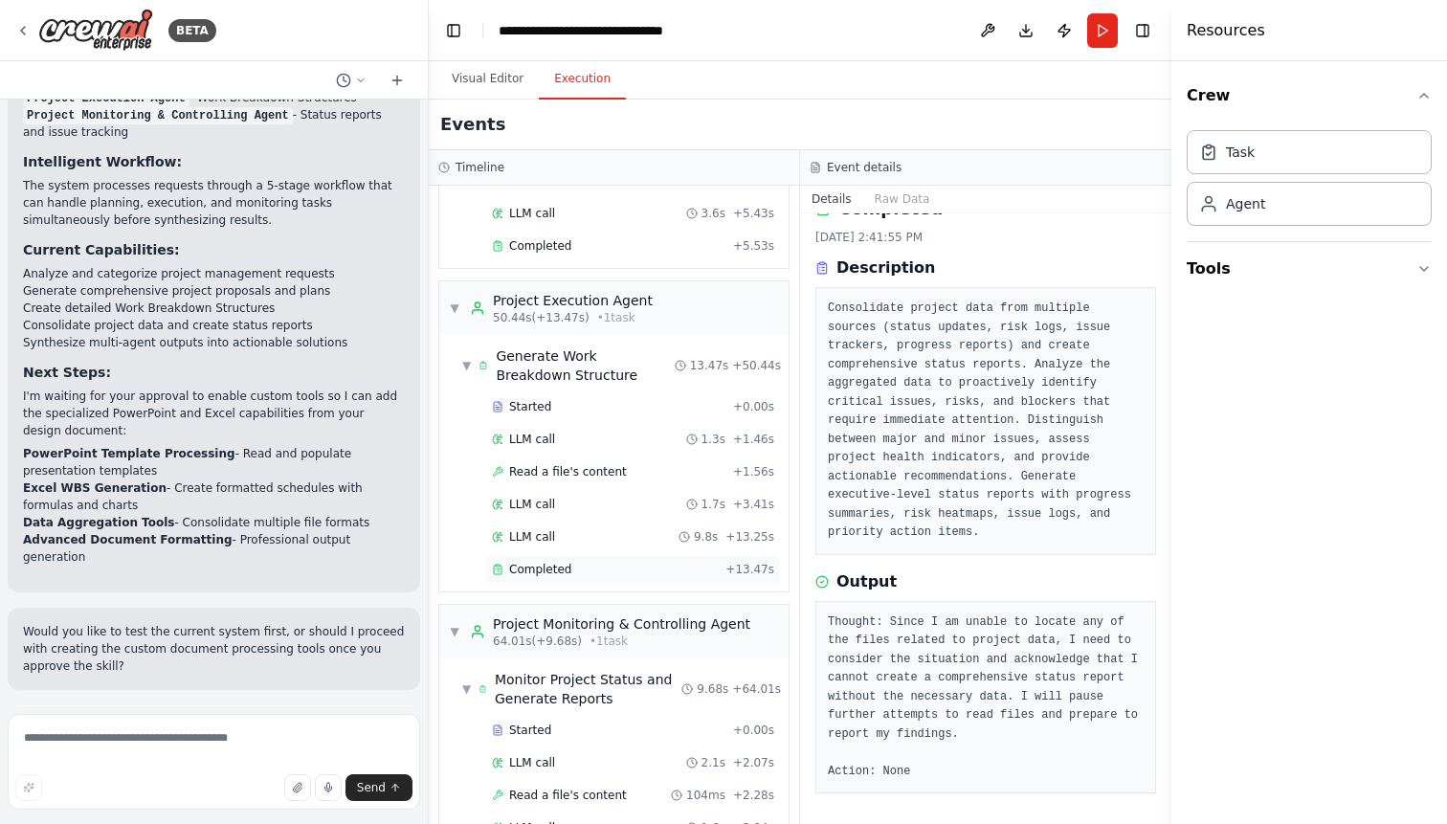
click at [652, 562] on div "Completed" at bounding box center [605, 569] width 226 height 15
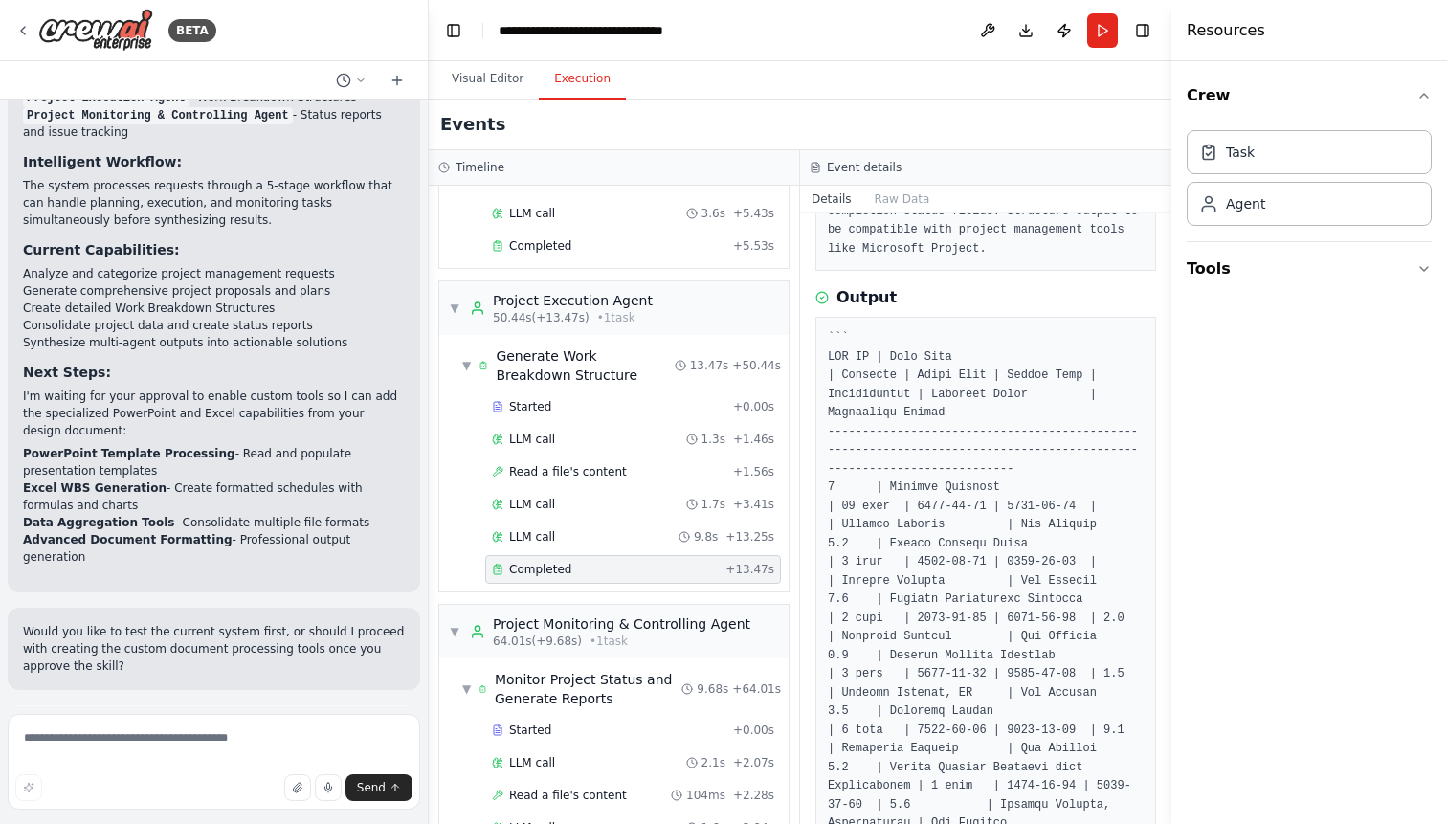
scroll to position [187, 0]
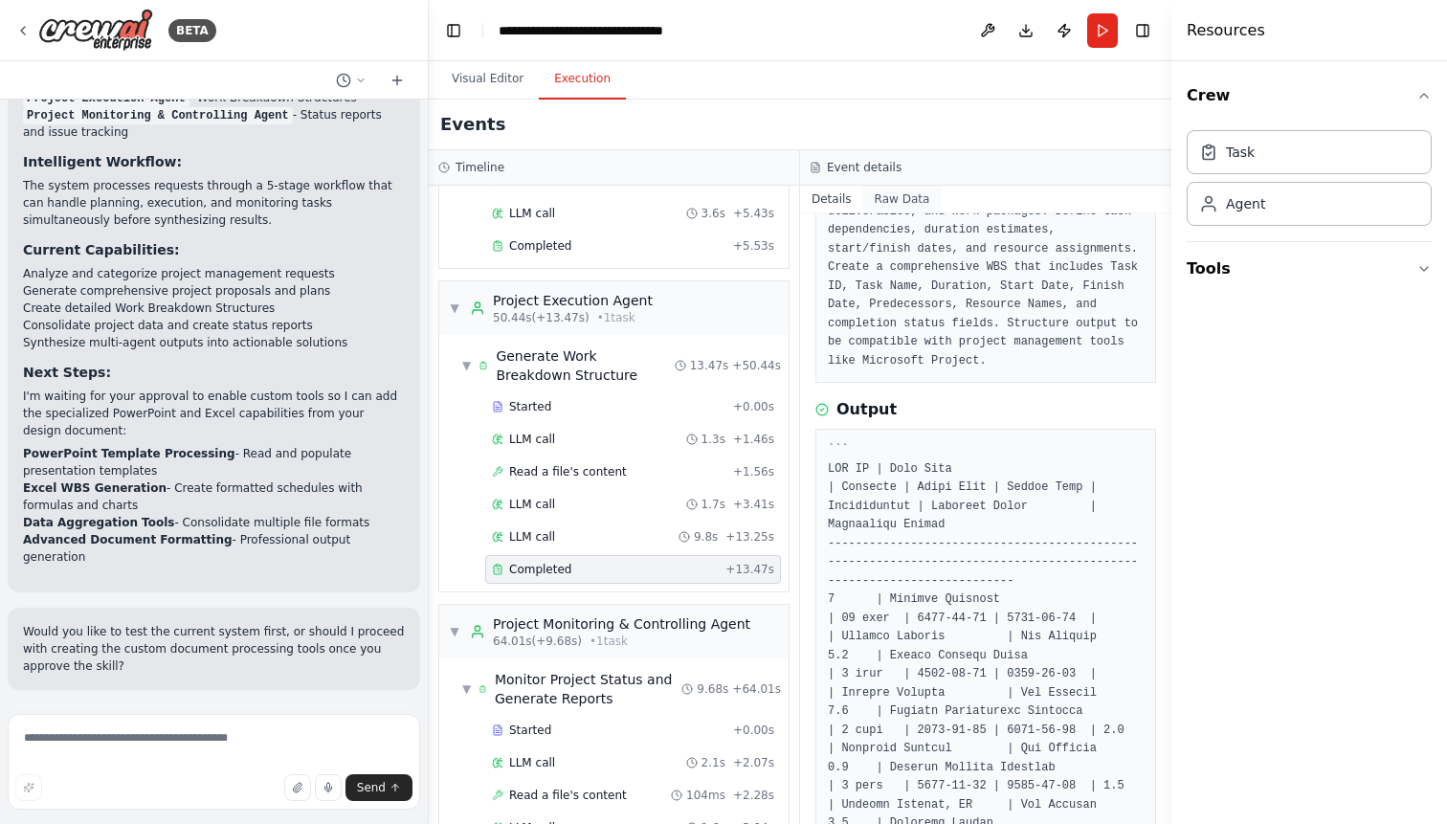
click at [902, 201] on button "Raw Data" at bounding box center [902, 199] width 78 height 27
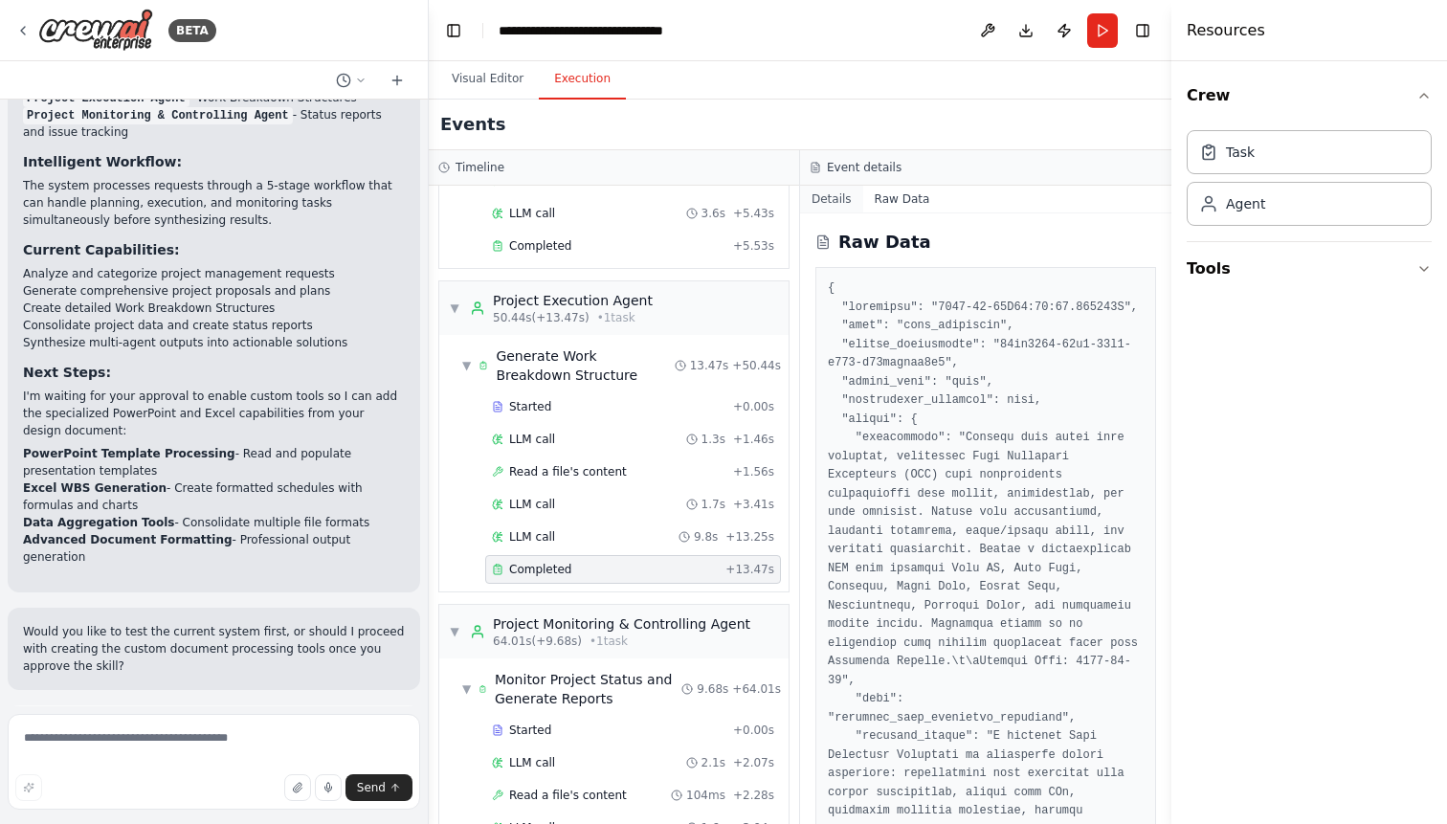
click at [833, 194] on button "Details" at bounding box center [831, 199] width 63 height 27
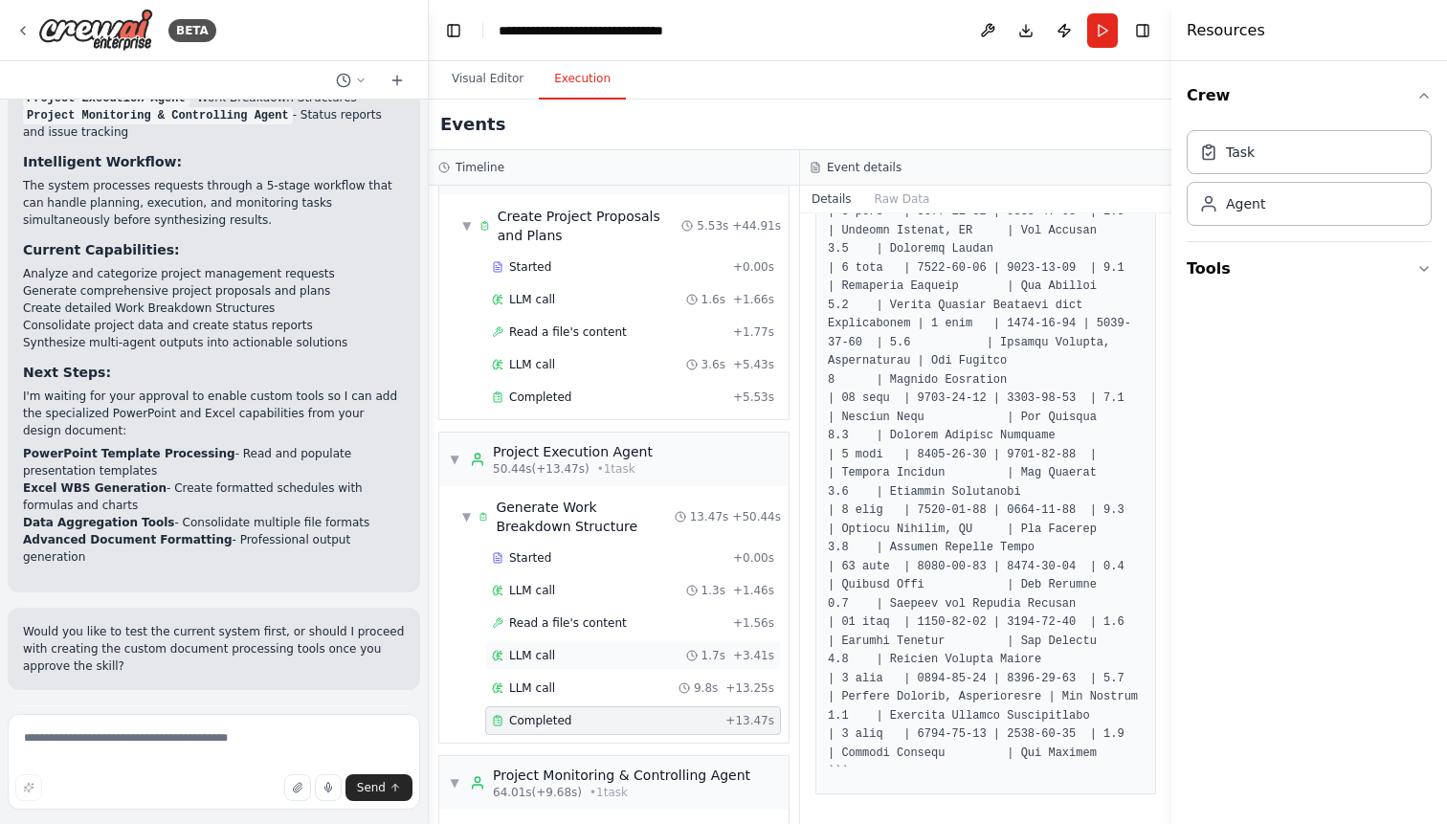
scroll to position [1109, 0]
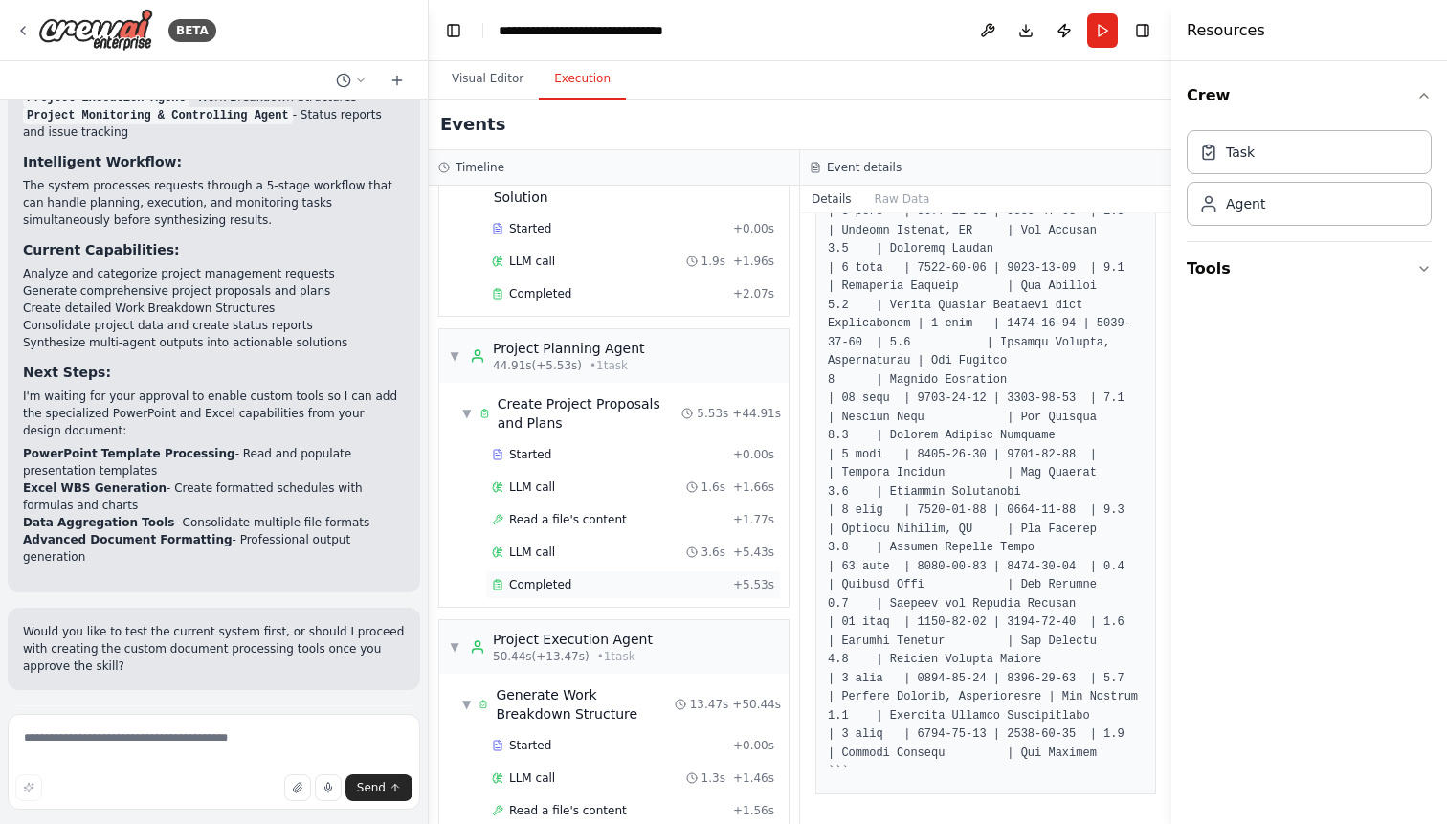
click at [620, 577] on div "Completed" at bounding box center [609, 584] width 234 height 15
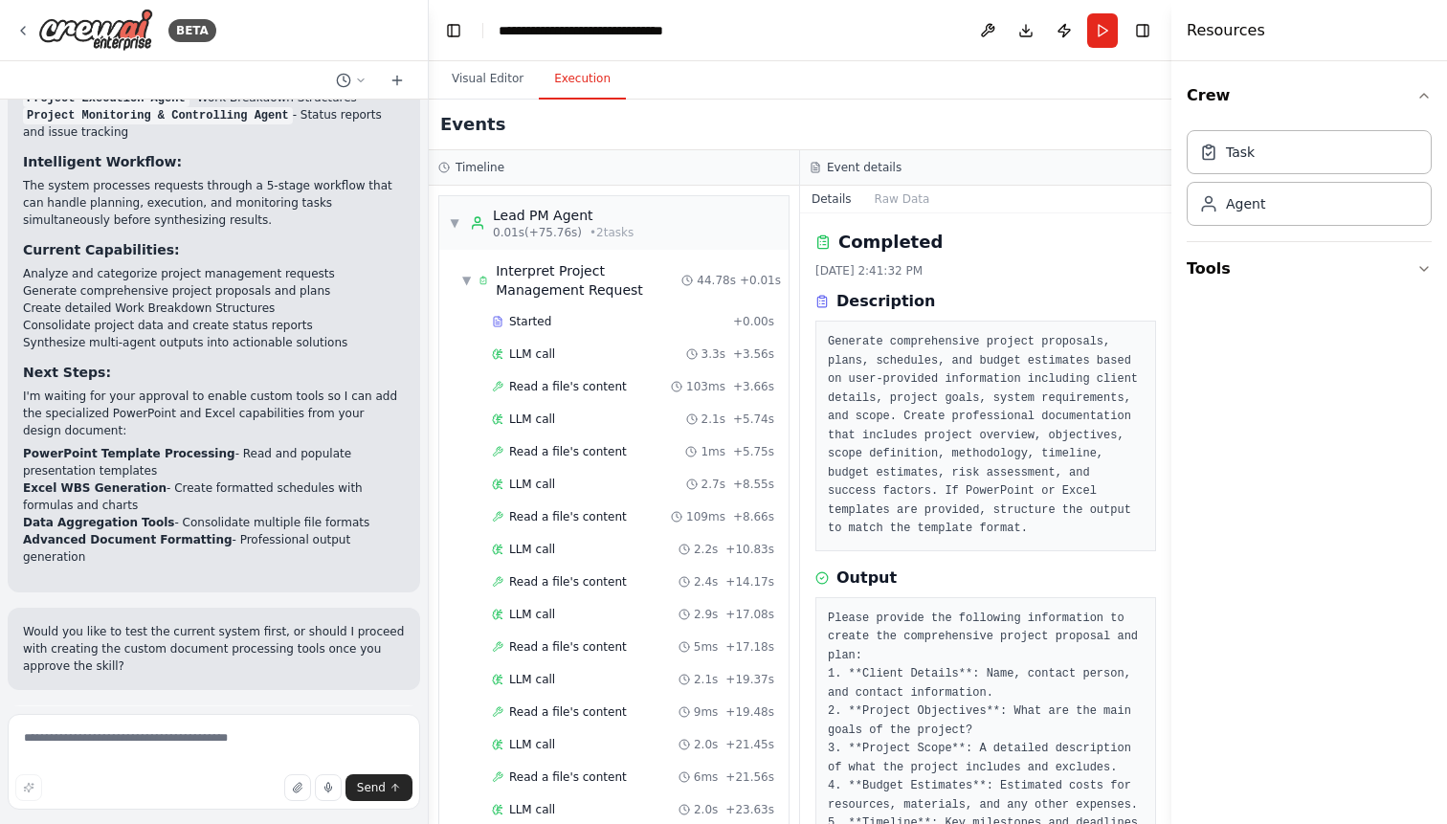
scroll to position [183, 0]
